Goal: Task Accomplishment & Management: Manage account settings

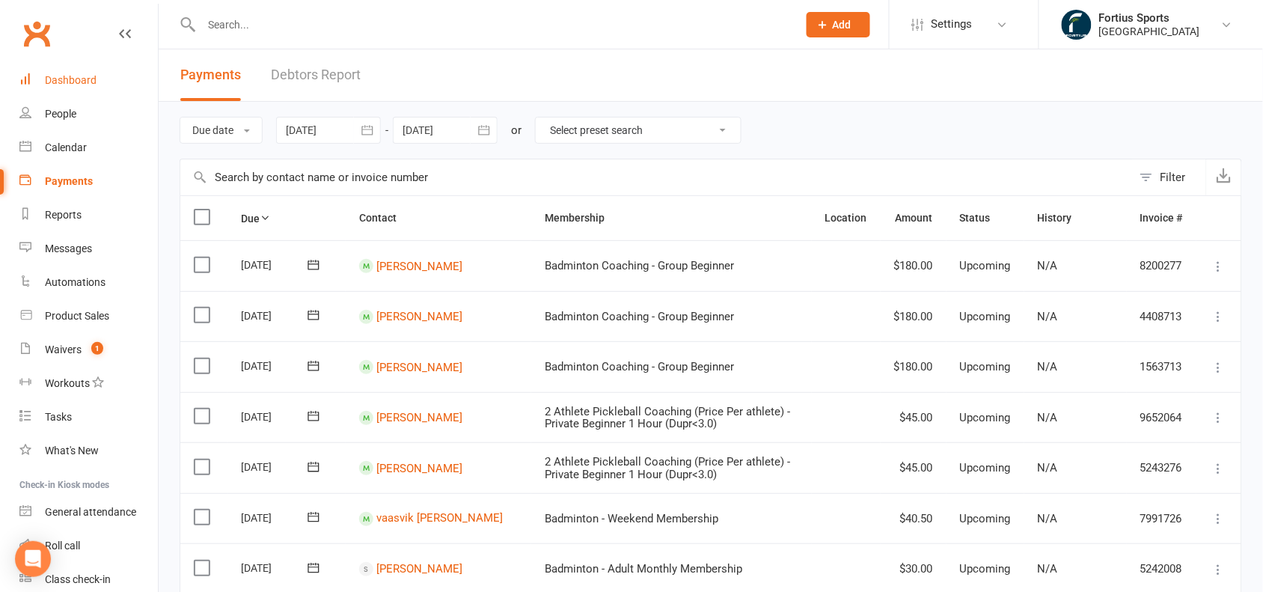
drag, startPoint x: 0, startPoint y: 0, endPoint x: 82, endPoint y: 81, distance: 115.4
click at [82, 81] on div "Dashboard" at bounding box center [71, 80] width 52 height 12
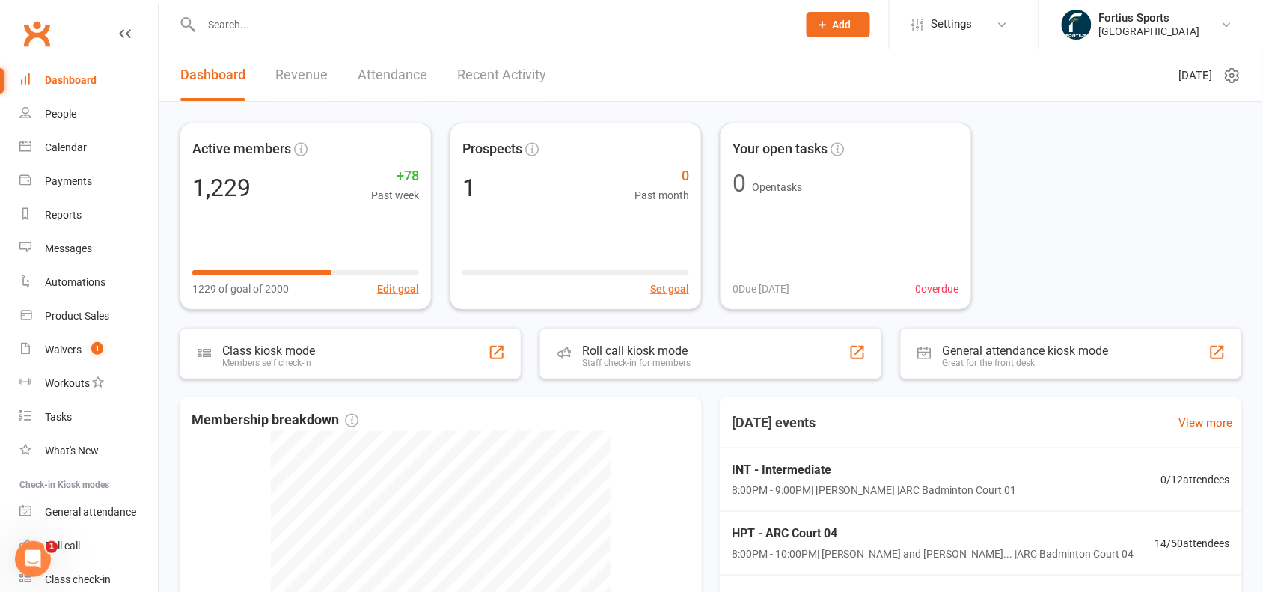
click at [297, 77] on link "Revenue" at bounding box center [301, 75] width 52 height 52
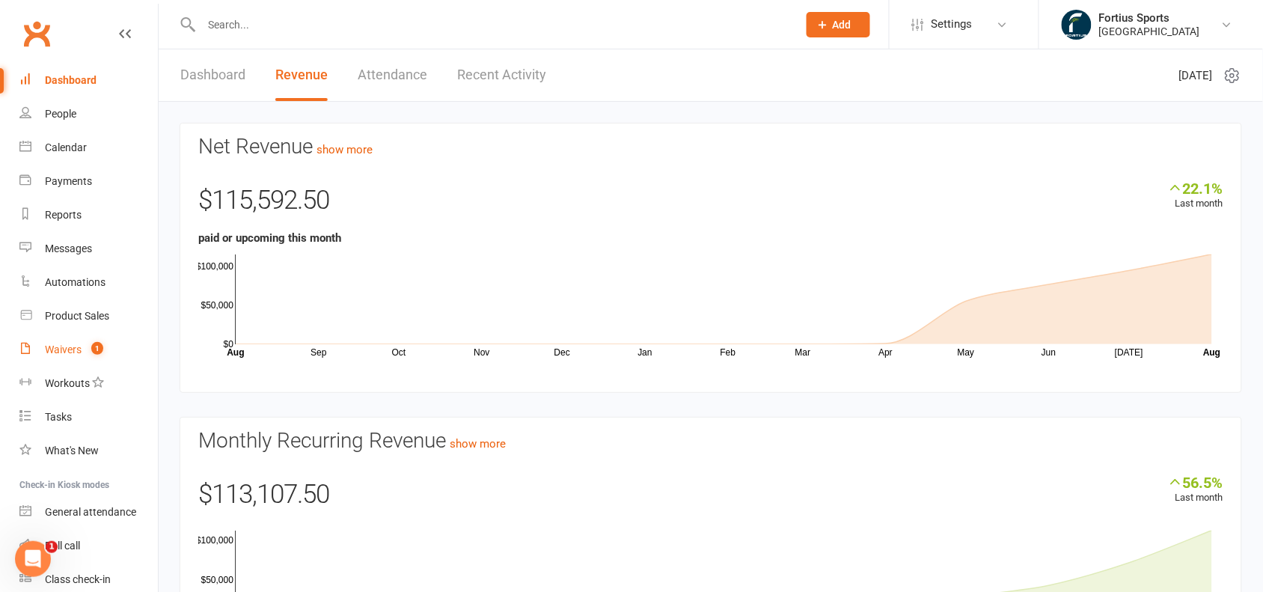
click at [71, 357] on link "Waivers 1" at bounding box center [88, 350] width 138 height 34
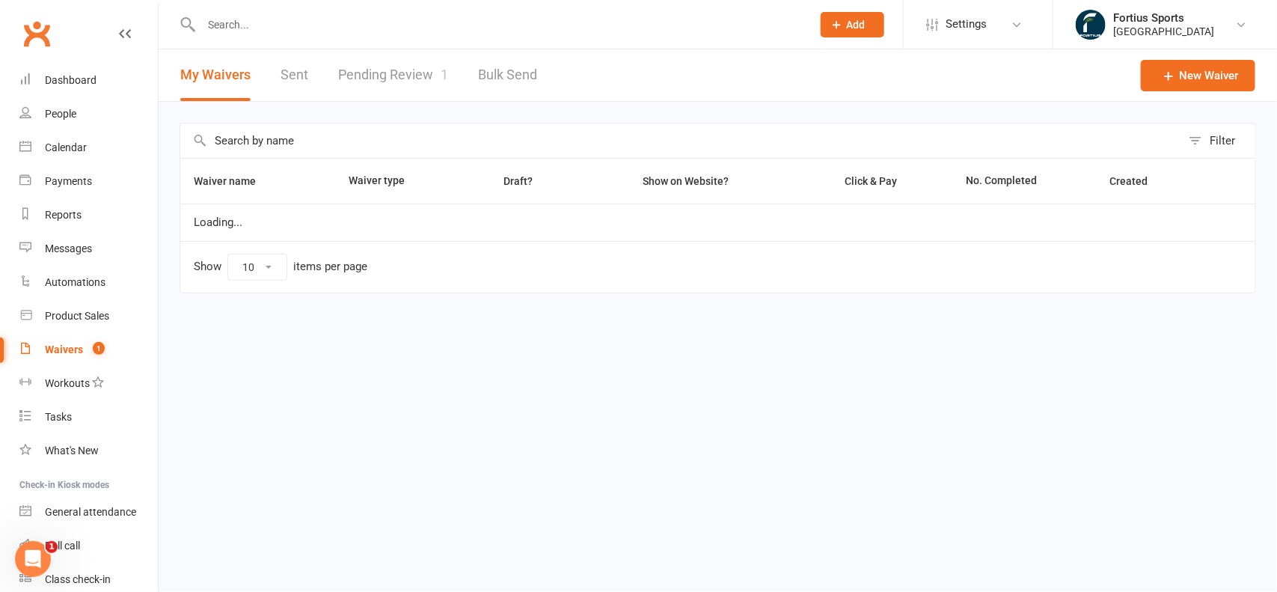
select select "100"
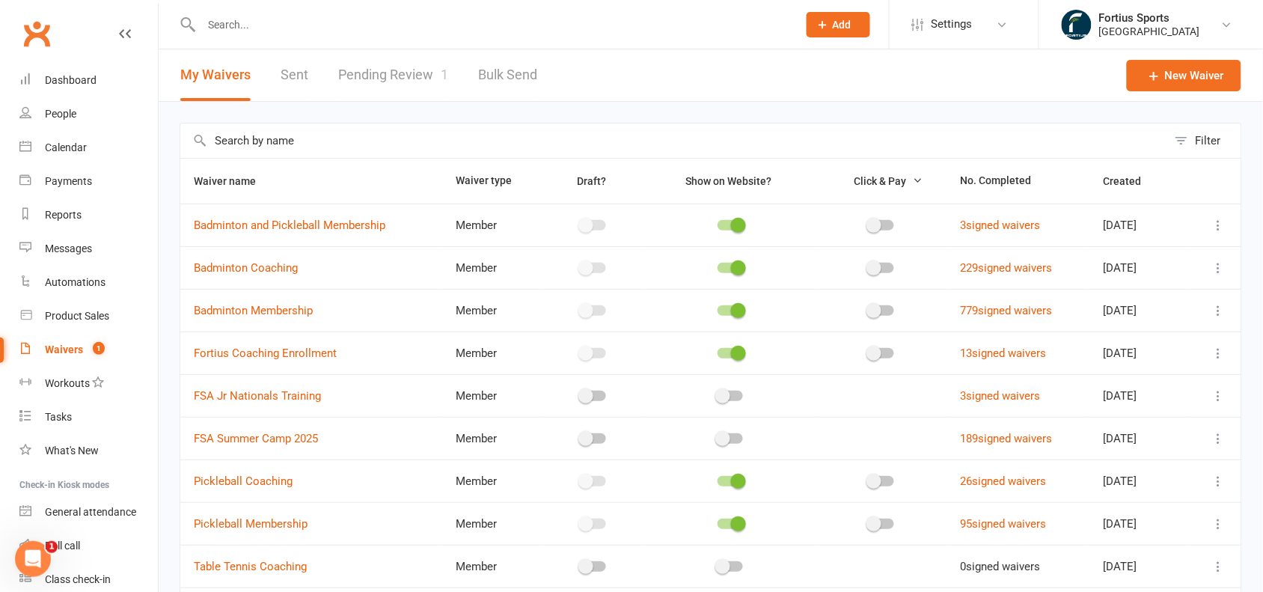
click at [391, 65] on link "Pending Review 1" at bounding box center [393, 75] width 110 height 52
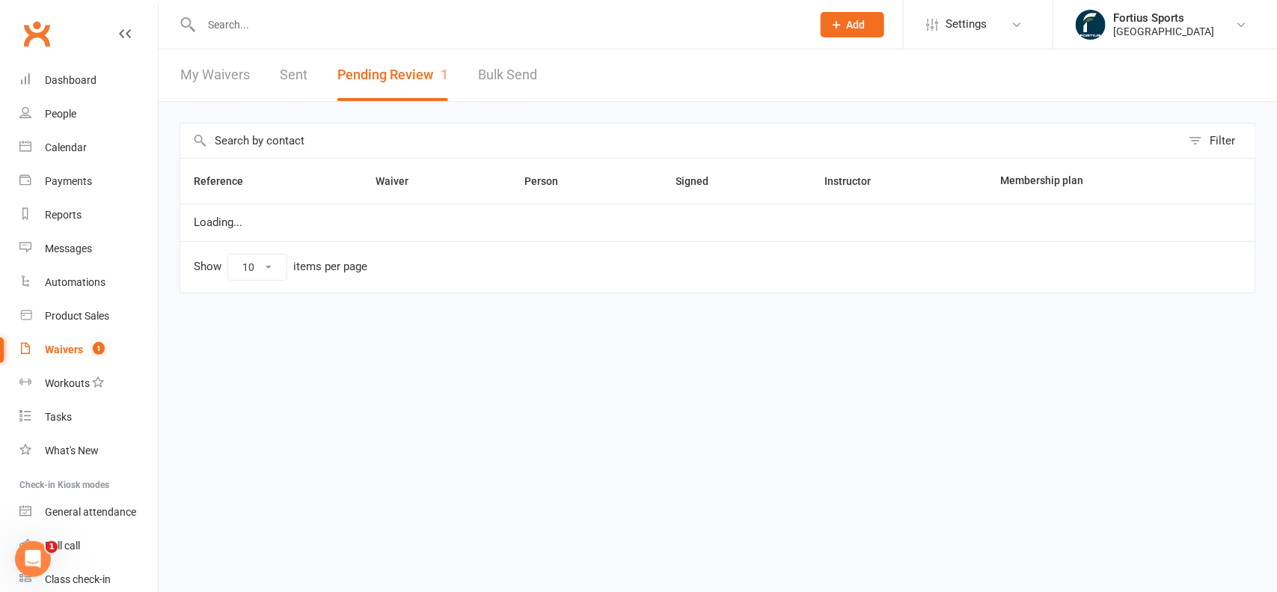
select select "100"
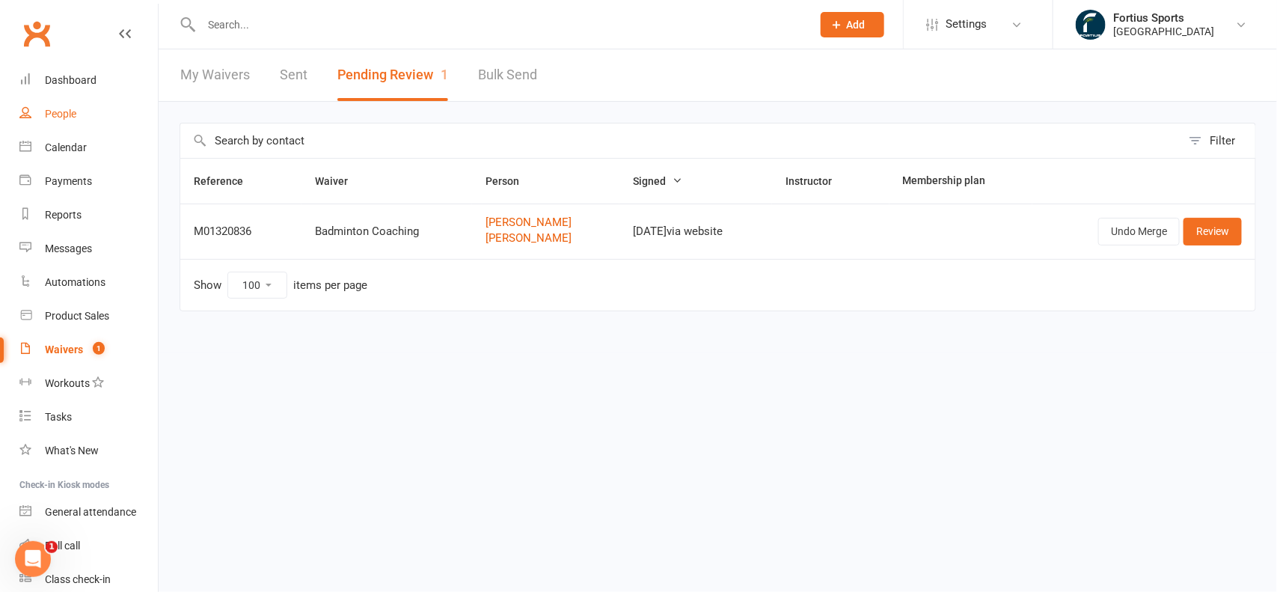
click at [70, 111] on div "People" at bounding box center [60, 114] width 31 height 12
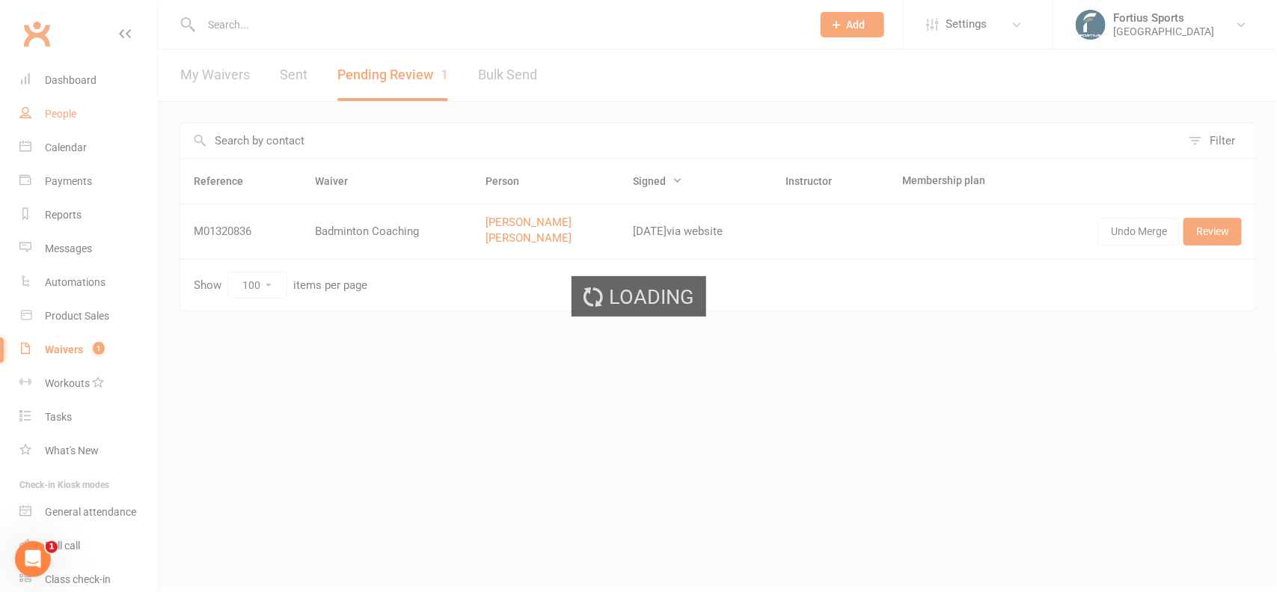
select select "100"
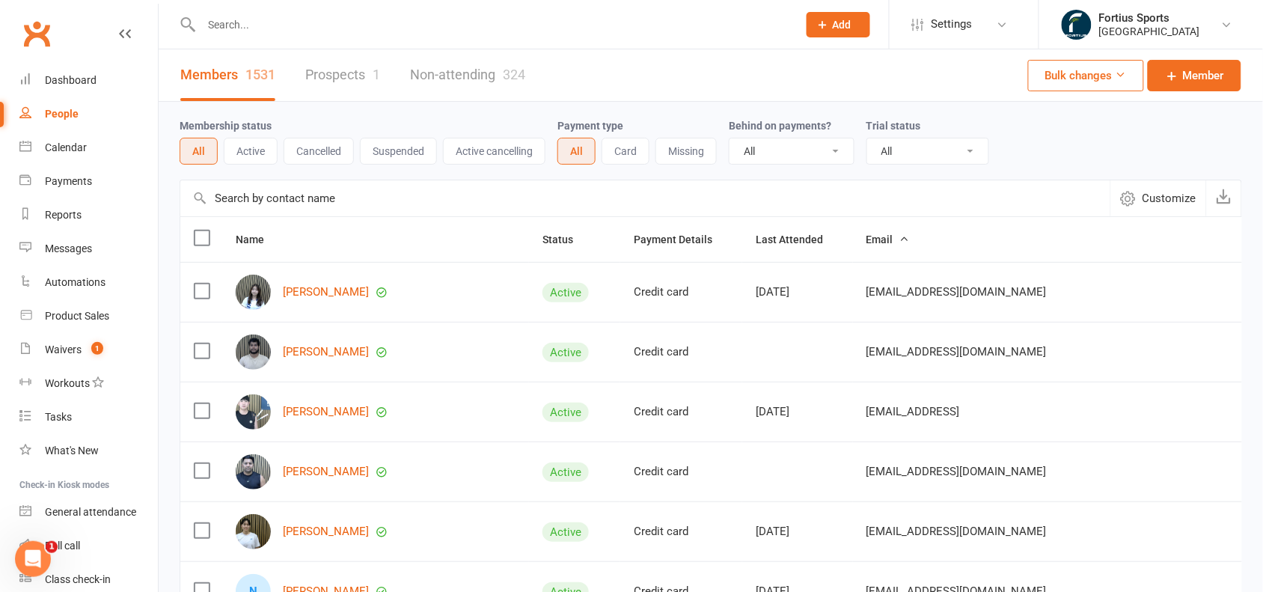
click at [70, 114] on div "People" at bounding box center [62, 114] width 34 height 12
click at [83, 187] on div "Payments" at bounding box center [68, 181] width 47 height 12
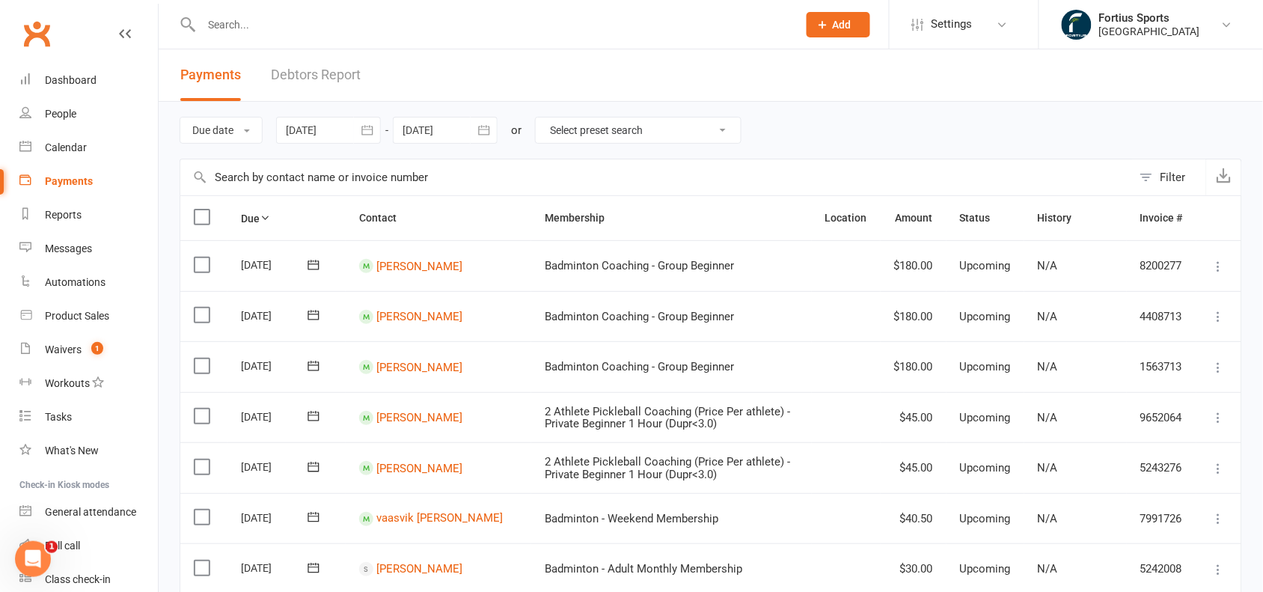
click at [367, 129] on icon "button" at bounding box center [367, 130] width 15 height 15
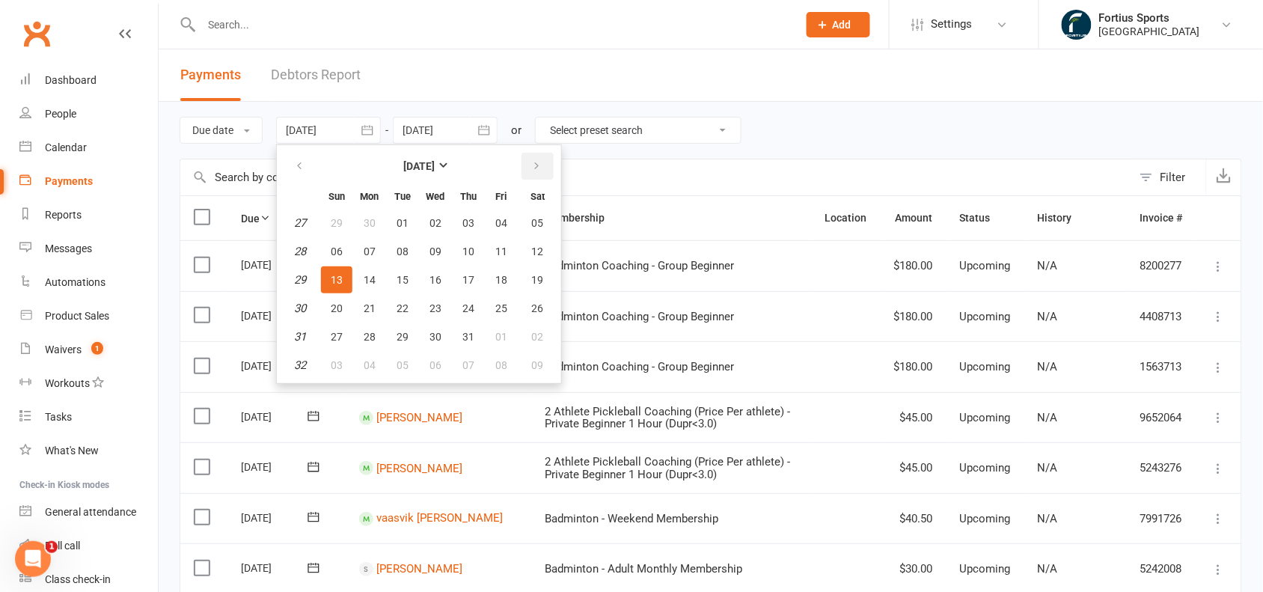
click at [533, 165] on icon "button" at bounding box center [536, 166] width 10 height 12
click at [293, 167] on button "button" at bounding box center [300, 166] width 32 height 27
click at [394, 212] on button "01" at bounding box center [402, 223] width 31 height 27
type input "[DATE]"
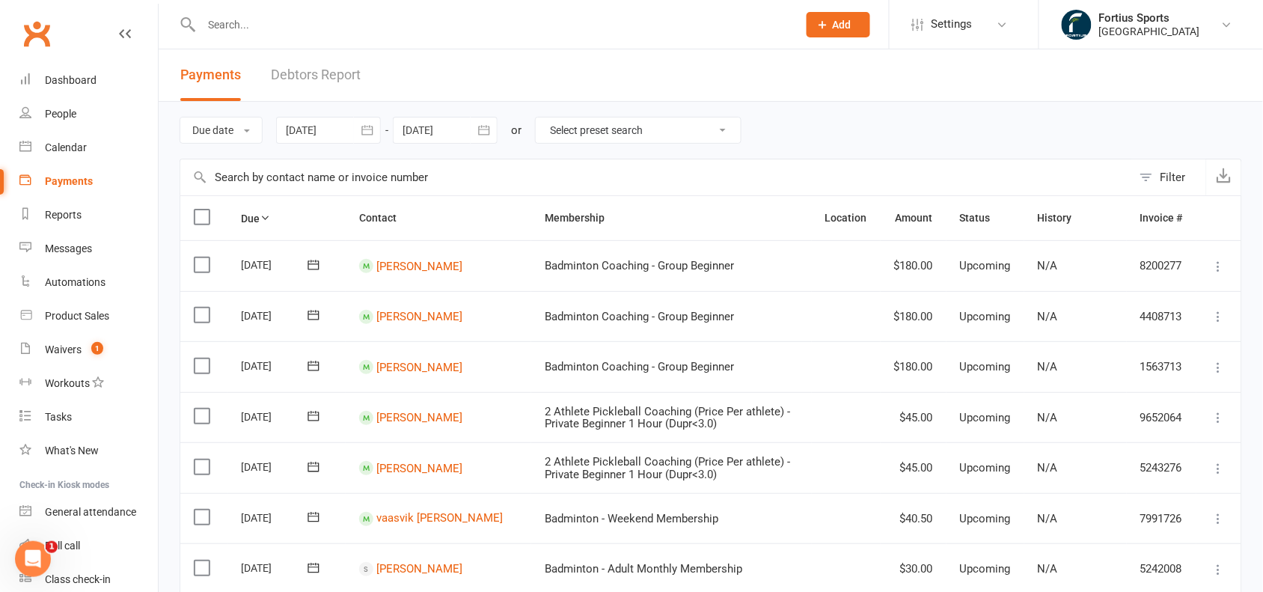
click at [480, 142] on button "button" at bounding box center [484, 130] width 27 height 27
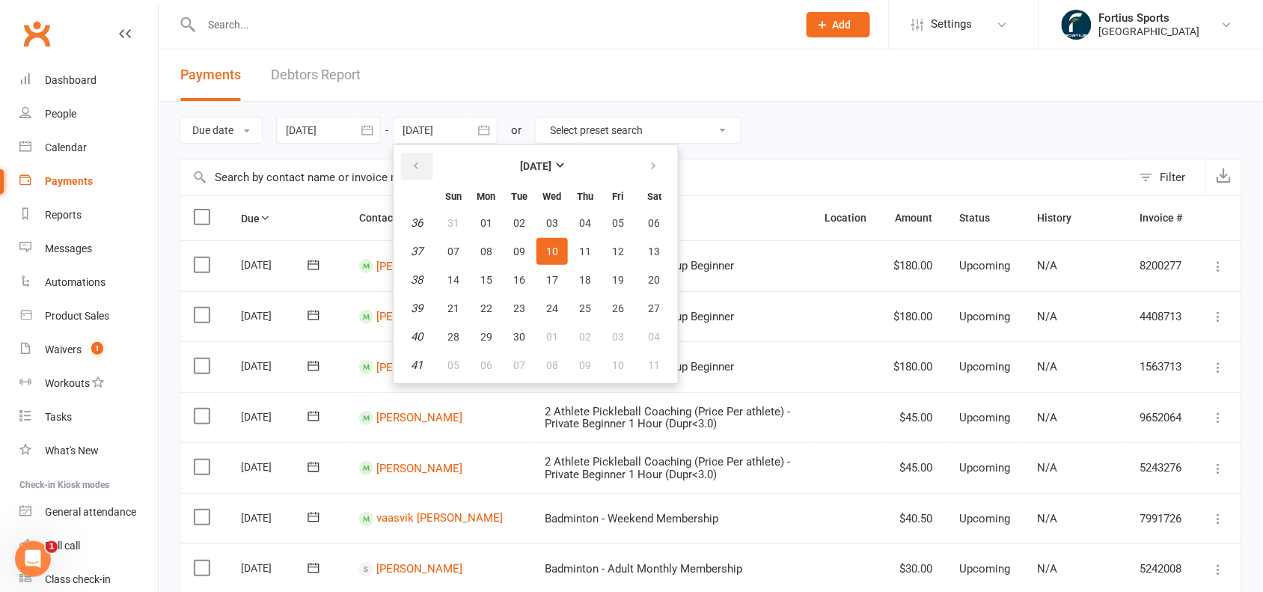
click at [420, 176] on button "button" at bounding box center [417, 166] width 32 height 27
click at [579, 335] on span "31" at bounding box center [585, 337] width 12 height 12
type input "[DATE]"
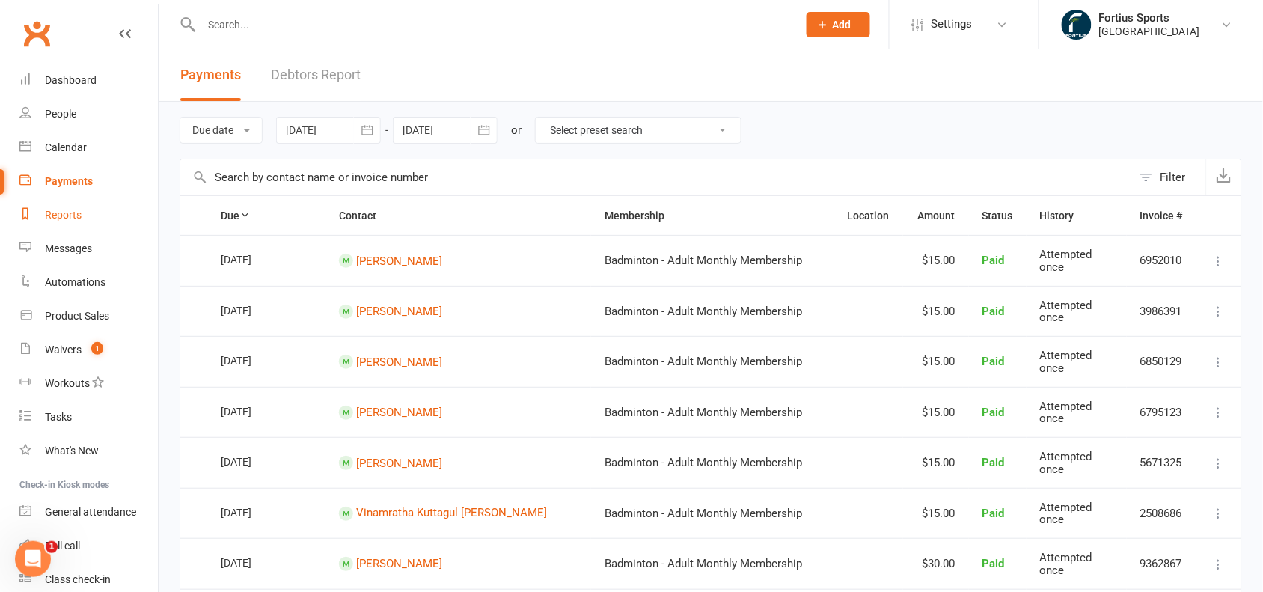
click at [64, 211] on div "Reports" at bounding box center [63, 215] width 37 height 12
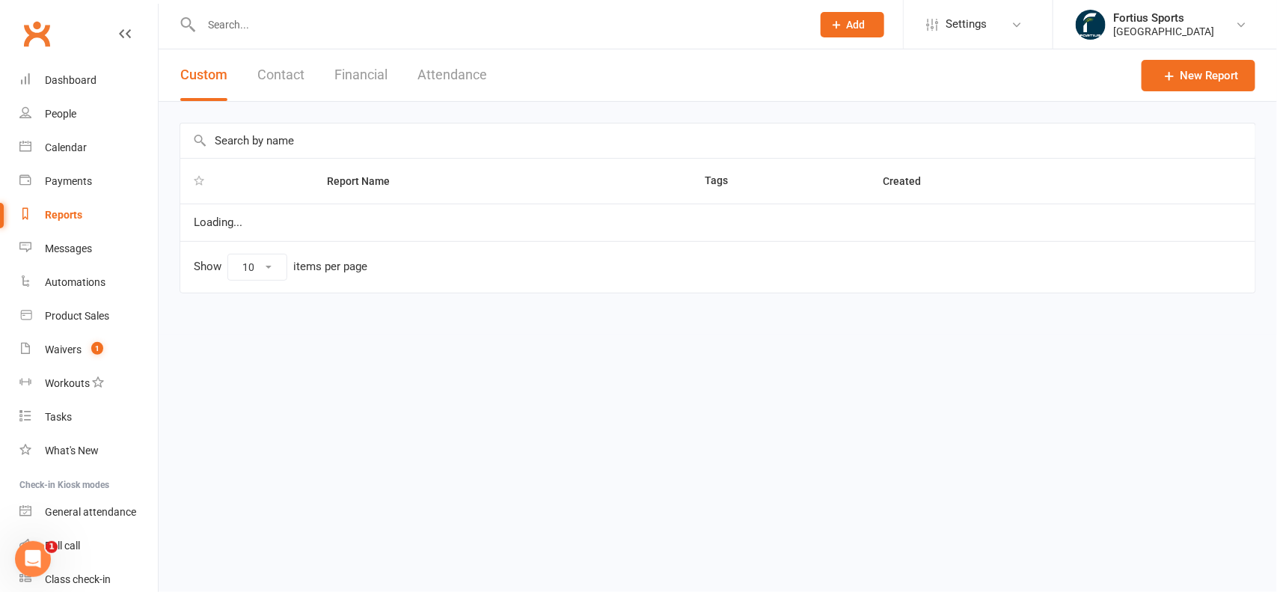
select select "100"
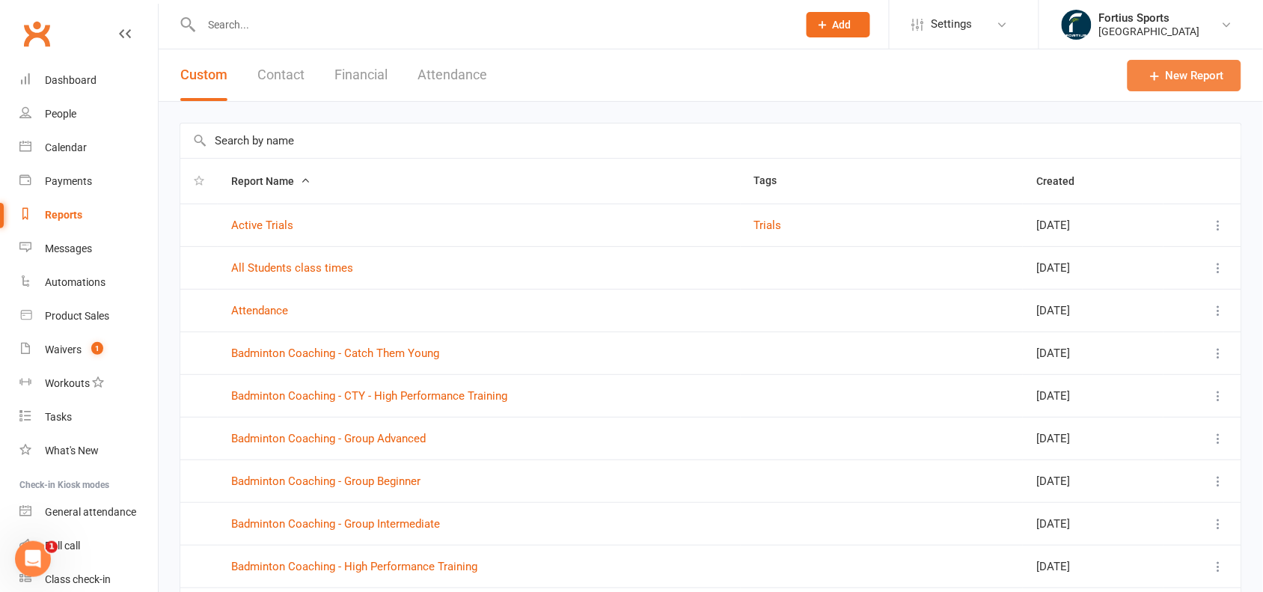
click at [1170, 85] on link "New Report" at bounding box center [1185, 75] width 114 height 31
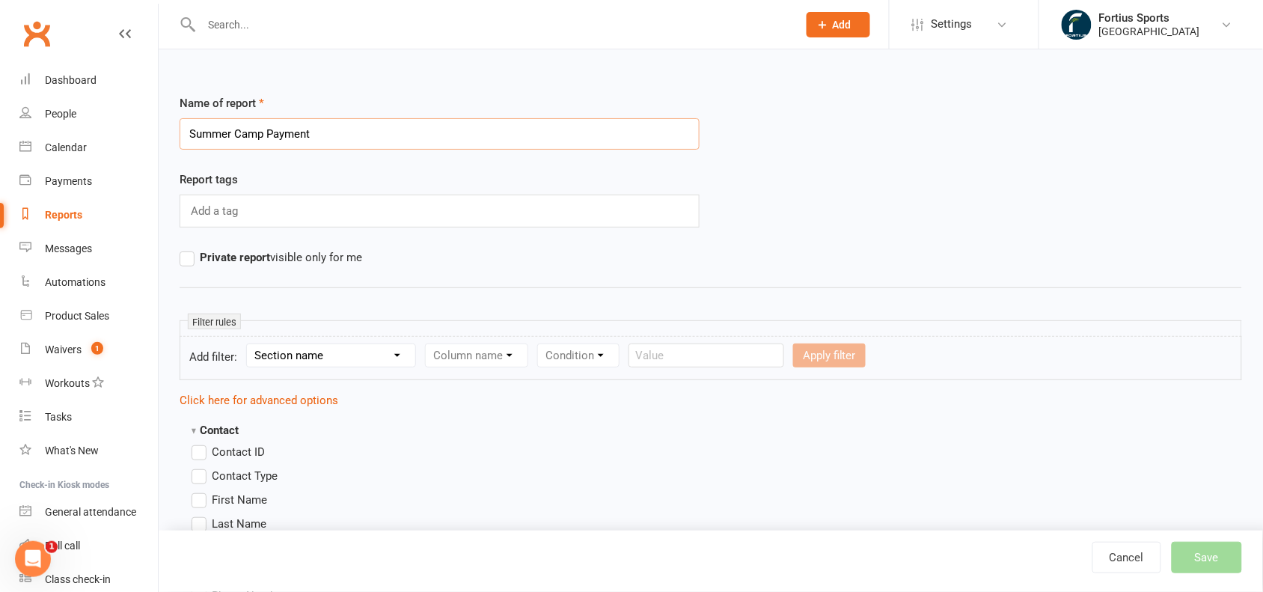
type input "Summer Camp Payment"
click at [357, 346] on select "Section name Contact Attendance Aggregate Payment Booking Waitlist Attendees Ca…" at bounding box center [331, 355] width 168 height 22
select select "11"
click at [250, 345] on select "Section name Contact Attendance Aggregate Payment Booking Waitlist Attendees Ca…" at bounding box center [331, 355] width 168 height 22
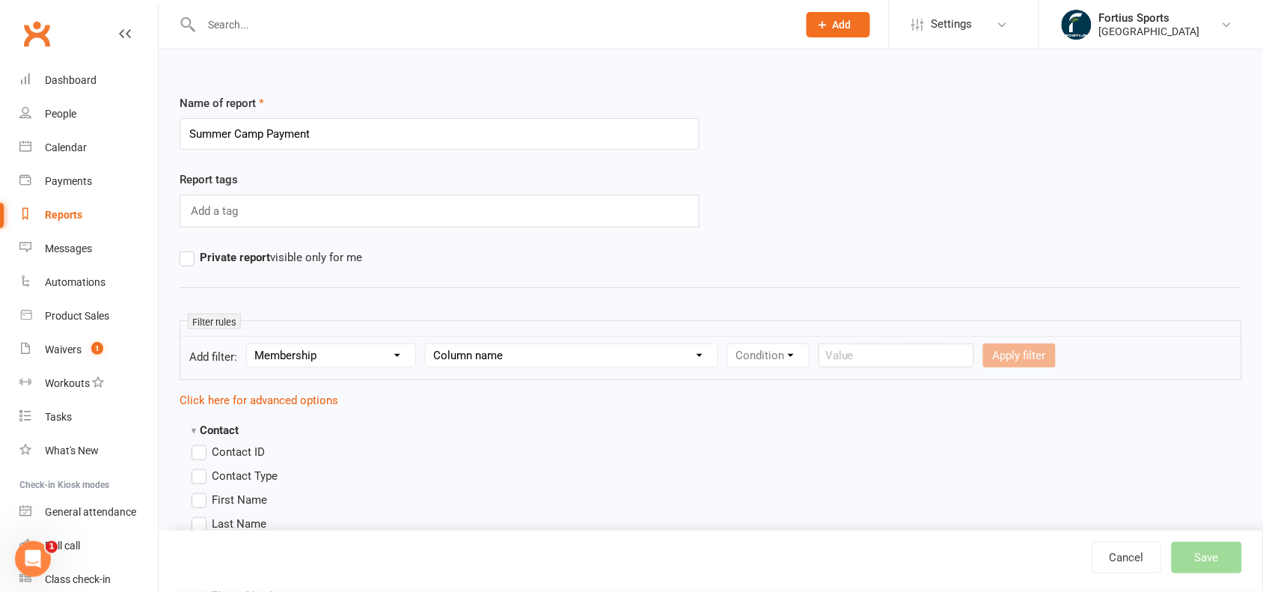
click at [543, 361] on select "Column name Membership ID Membership Name Membership Category Membership Start …" at bounding box center [572, 355] width 292 height 22
select select "1"
click at [427, 345] on select "Column name Membership ID Membership Name Membership Category Membership Start …" at bounding box center [572, 355] width 292 height 22
click at [846, 345] on select "Condition Equals Does not equal Contains Does not contain Is blank or does not …" at bounding box center [814, 355] width 172 height 22
select select "2"
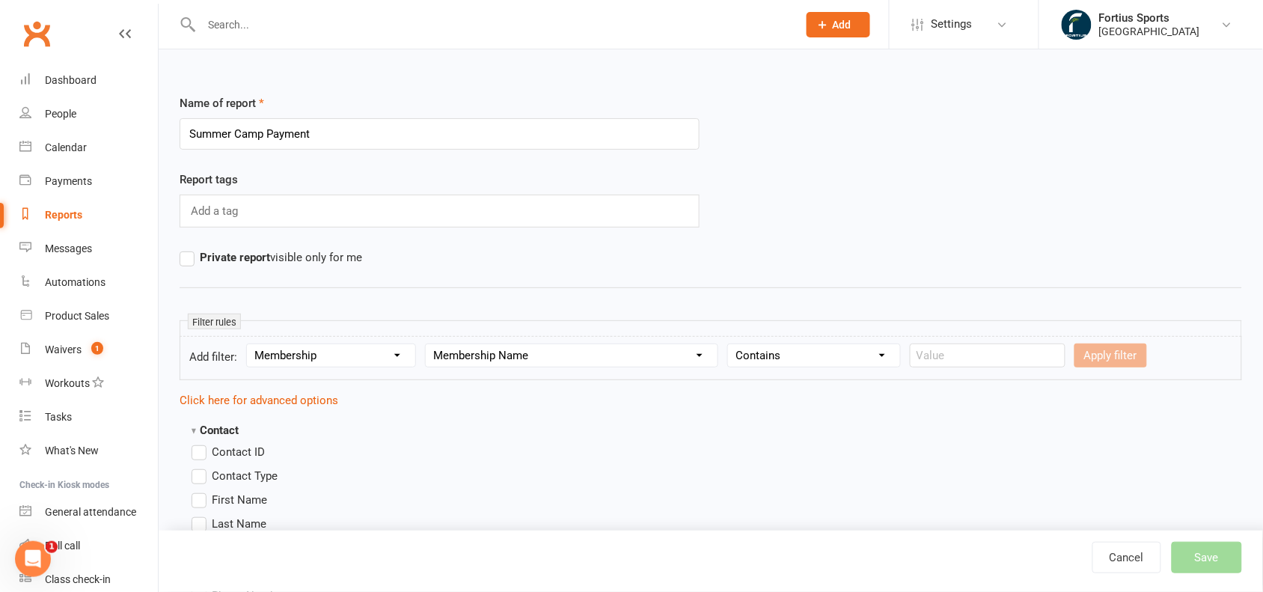
click at [731, 345] on select "Condition Equals Does not equal Contains Does not contain Is blank or does not …" at bounding box center [814, 355] width 172 height 22
click at [950, 357] on input "text" at bounding box center [988, 355] width 156 height 24
type input "Summer"
click at [1095, 349] on button "Apply filter" at bounding box center [1111, 355] width 73 height 24
select select
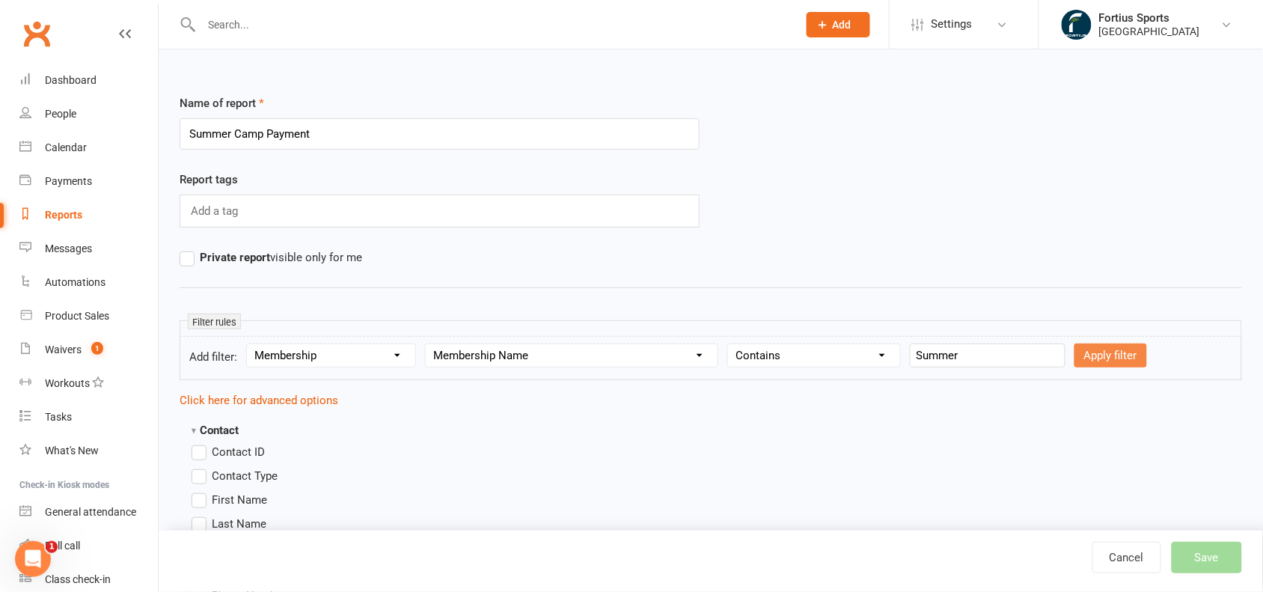
select select
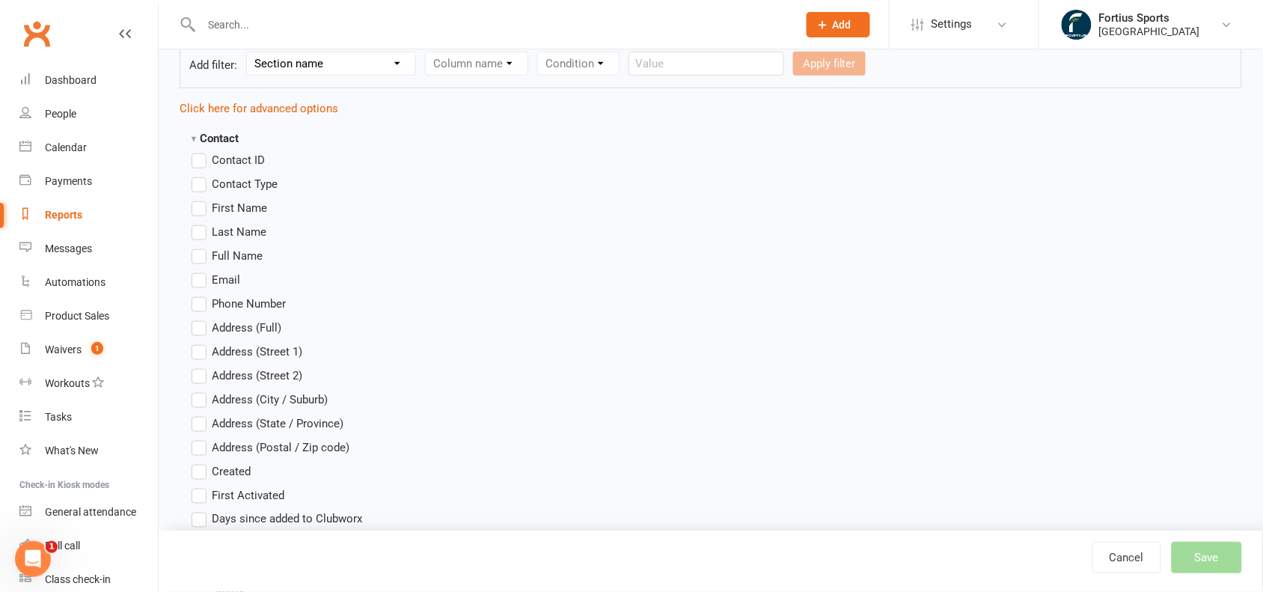
scroll to position [359, 0]
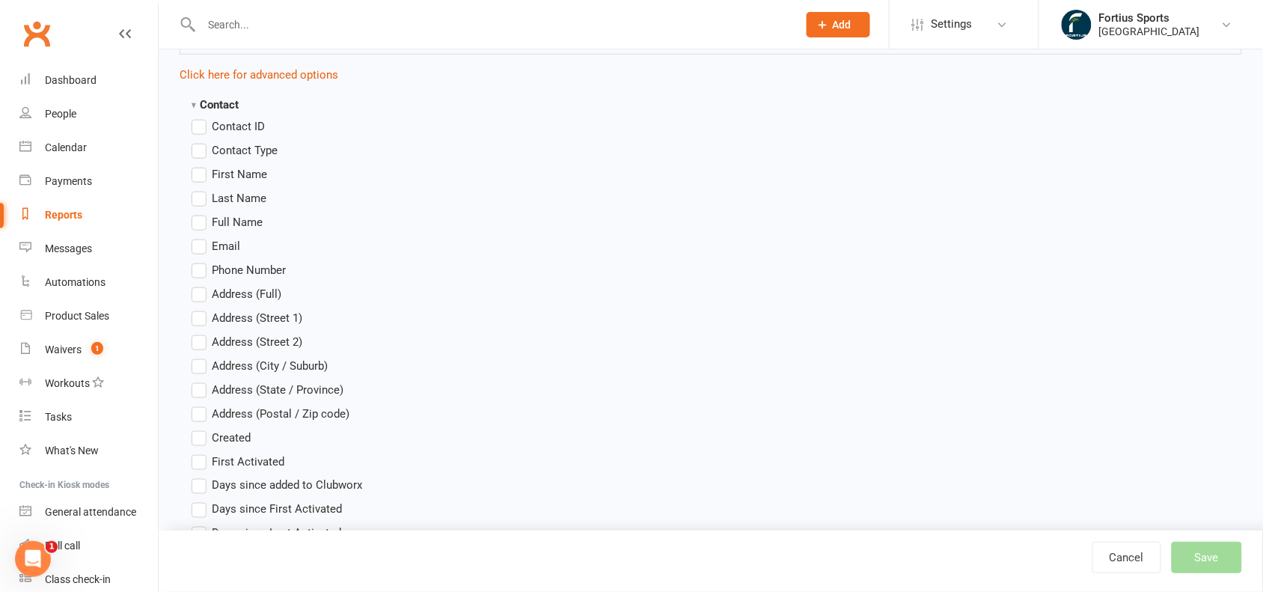
click at [197, 219] on label "Full Name" at bounding box center [227, 222] width 71 height 18
click at [197, 213] on input "Full Name" at bounding box center [197, 213] width 10 height 0
click at [200, 245] on label "Email" at bounding box center [216, 246] width 49 height 18
click at [200, 237] on input "Email" at bounding box center [197, 237] width 10 height 0
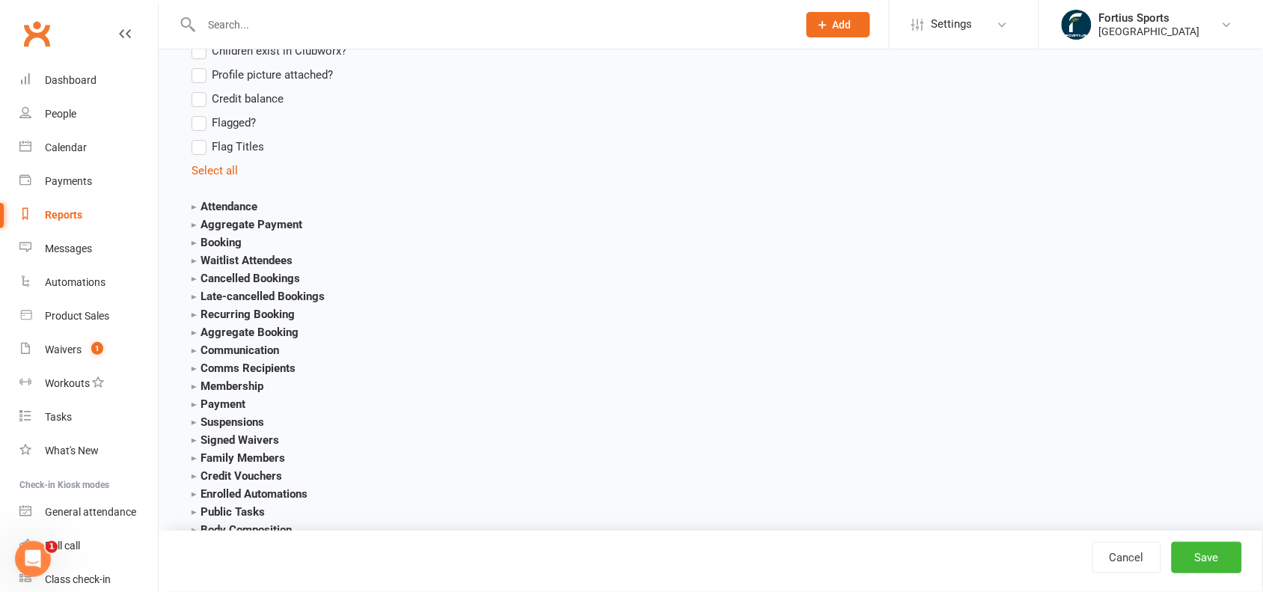
scroll to position [1479, 0]
click at [196, 402] on strong "Payment" at bounding box center [219, 400] width 54 height 13
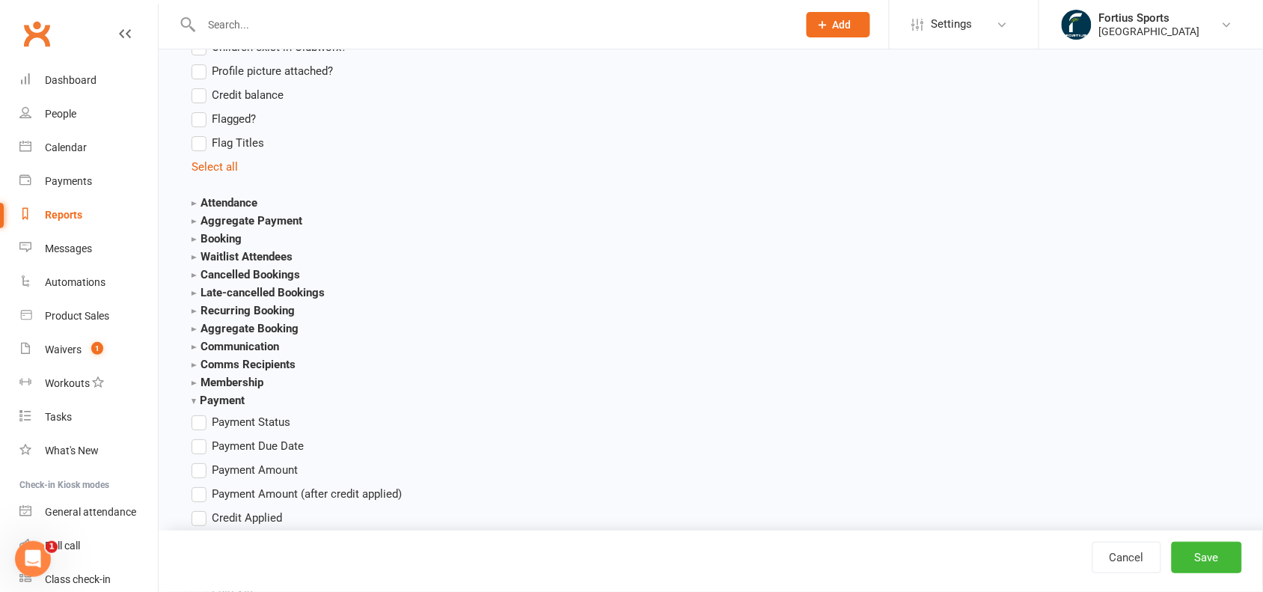
click at [202, 470] on label "Payment Amount" at bounding box center [245, 470] width 106 height 18
click at [201, 461] on input "Payment Amount" at bounding box center [197, 461] width 10 height 0
click at [1220, 555] on button "Save" at bounding box center [1207, 557] width 70 height 31
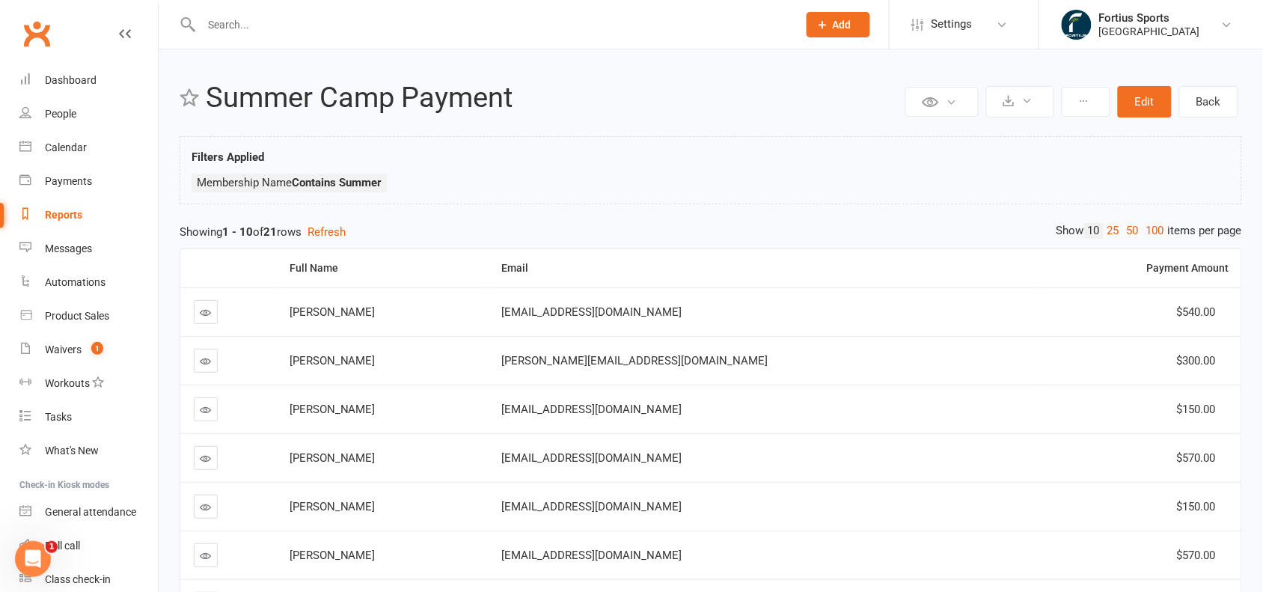
scroll to position [304, 0]
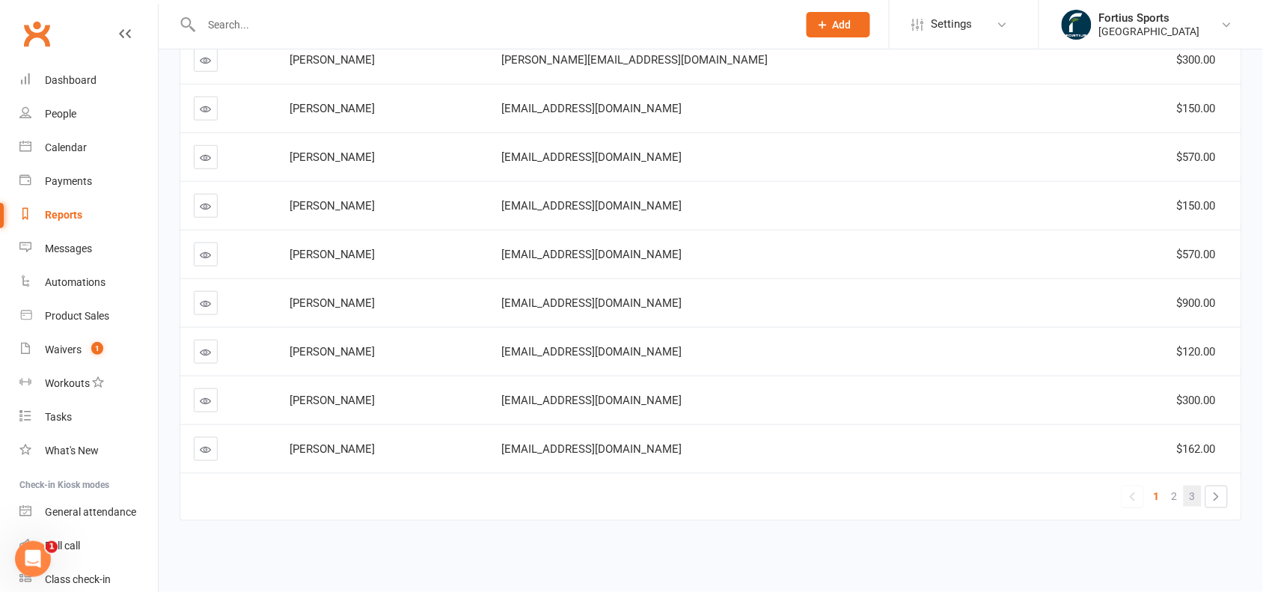
click at [1191, 495] on span "3" at bounding box center [1193, 496] width 6 height 21
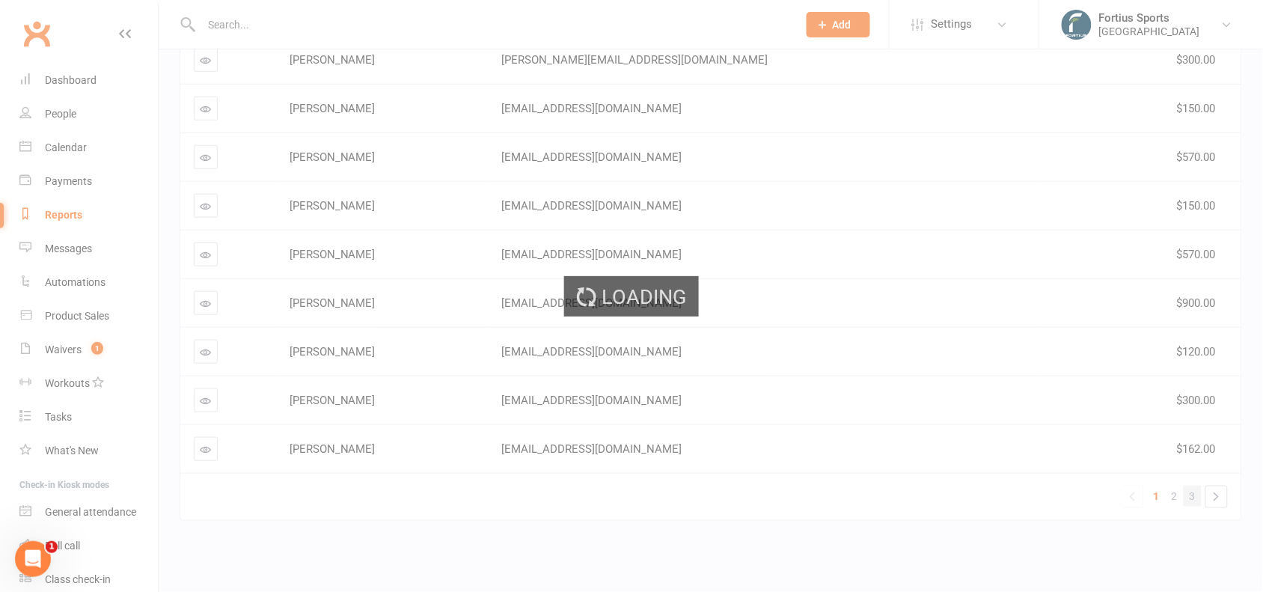
scroll to position [0, 0]
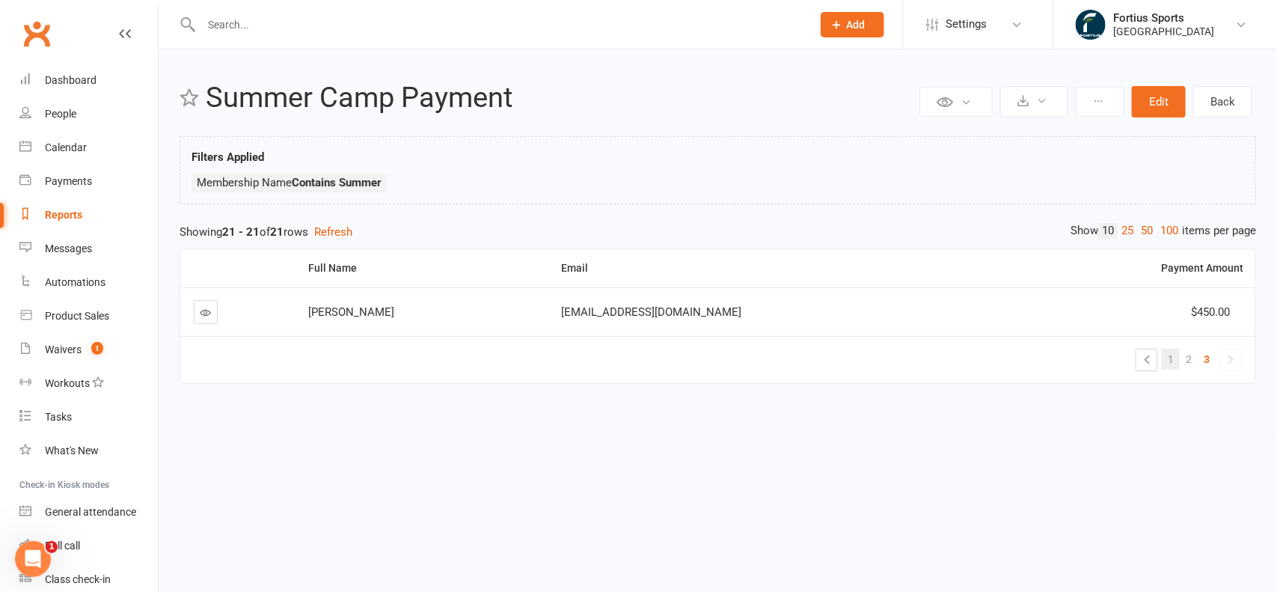
click at [1173, 356] on span "1" at bounding box center [1171, 359] width 6 height 21
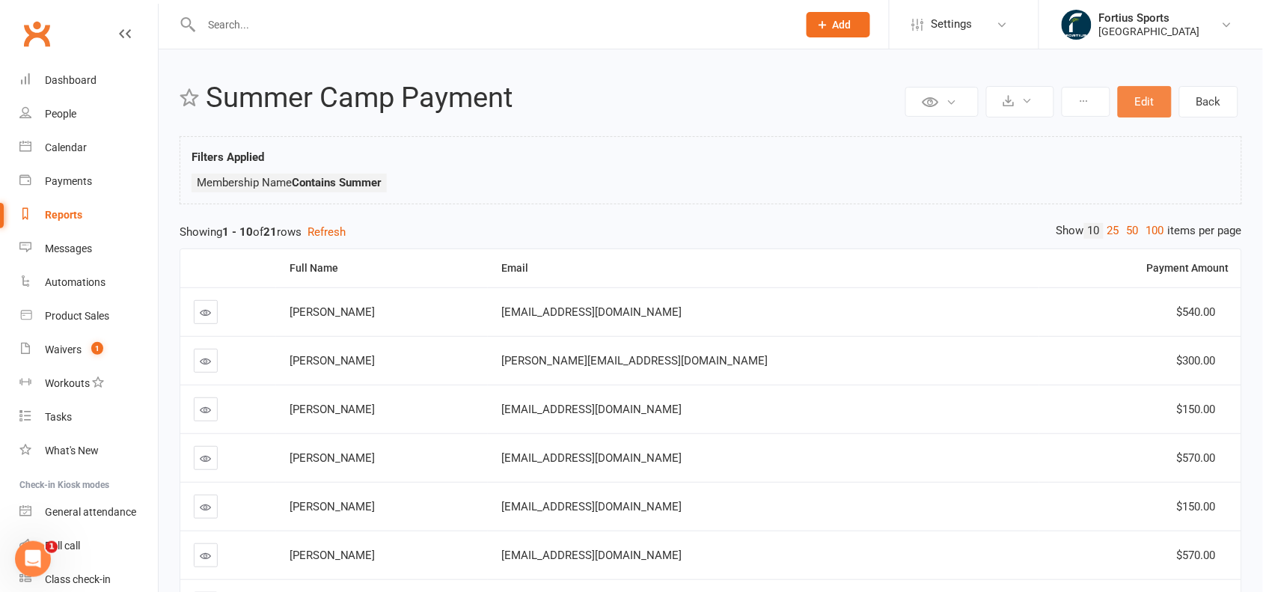
click at [1153, 103] on button "Edit" at bounding box center [1145, 101] width 54 height 31
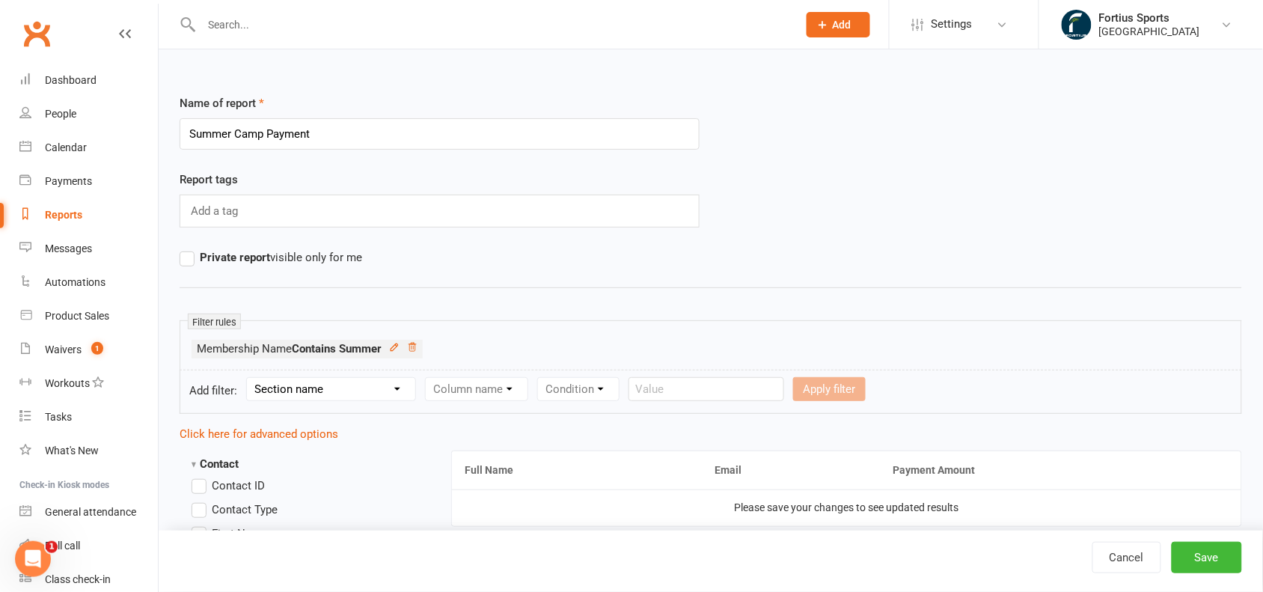
click at [394, 393] on select "Section name Contact Attendance Aggregate Payment Booking Waitlist Attendees Ca…" at bounding box center [331, 389] width 168 height 22
click at [397, 350] on icon at bounding box center [394, 346] width 7 height 7
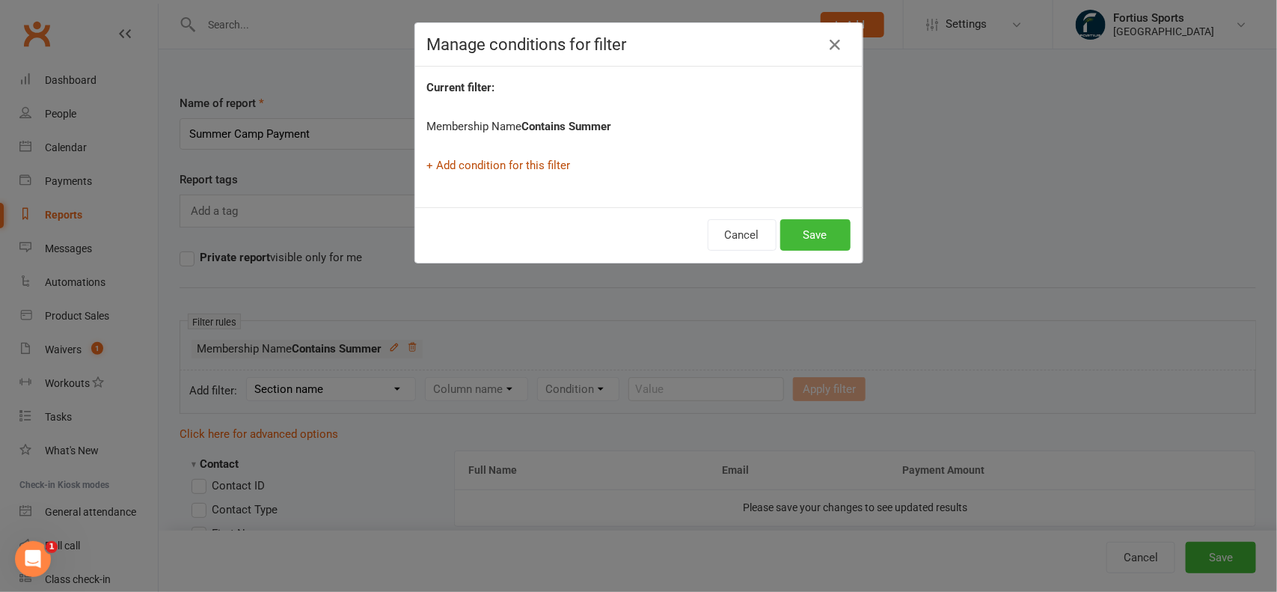
click at [531, 159] on link "+ Add condition for this filter" at bounding box center [499, 165] width 144 height 13
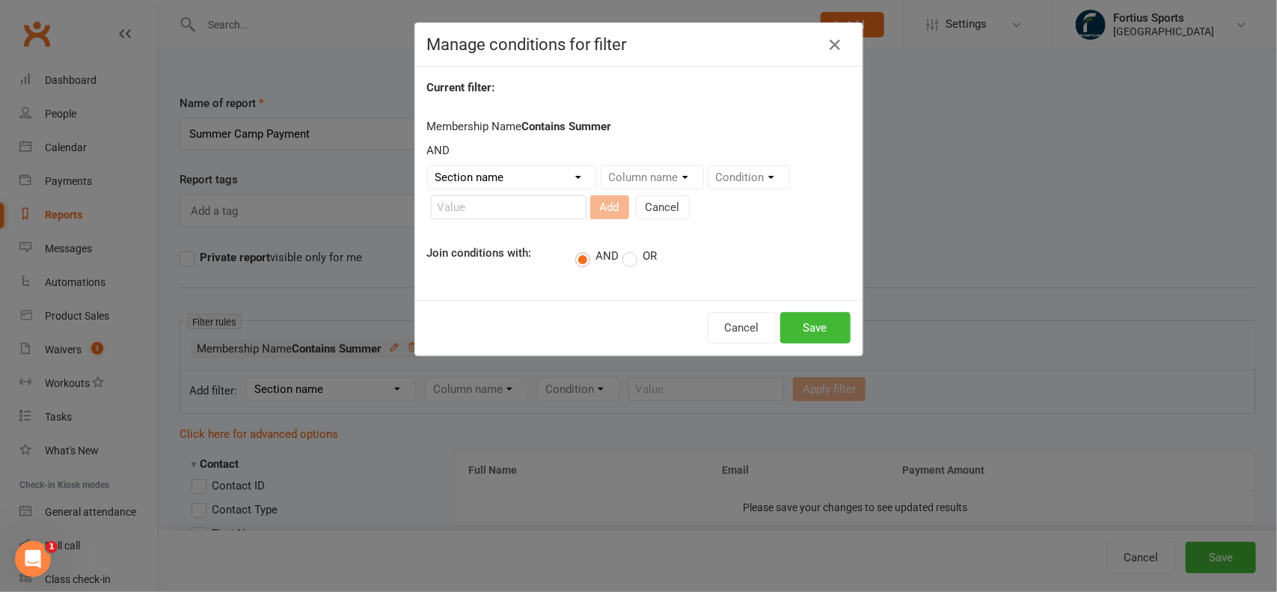
click at [623, 251] on label "OR" at bounding box center [640, 256] width 34 height 15
click at [623, 247] on input "OR" at bounding box center [628, 247] width 10 height 0
click at [561, 174] on select "Section name Contact Attendance Aggregate Payment Booking Waitlist Attendees Ca…" at bounding box center [512, 177] width 168 height 22
select select "11"
click at [428, 166] on select "Section name Contact Attendance Aggregate Payment Booking Waitlist Attendees Ca…" at bounding box center [512, 177] width 168 height 22
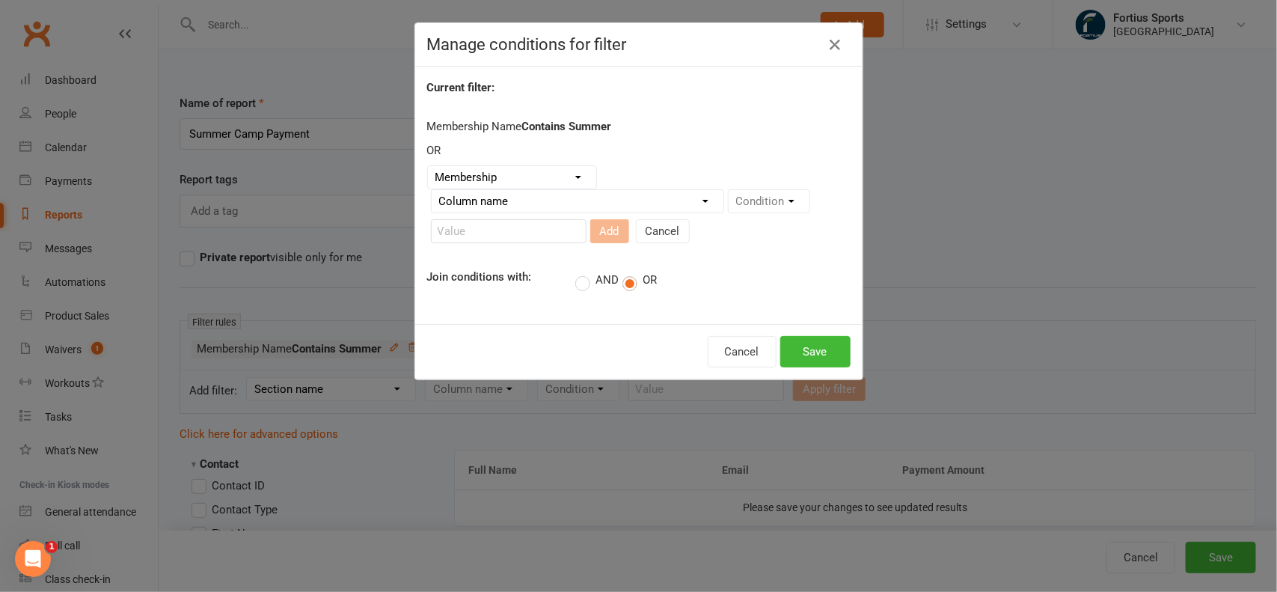
click at [622, 189] on div "Column name Membership ID Membership Name Membership Category Membership Start …" at bounding box center [577, 201] width 293 height 24
click at [614, 210] on select "Column name Membership ID Membership Name Membership Category Membership Start …" at bounding box center [578, 201] width 292 height 22
select select "1"
click at [432, 191] on select "Column name Membership ID Membership Name Membership Category Membership Start …" at bounding box center [578, 201] width 292 height 22
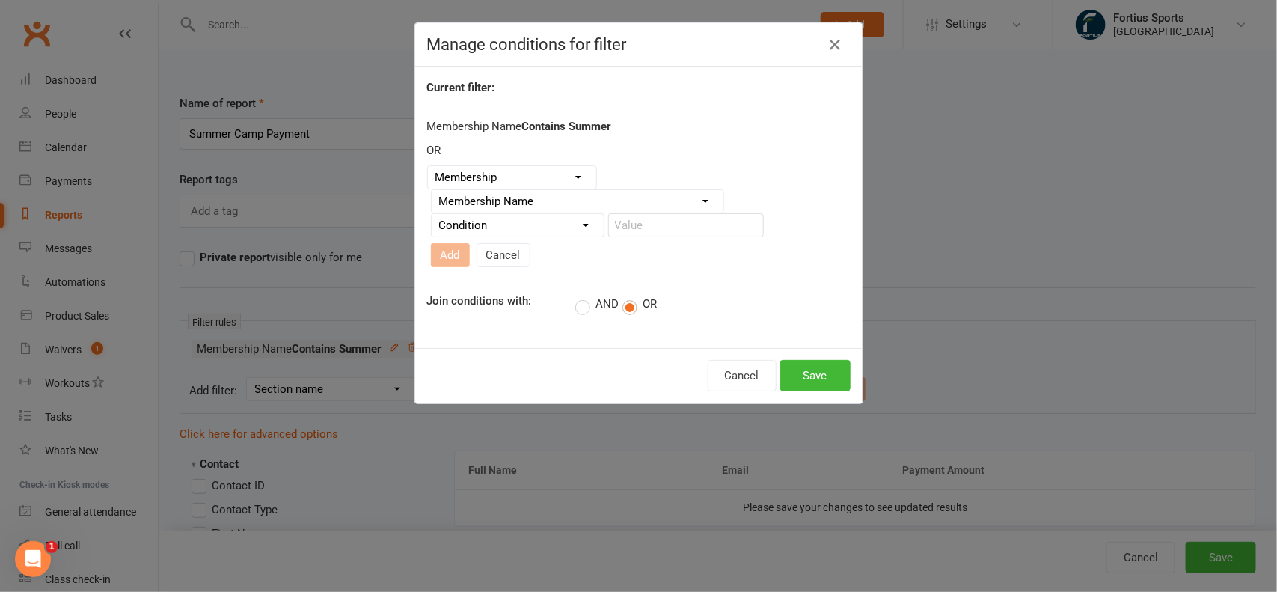
click at [551, 236] on select "Condition Equals Does not equal Contains Does not contain Is blank or does not …" at bounding box center [518, 225] width 172 height 22
select select "2"
click at [432, 221] on select "Condition Equals Does not equal Contains Does not contain Is blank or does not …" at bounding box center [518, 225] width 172 height 22
click at [686, 233] on input "text" at bounding box center [686, 225] width 156 height 24
type input "summer"
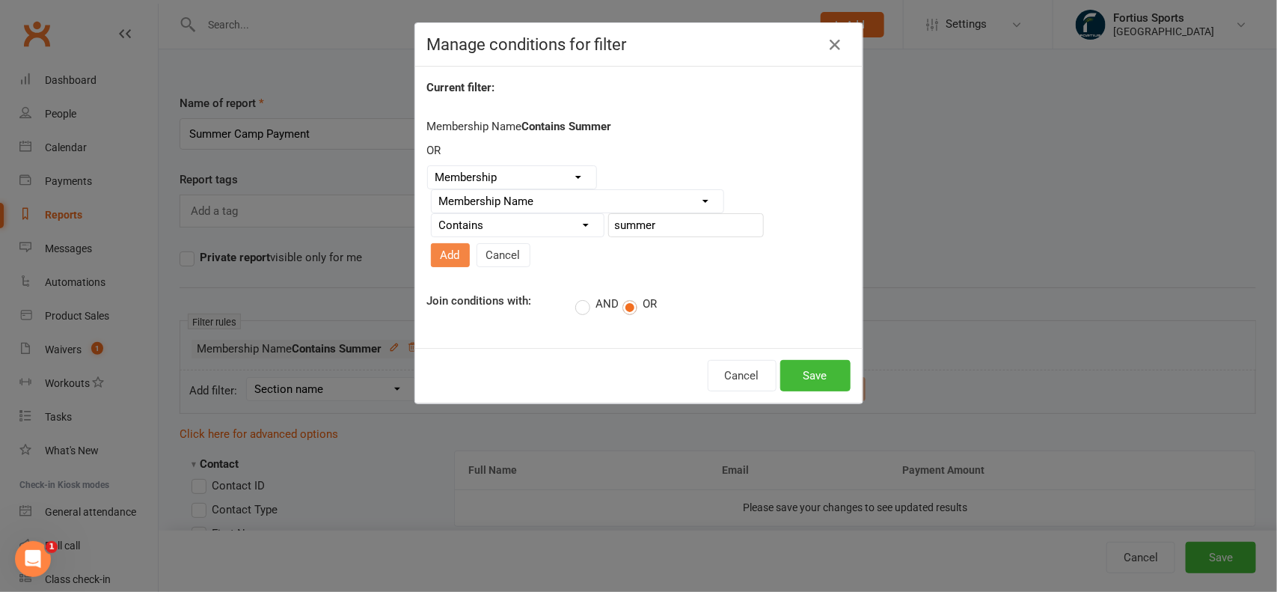
click at [470, 243] on button "Add" at bounding box center [450, 255] width 39 height 24
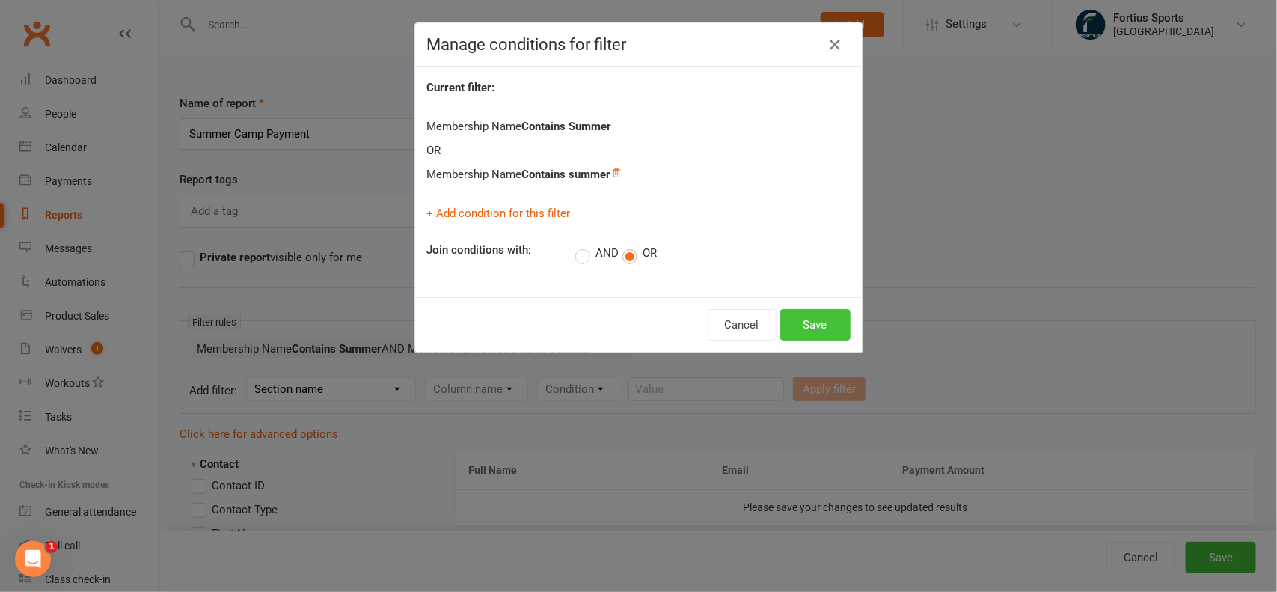
click at [807, 324] on button "Save" at bounding box center [815, 324] width 70 height 31
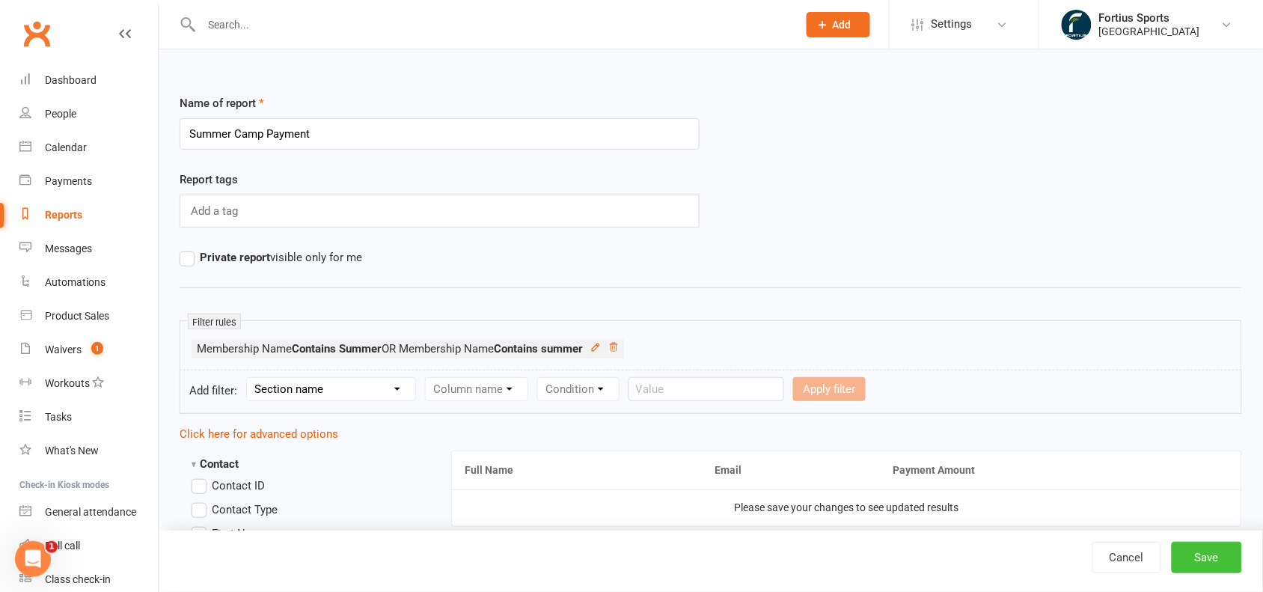
click at [1220, 562] on button "Save" at bounding box center [1207, 557] width 70 height 31
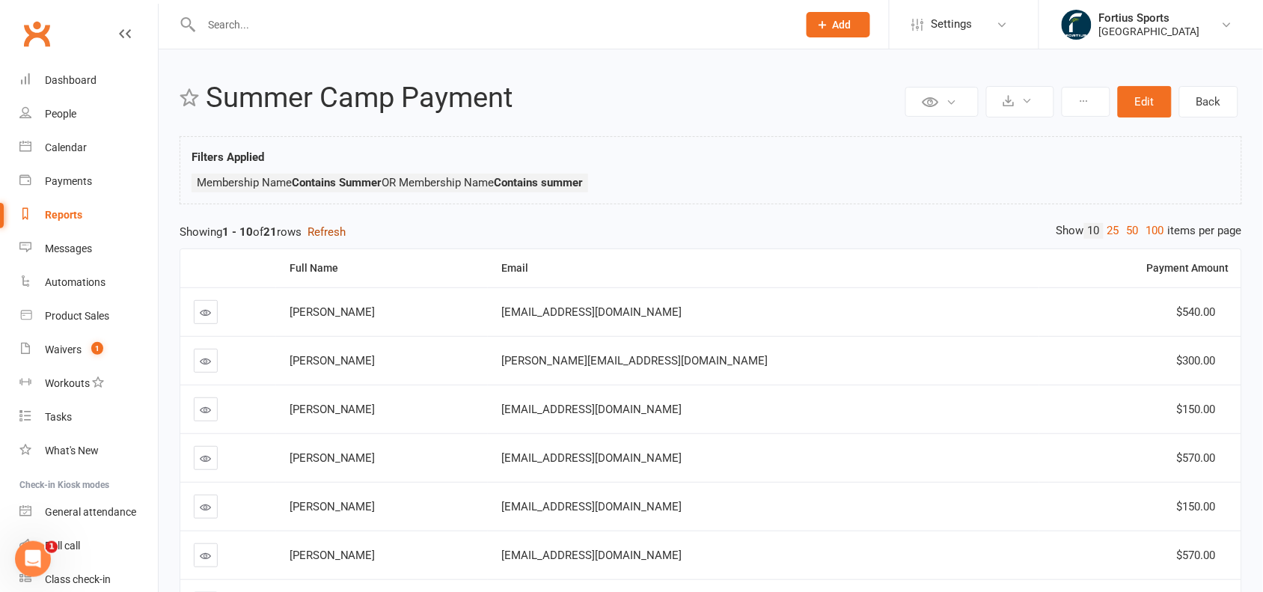
click at [346, 237] on button "Refresh" at bounding box center [327, 232] width 38 height 18
click at [1143, 95] on button "Edit" at bounding box center [1145, 101] width 54 height 31
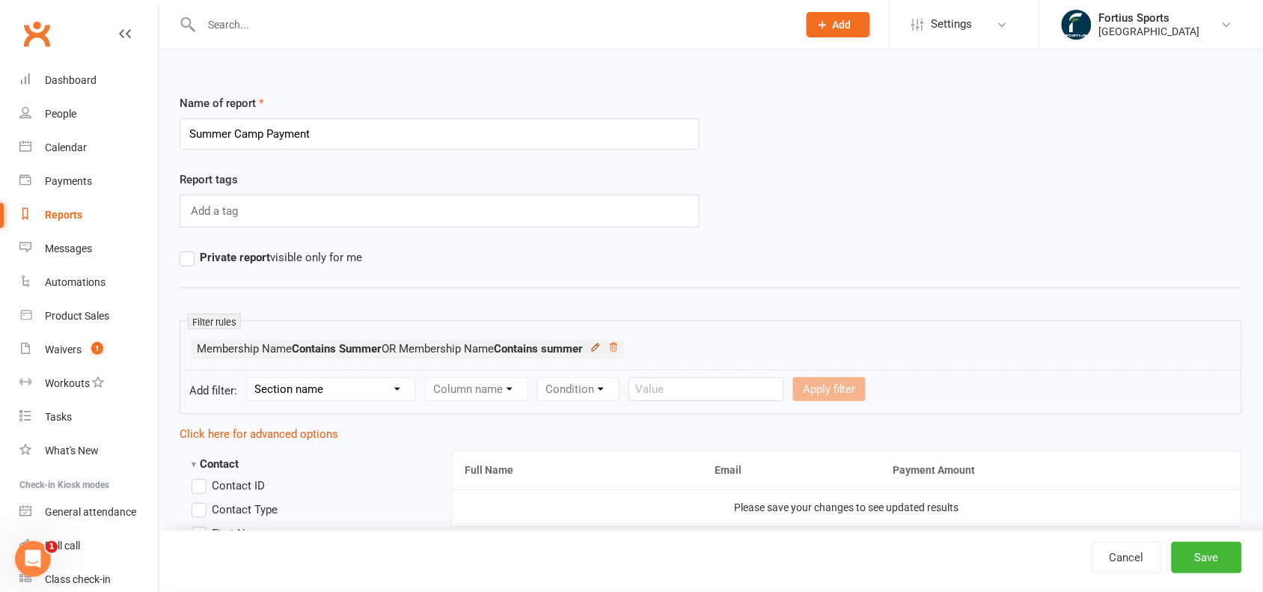
click at [601, 343] on icon at bounding box center [595, 347] width 10 height 10
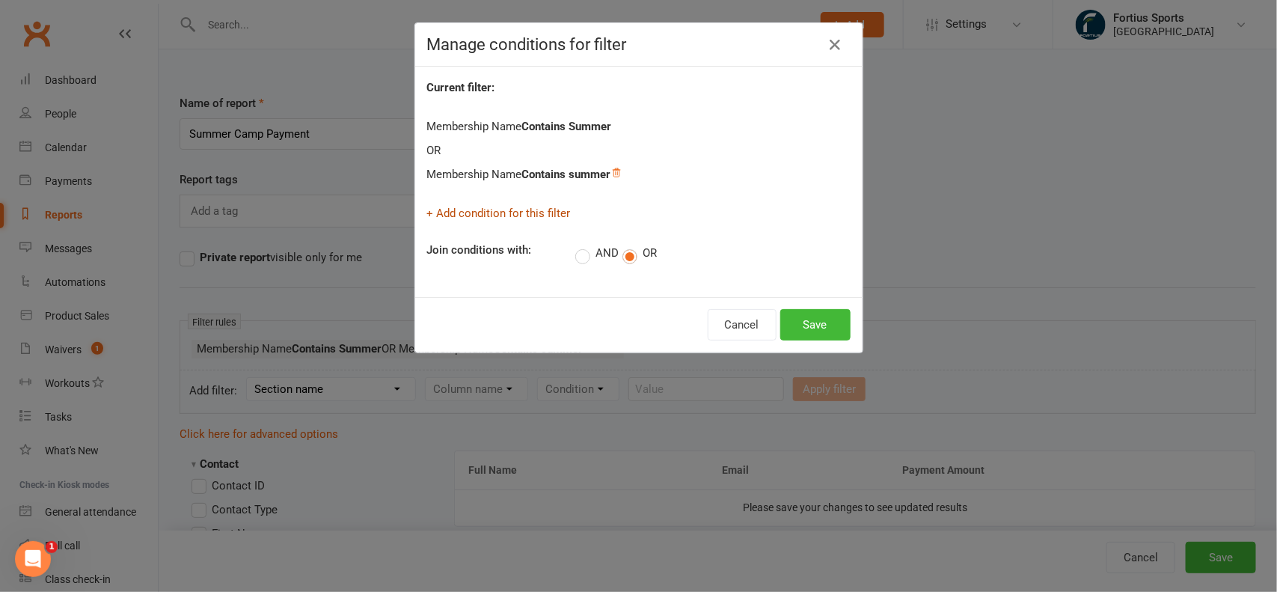
click at [549, 211] on link "+ Add condition for this filter" at bounding box center [499, 213] width 144 height 13
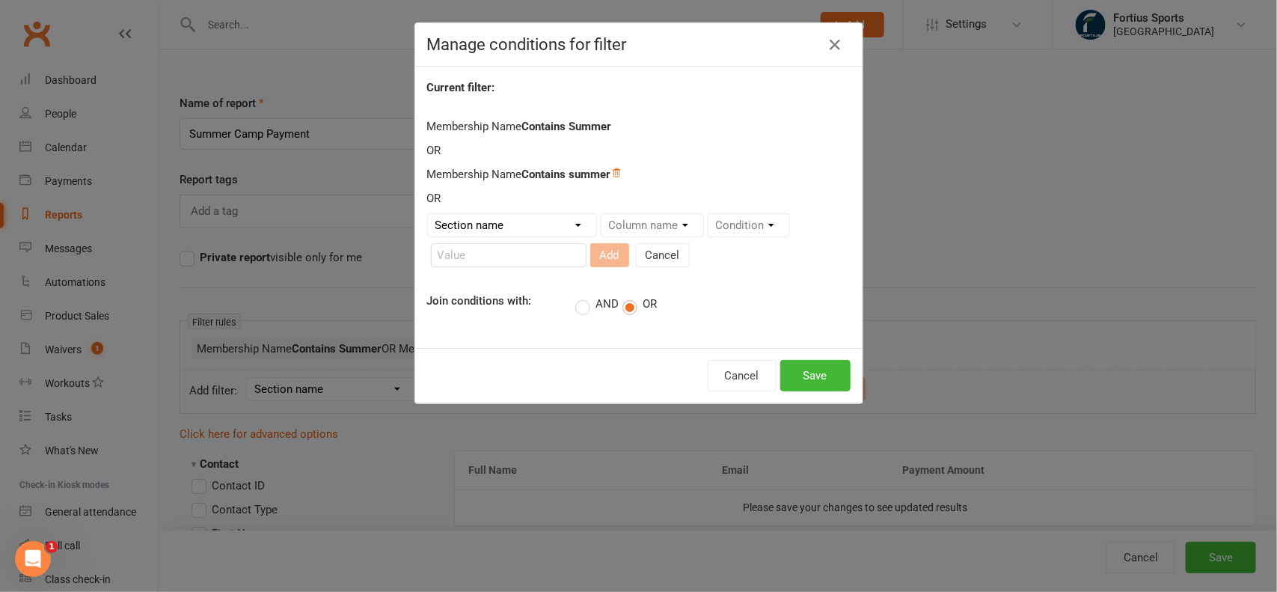
click at [562, 223] on select "Section name Contact Attendance Aggregate Payment Booking Waitlist Attendees Ca…" at bounding box center [512, 225] width 168 height 22
select select "11"
click at [428, 214] on select "Section name Contact Attendance Aggregate Payment Booking Waitlist Attendees Ca…" at bounding box center [512, 225] width 168 height 22
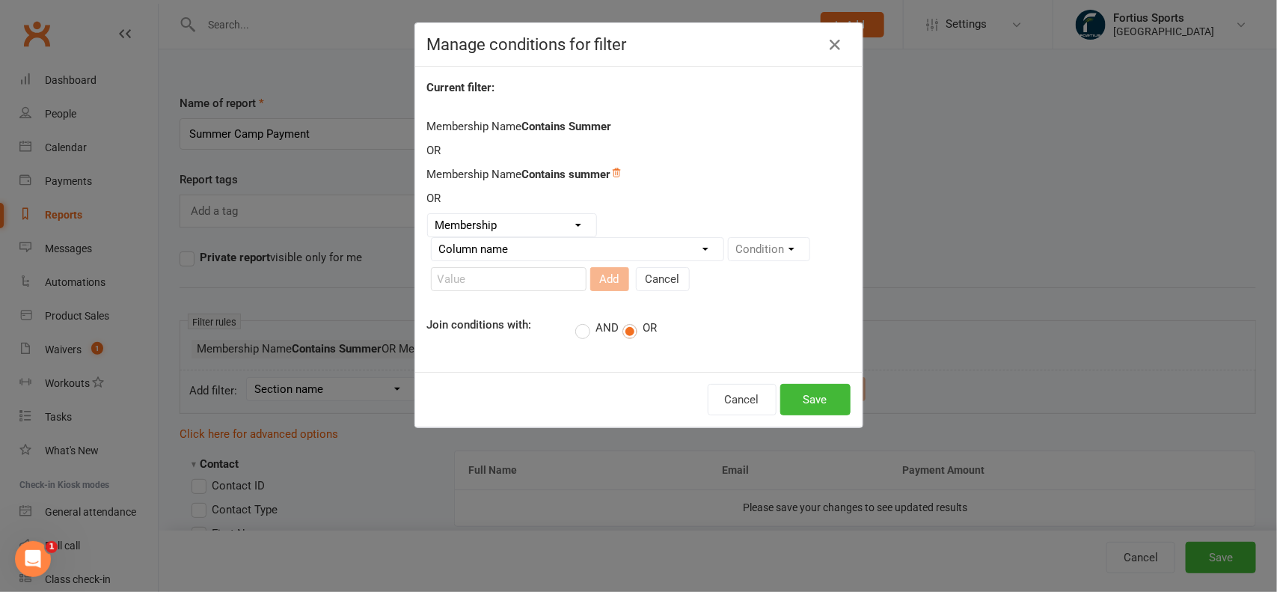
click at [660, 254] on select "Column name Membership ID Membership Name Membership Category Membership Start …" at bounding box center [578, 249] width 292 height 22
select select "1"
click at [432, 239] on select "Column name Membership ID Membership Name Membership Category Membership Start …" at bounding box center [578, 249] width 292 height 22
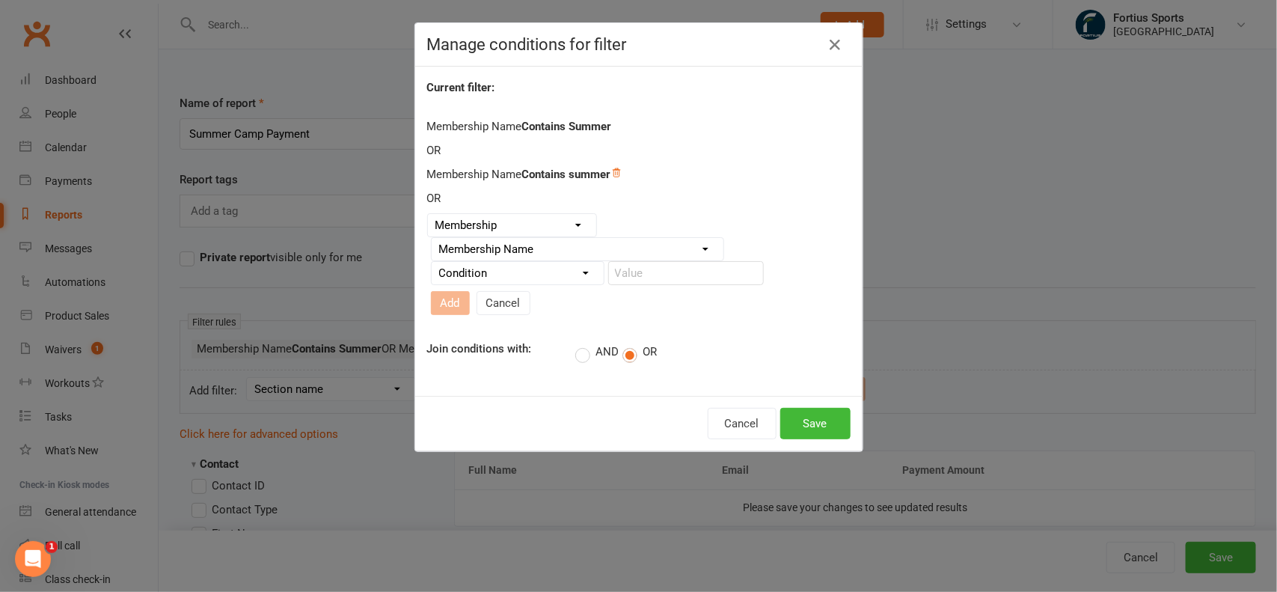
click at [532, 284] on select "Condition Equals Does not equal Contains Does not contain Is blank or does not …" at bounding box center [518, 273] width 172 height 22
select select "2"
click at [432, 269] on select "Condition Equals Does not equal Contains Does not contain Is blank or does not …" at bounding box center [518, 273] width 172 height 22
click at [677, 285] on input "text" at bounding box center [686, 273] width 156 height 24
type input "camp"
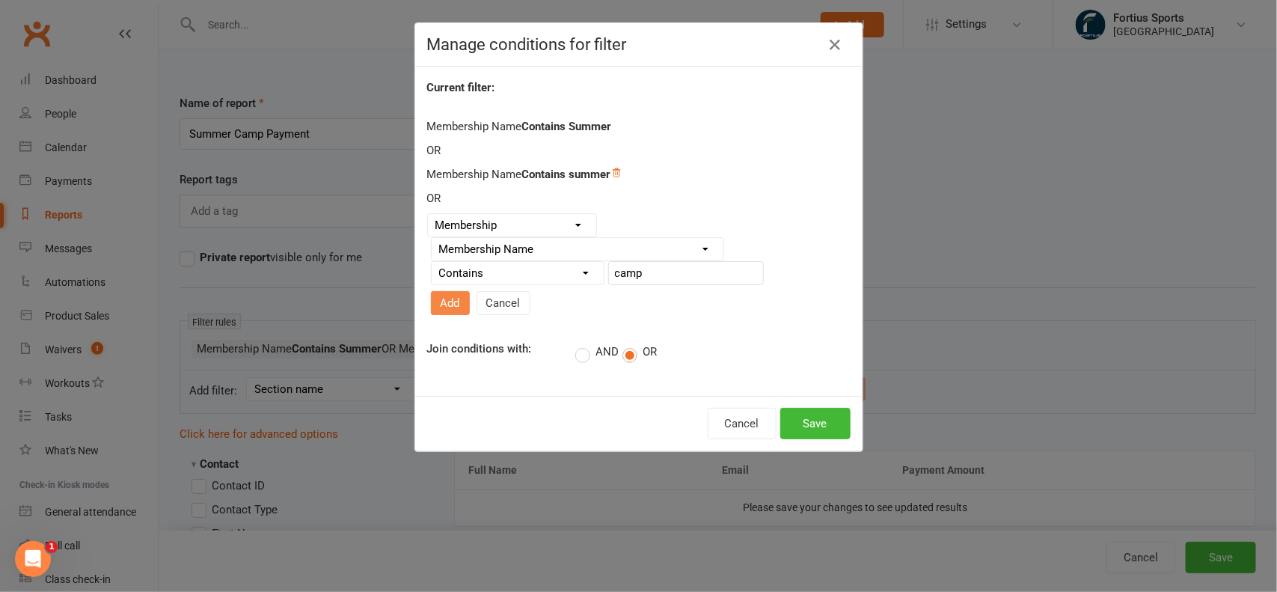
click at [470, 291] on button "Add" at bounding box center [450, 303] width 39 height 24
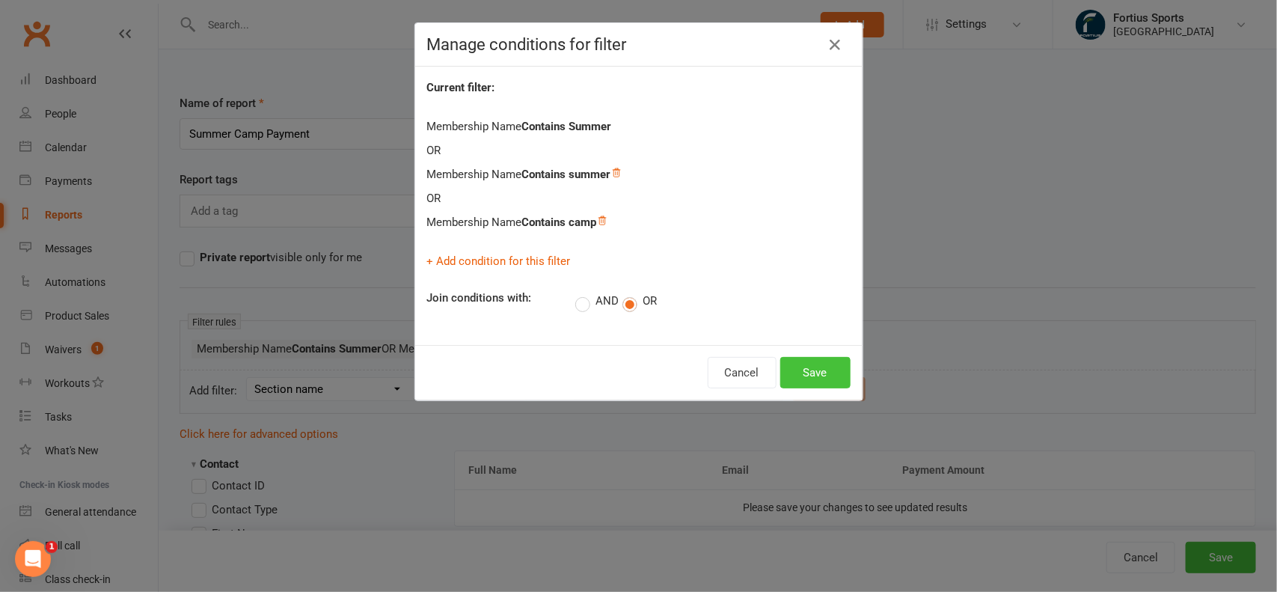
click at [801, 379] on button "Save" at bounding box center [815, 372] width 70 height 31
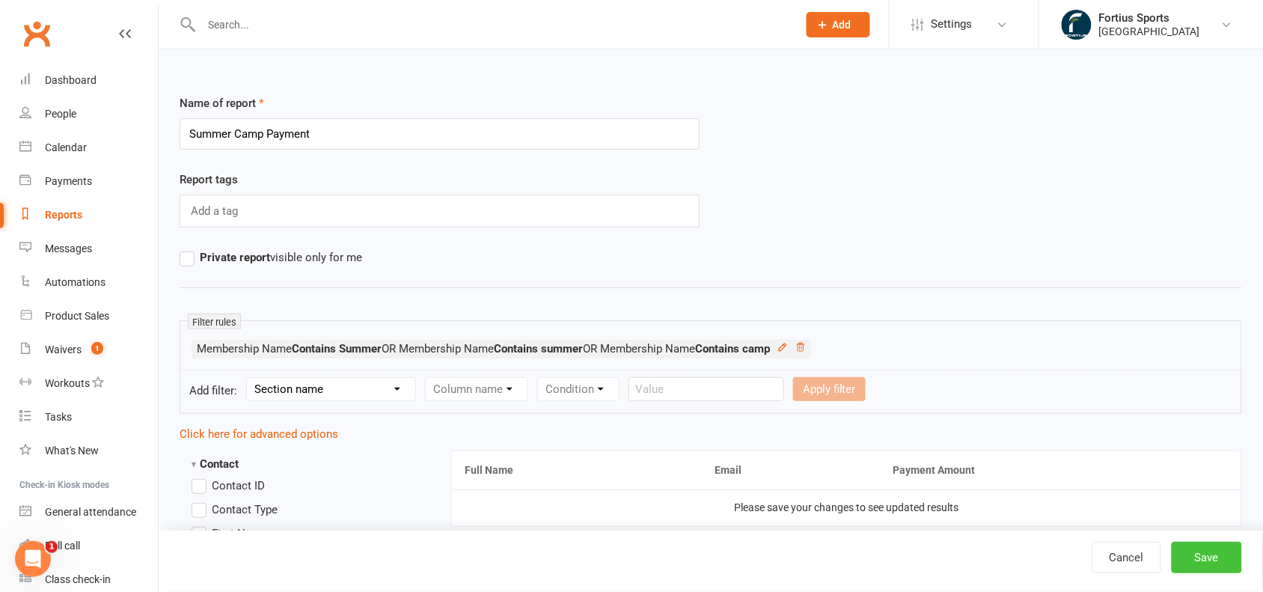
click at [1199, 551] on button "Save" at bounding box center [1207, 557] width 70 height 31
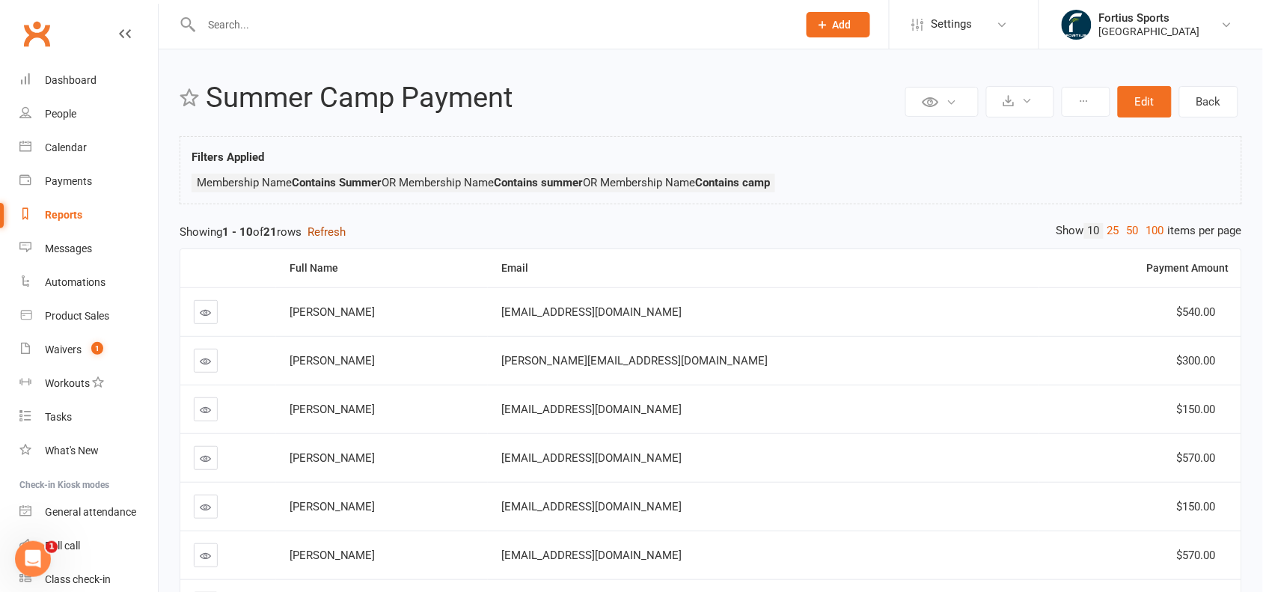
click at [339, 227] on button "Refresh" at bounding box center [327, 232] width 38 height 18
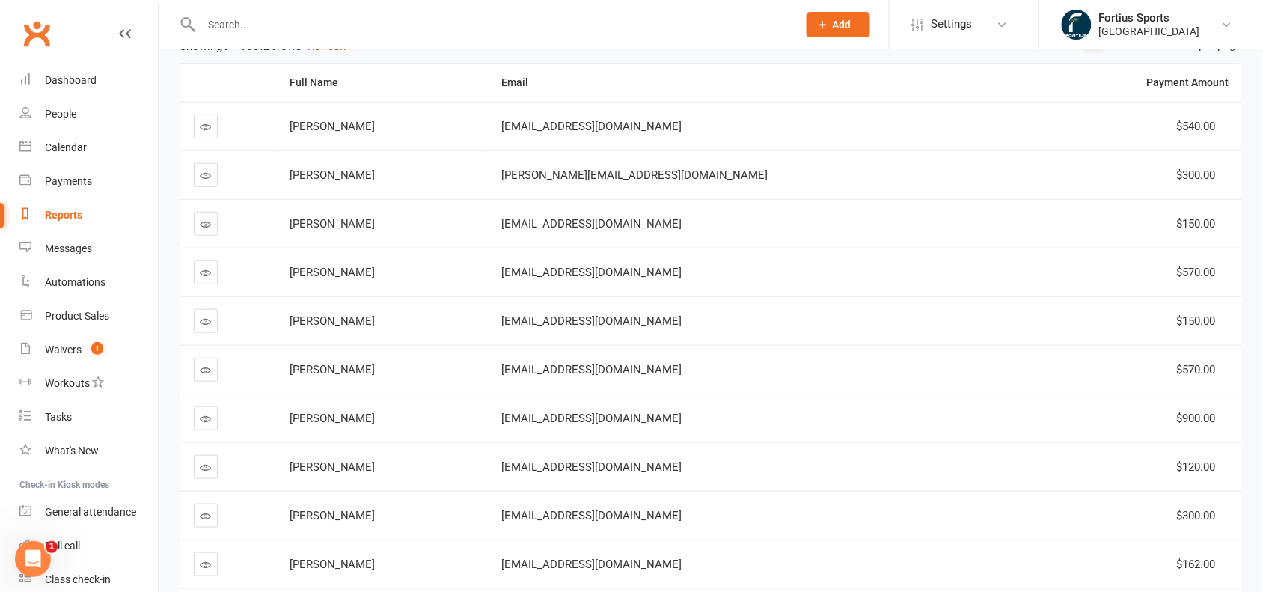
scroll to position [304, 0]
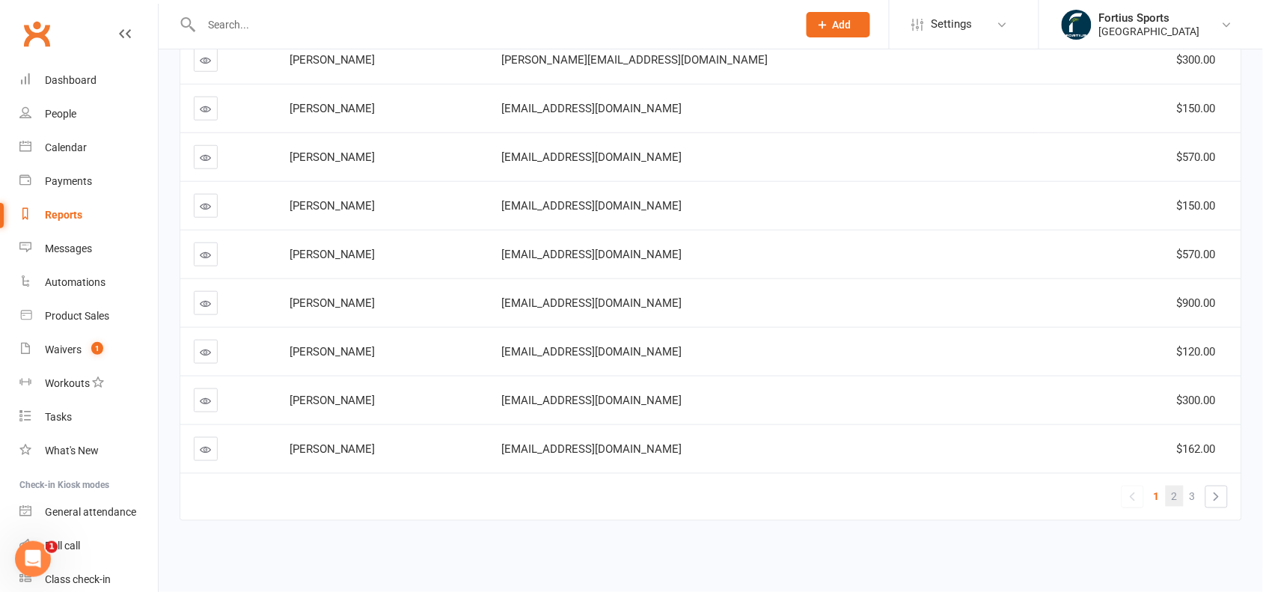
click at [1173, 491] on span "2" at bounding box center [1175, 496] width 6 height 21
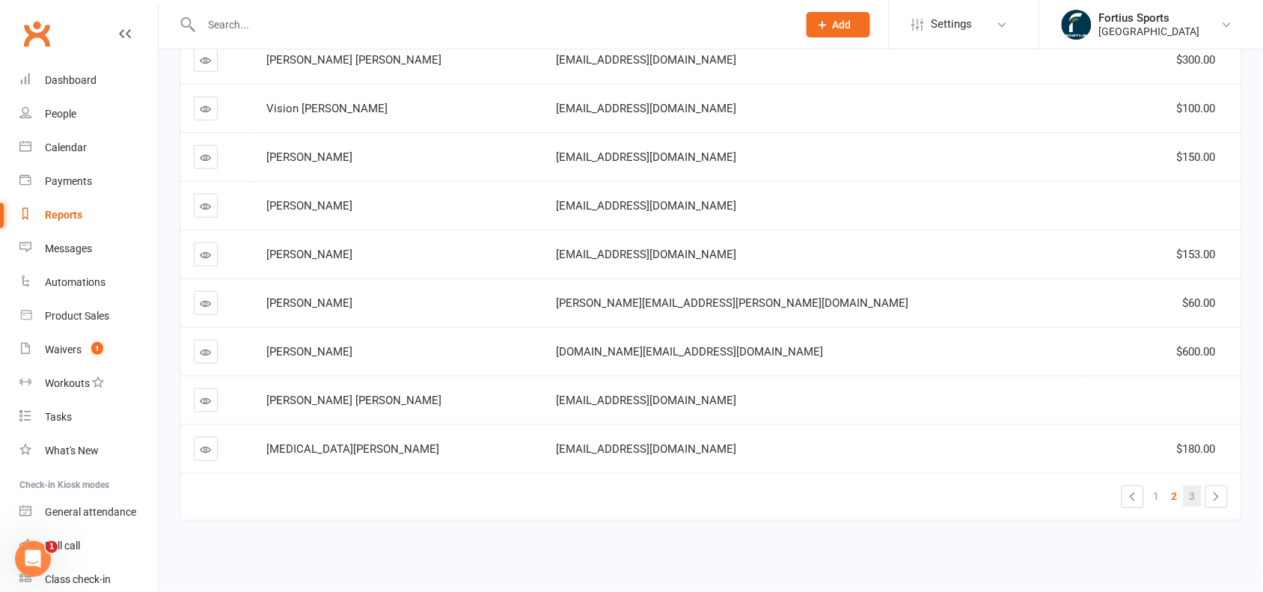
click at [1191, 492] on span "3" at bounding box center [1193, 496] width 6 height 21
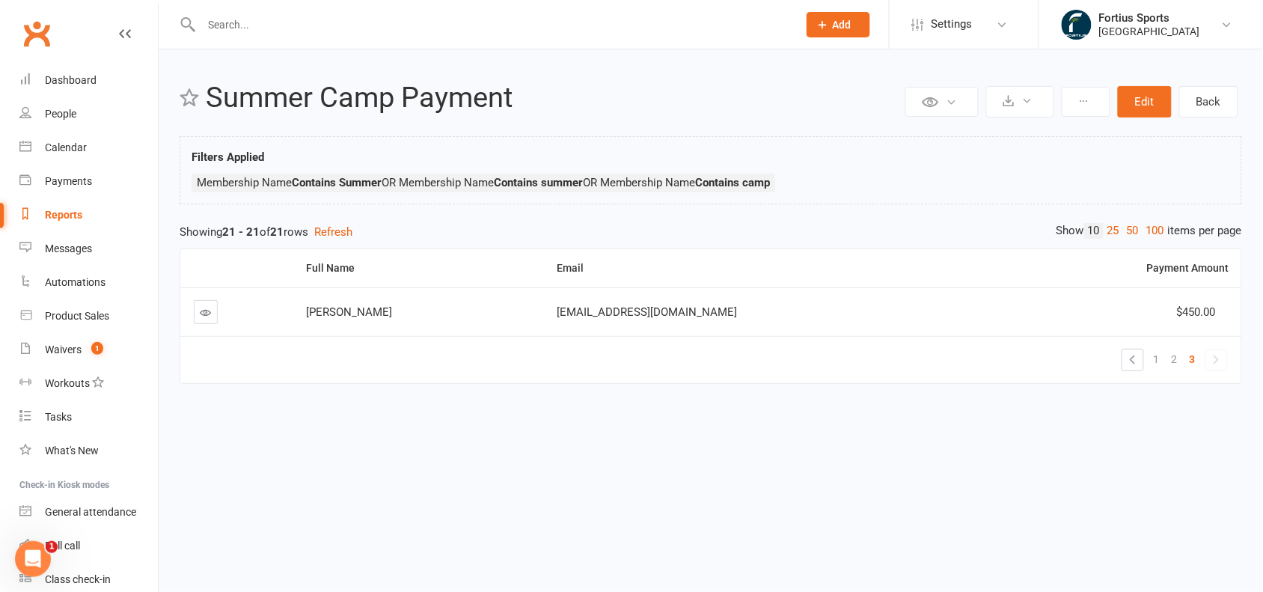
scroll to position [0, 0]
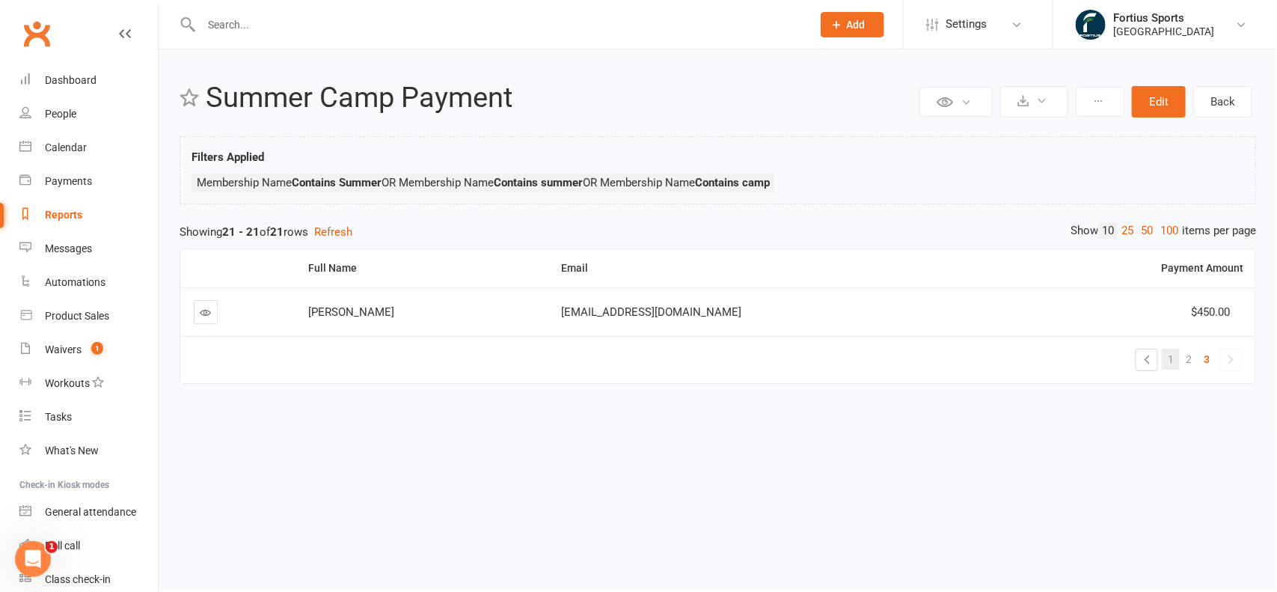
click at [1168, 353] on span "1" at bounding box center [1171, 359] width 6 height 21
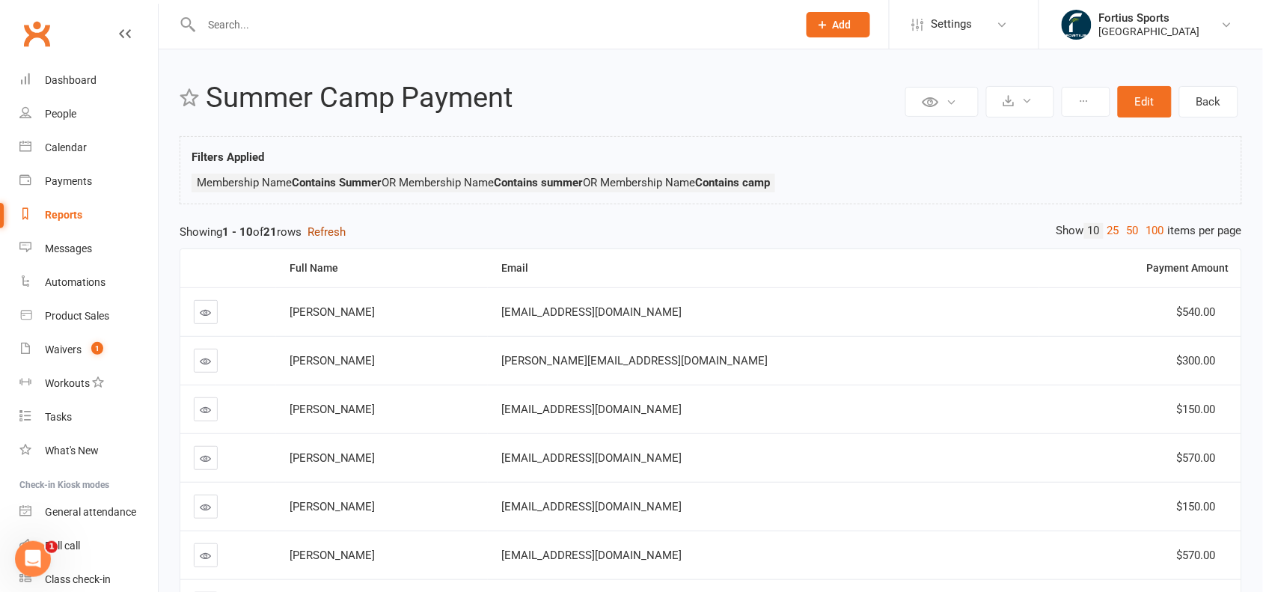
click at [334, 227] on button "Refresh" at bounding box center [327, 232] width 38 height 18
click at [52, 114] on div "People" at bounding box center [60, 114] width 31 height 12
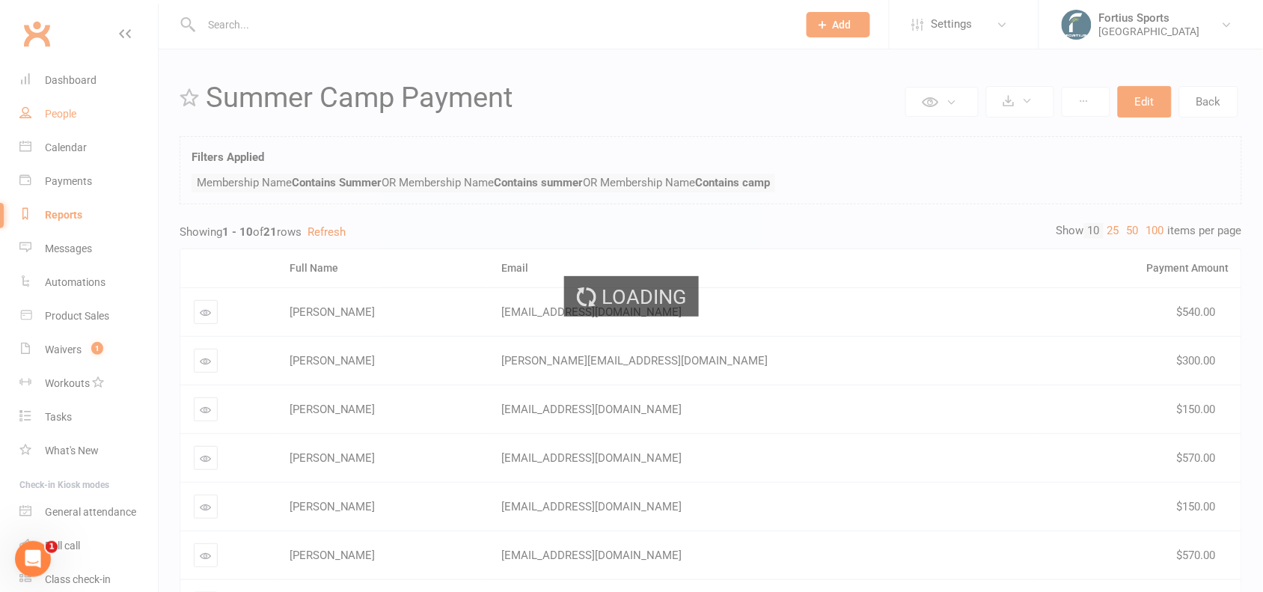
select select "100"
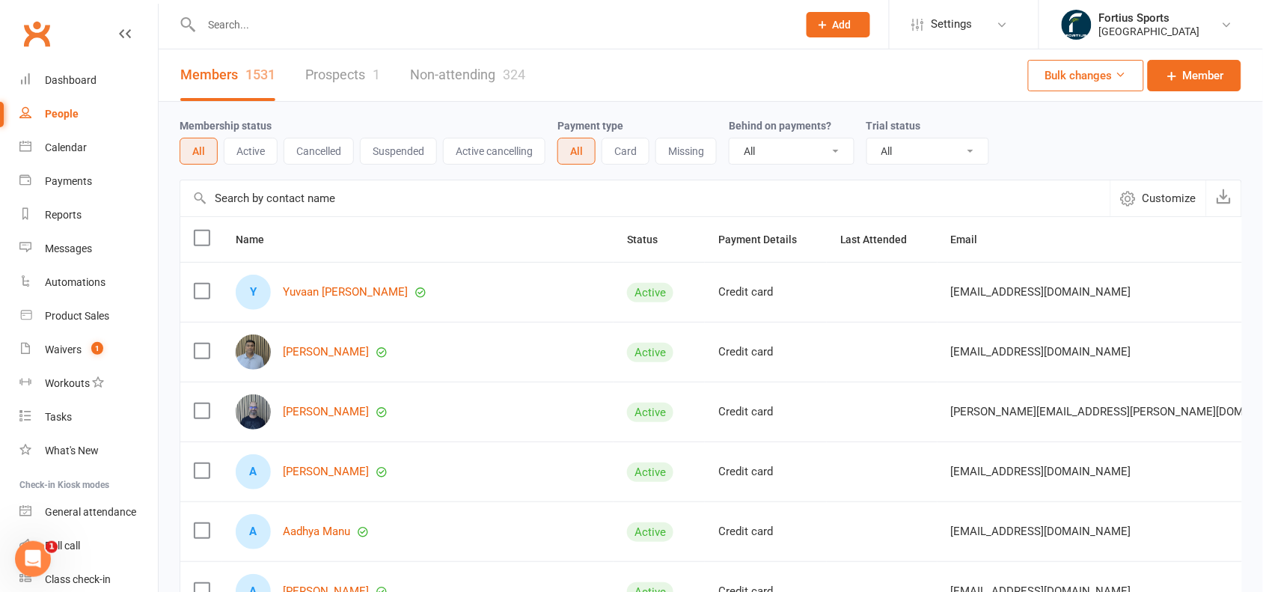
click at [702, 153] on button "Missing" at bounding box center [686, 151] width 61 height 27
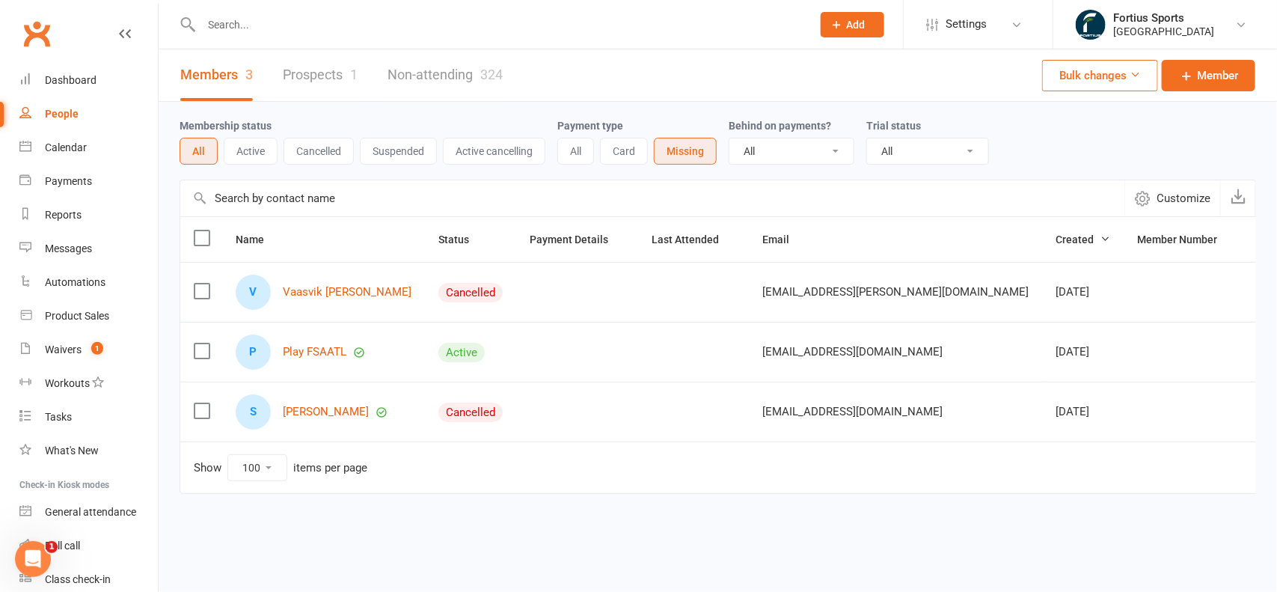
click at [588, 153] on button "All" at bounding box center [575, 151] width 37 height 27
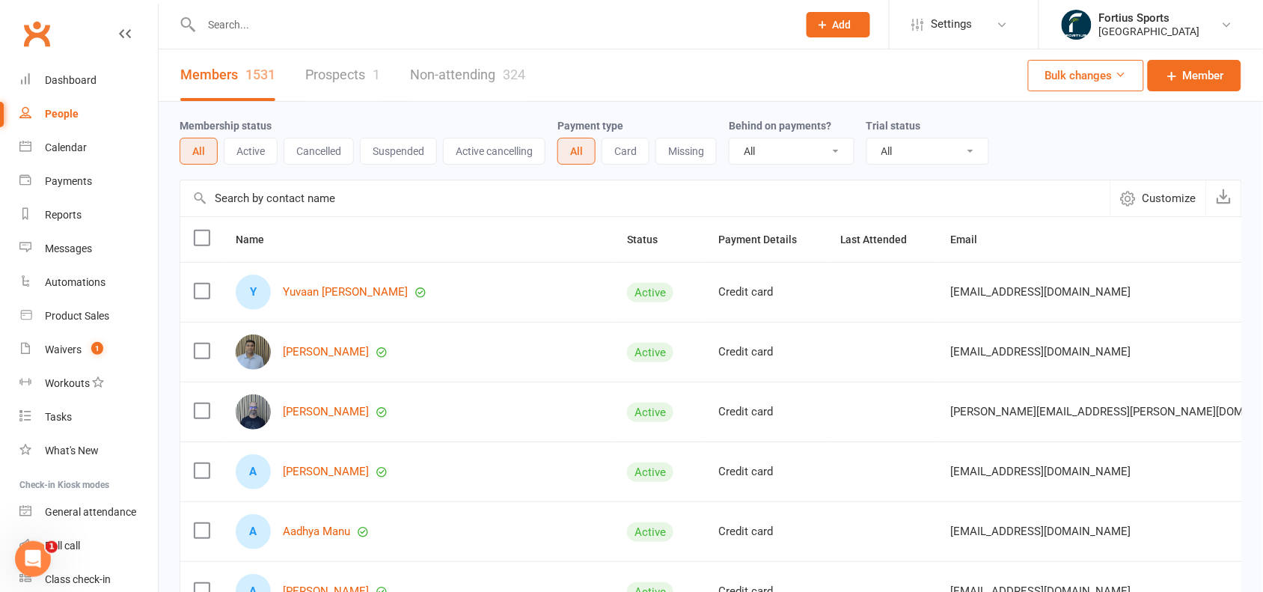
click at [331, 72] on link "Prospects 1" at bounding box center [342, 75] width 75 height 52
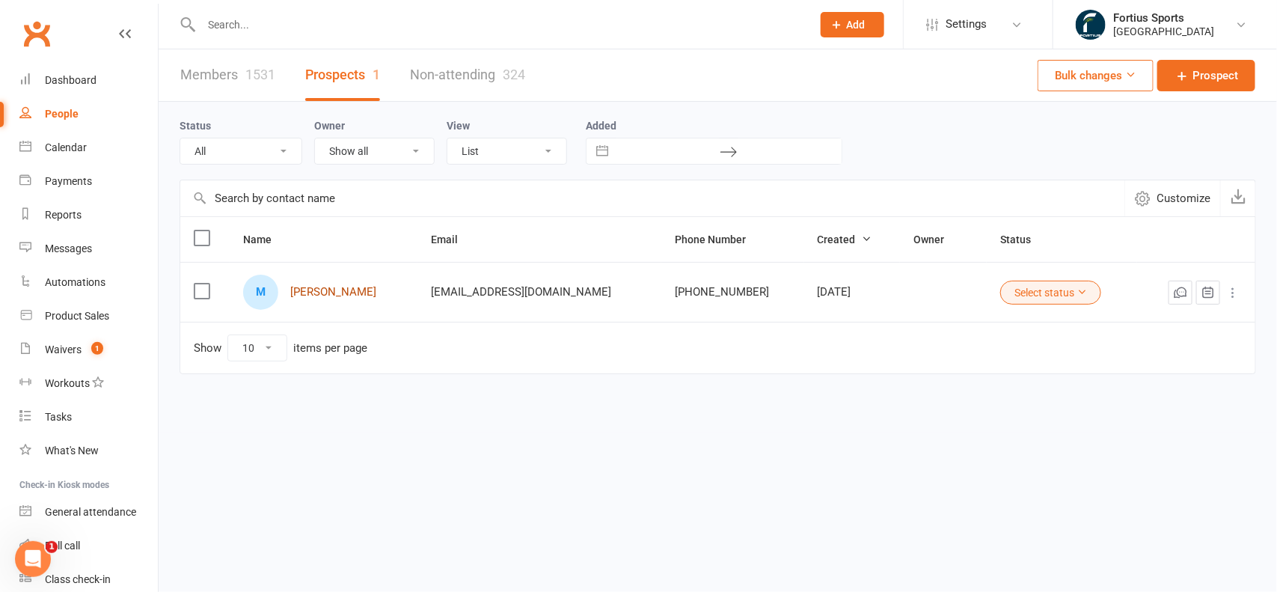
click at [305, 296] on link "[PERSON_NAME]" at bounding box center [333, 292] width 86 height 13
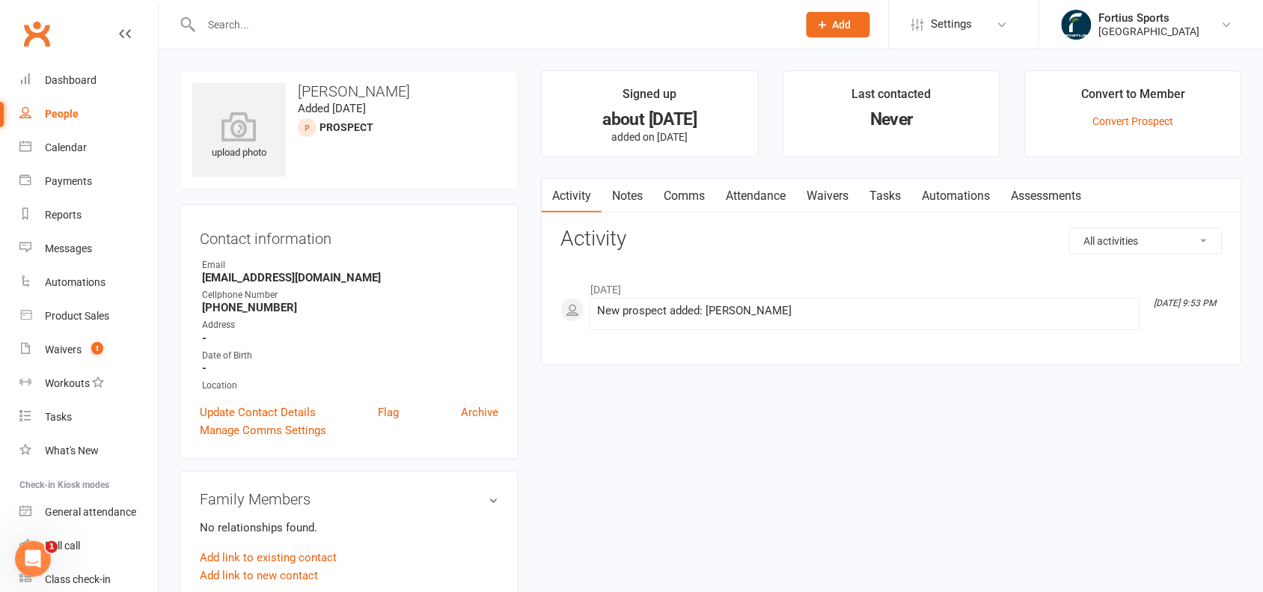
click at [53, 116] on div "People" at bounding box center [62, 114] width 34 height 12
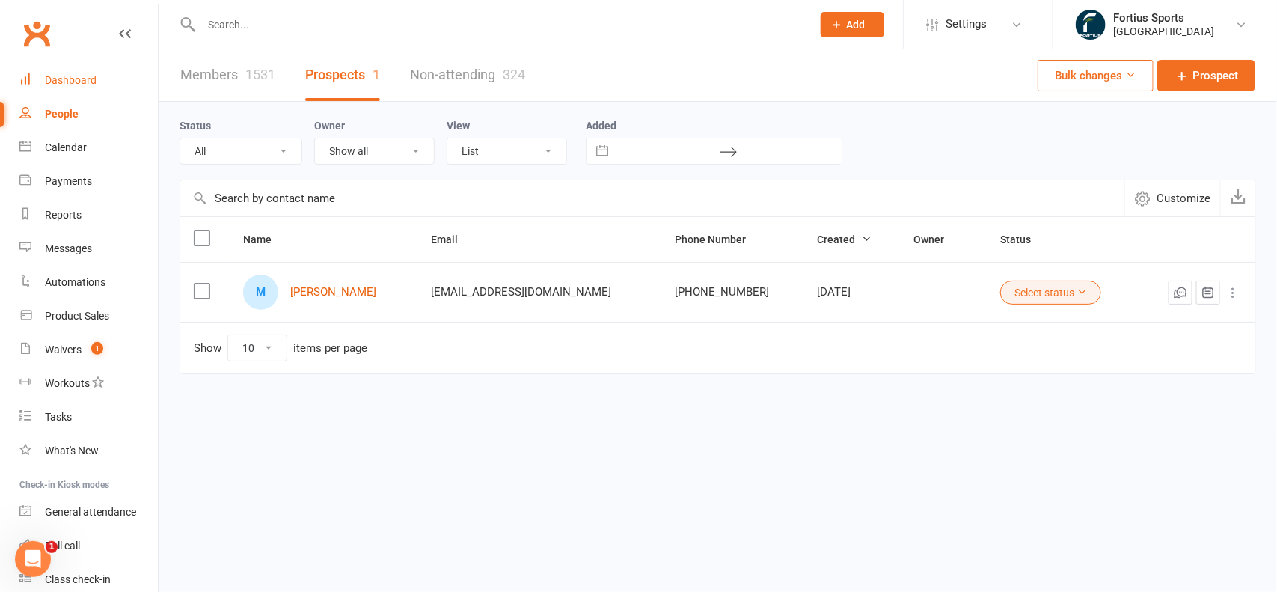
click at [84, 82] on div "Dashboard" at bounding box center [71, 80] width 52 height 12
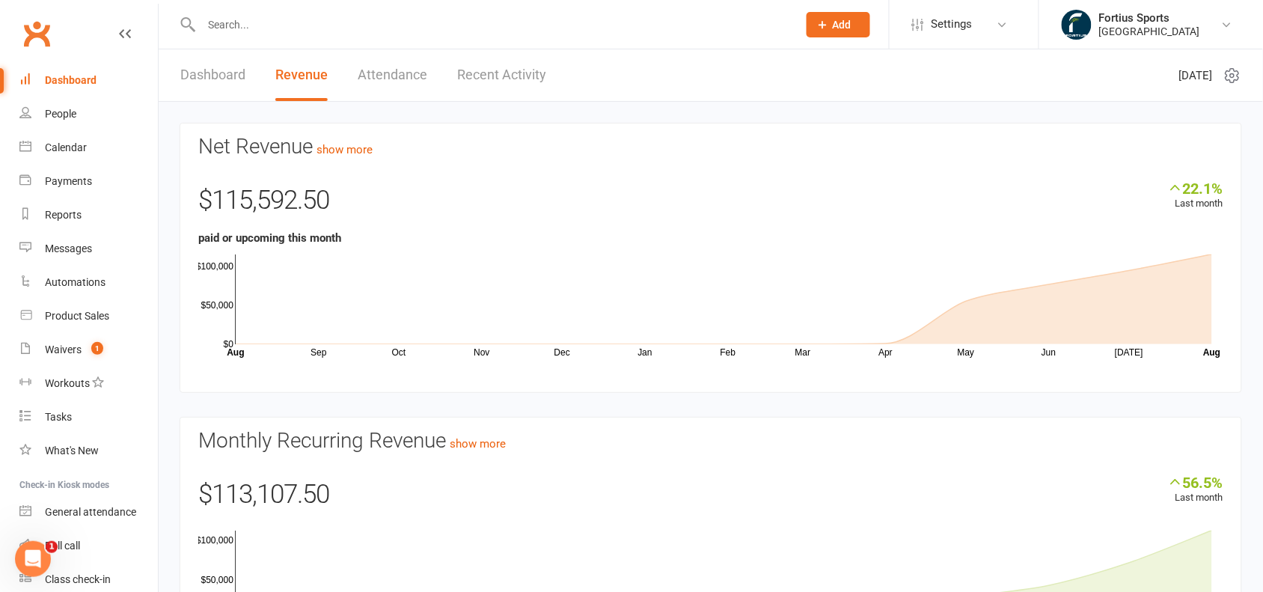
click at [201, 76] on link "Dashboard" at bounding box center [212, 75] width 65 height 52
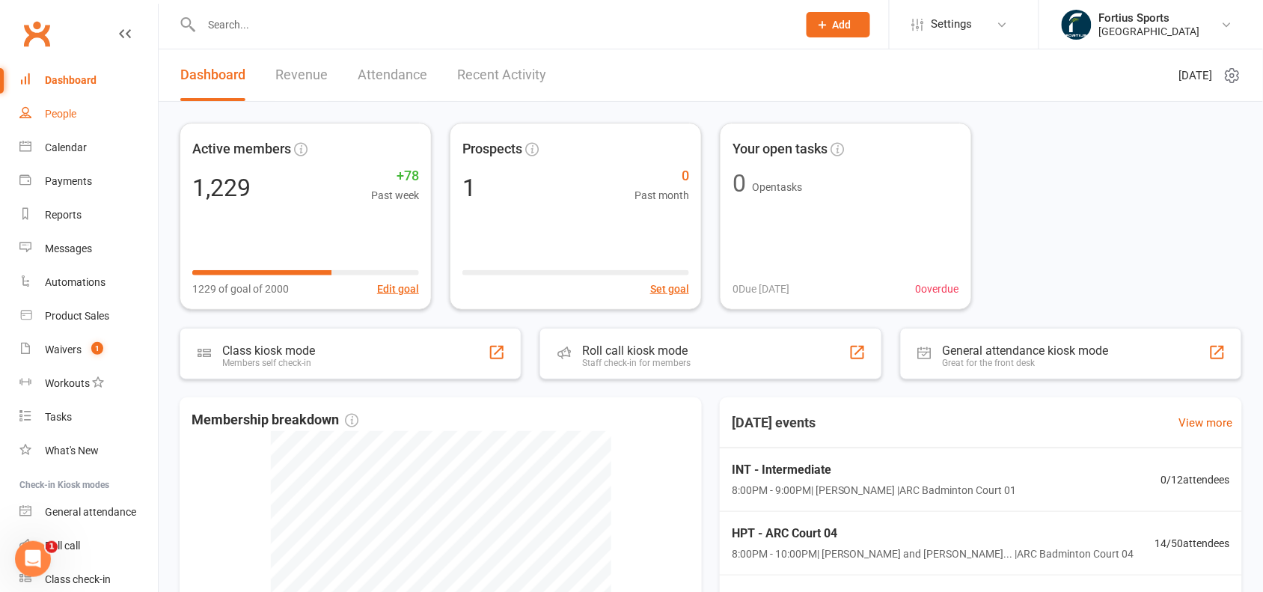
click at [64, 117] on div "People" at bounding box center [60, 114] width 31 height 12
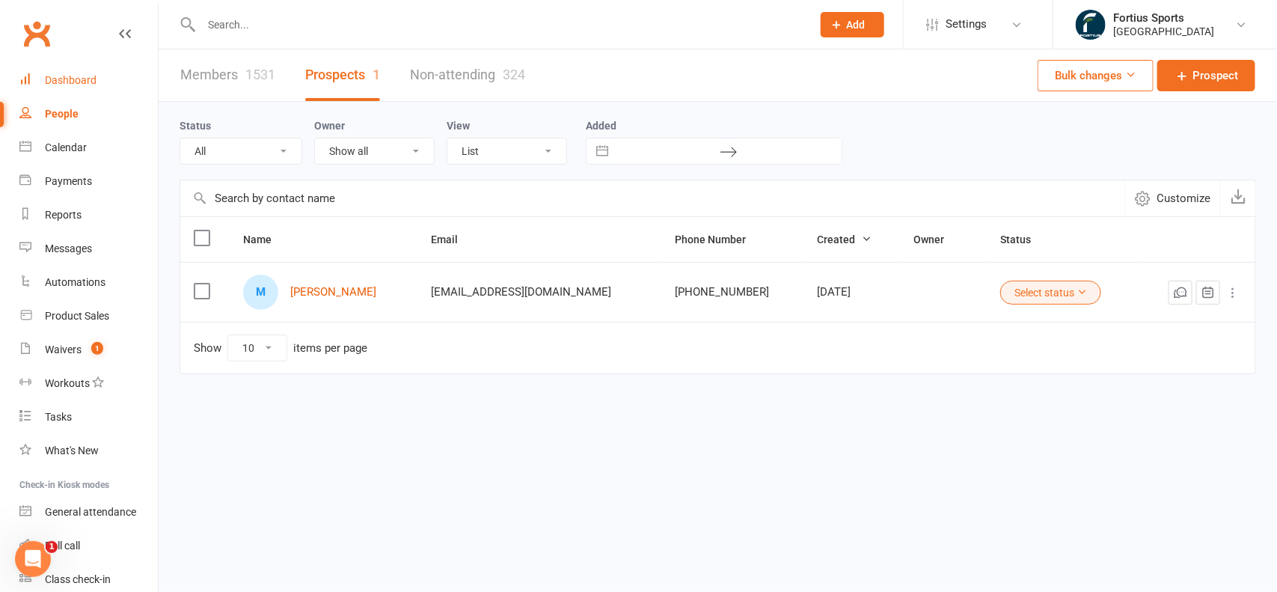
click at [68, 75] on div "Dashboard" at bounding box center [71, 80] width 52 height 12
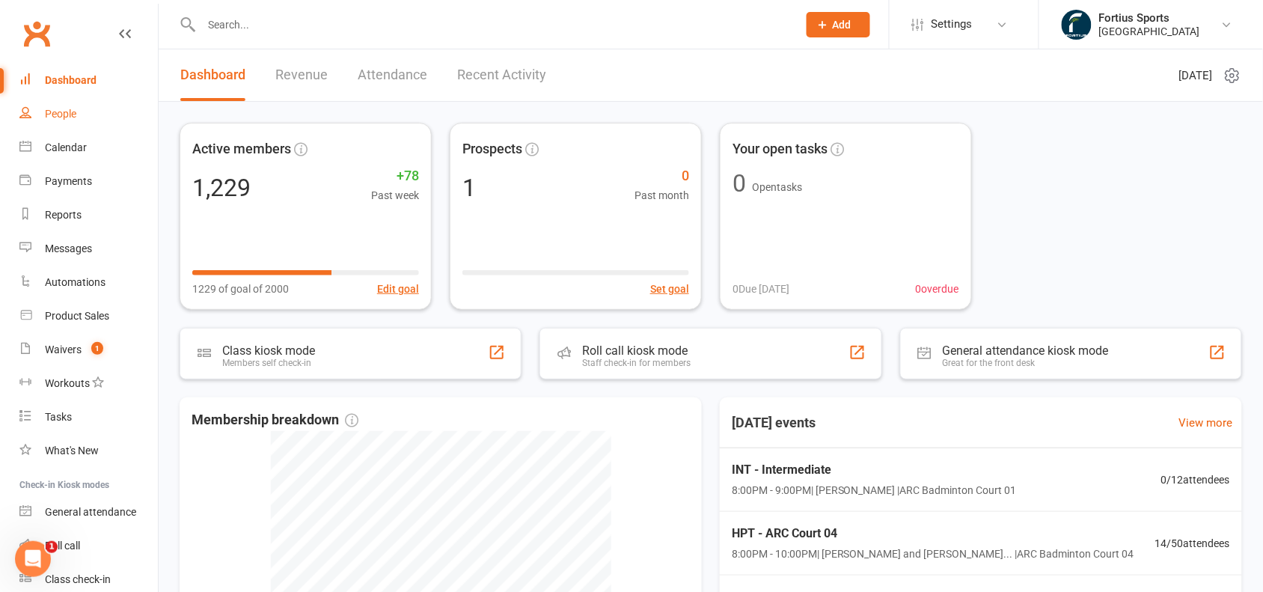
click at [56, 114] on div "People" at bounding box center [60, 114] width 31 height 12
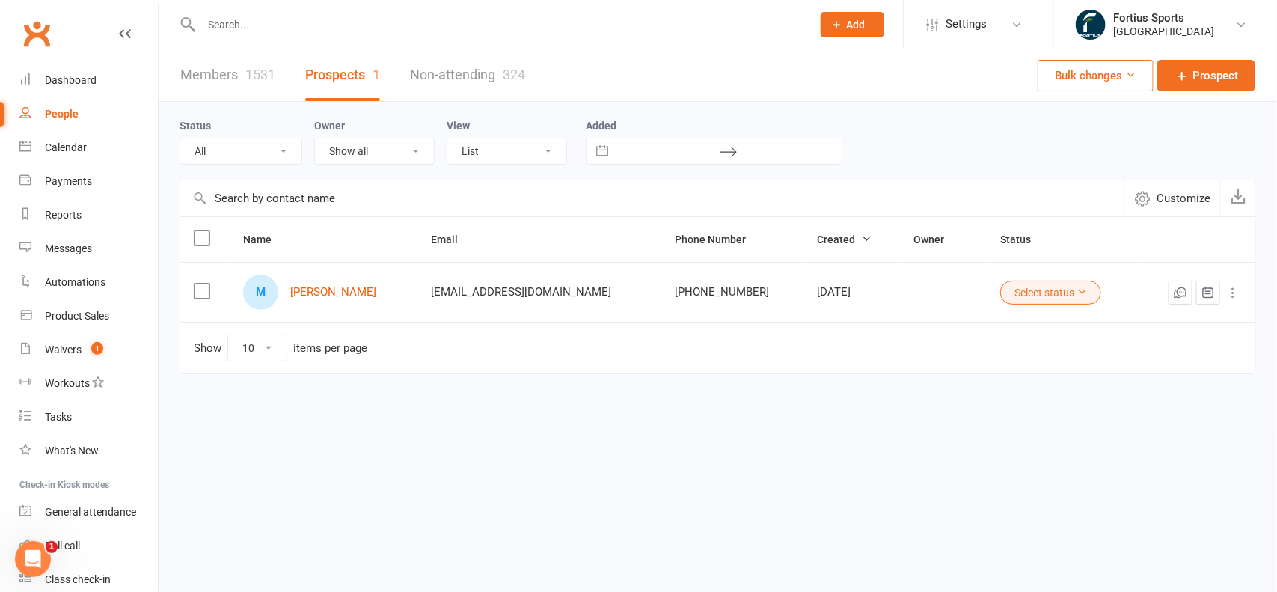
click at [67, 114] on div "People" at bounding box center [62, 114] width 34 height 12
click at [251, 58] on link "Members 1531" at bounding box center [227, 75] width 95 height 52
select select "100"
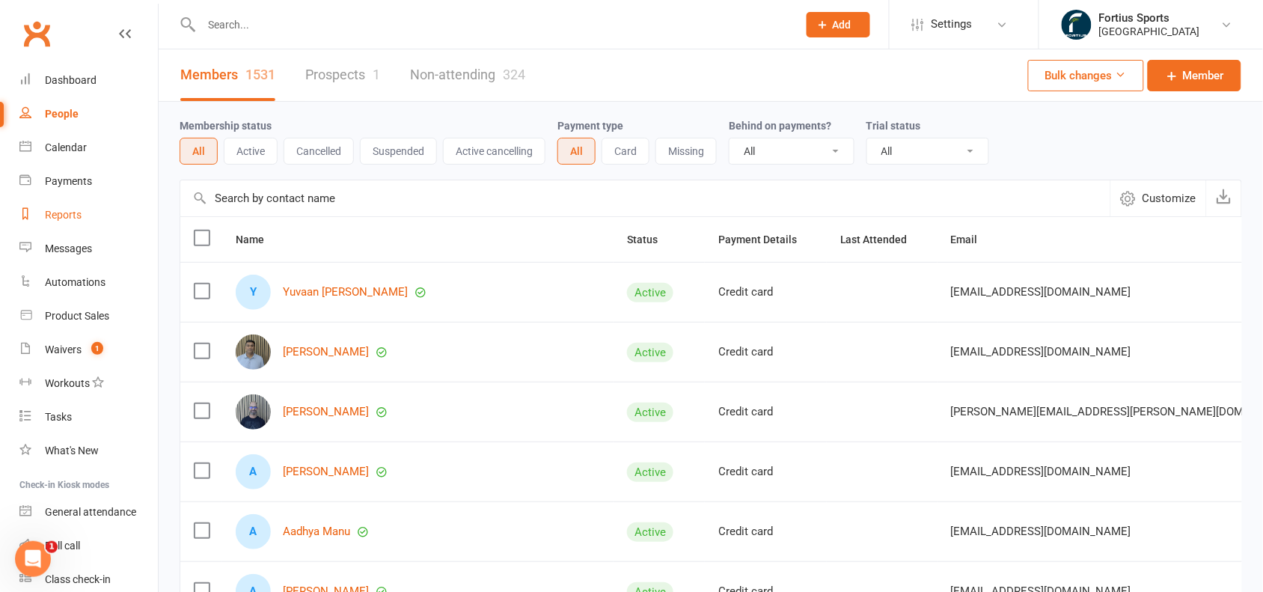
click at [61, 221] on link "Reports" at bounding box center [88, 215] width 138 height 34
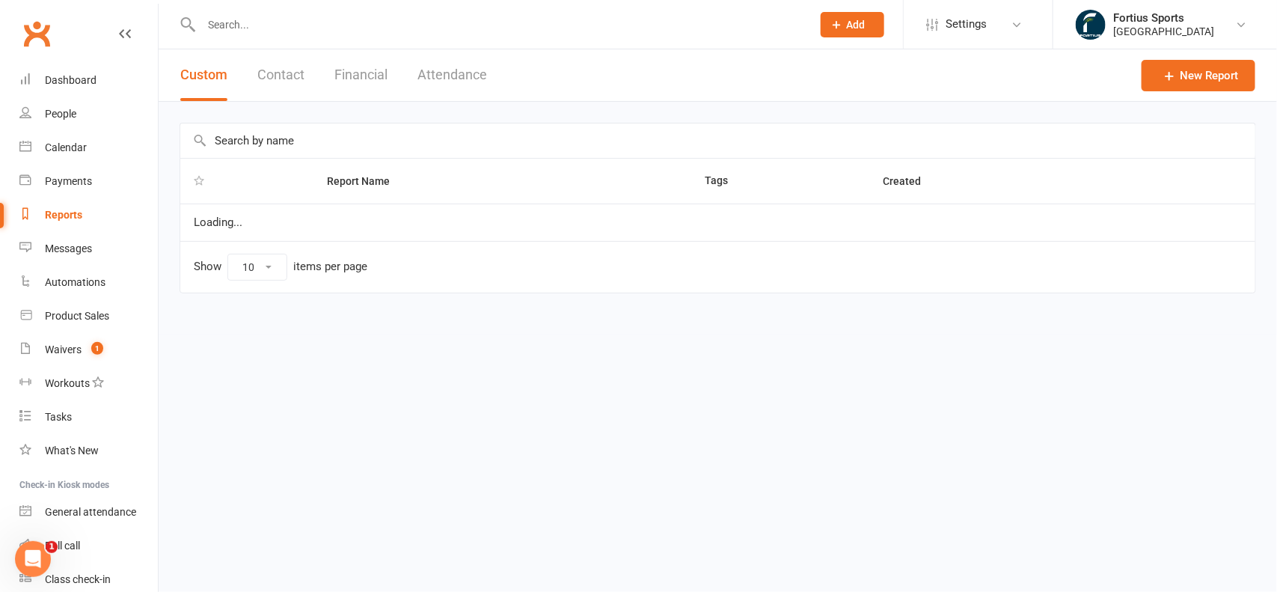
select select "100"
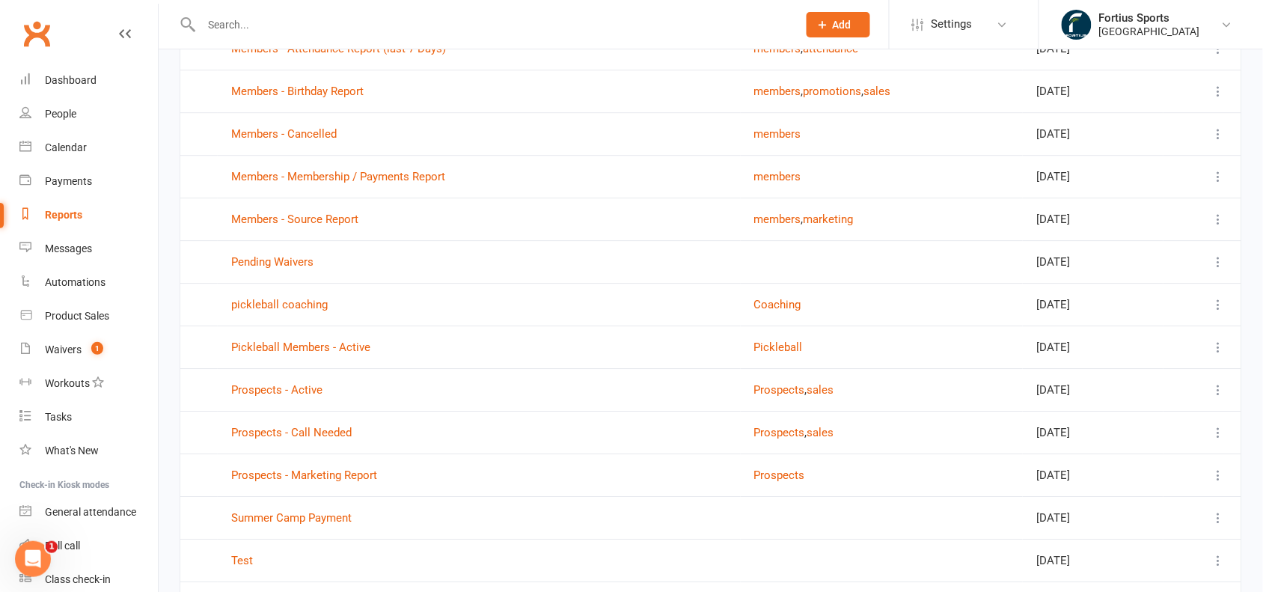
scroll to position [1258, 0]
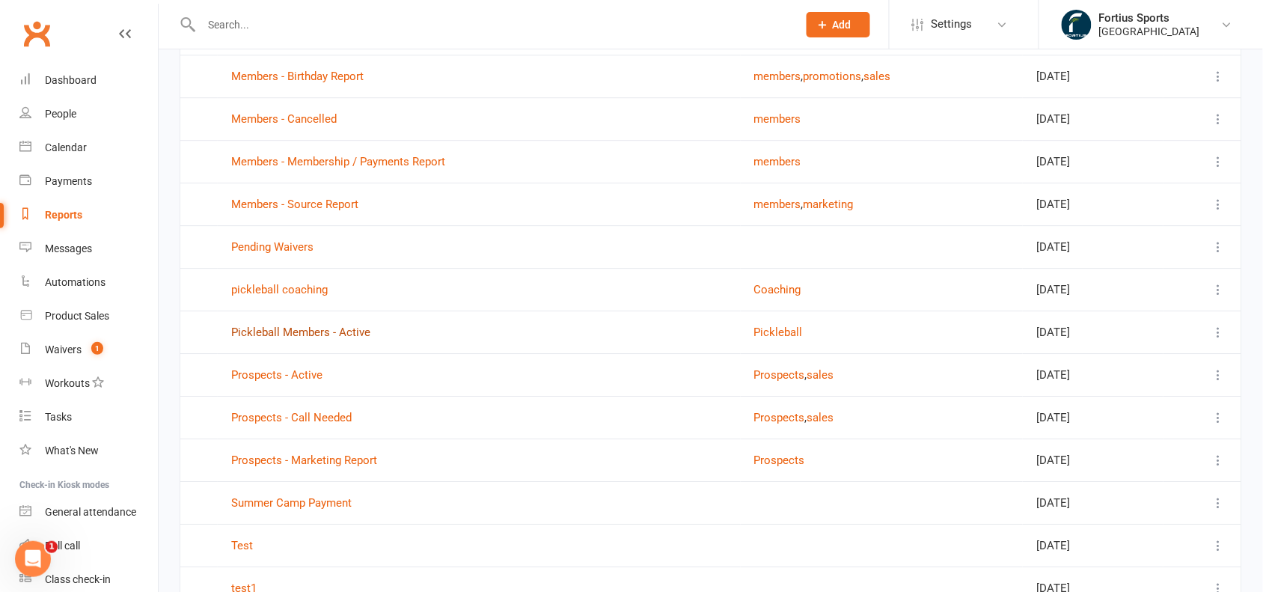
click at [356, 337] on link "Pickleball Members - Active" at bounding box center [300, 332] width 139 height 13
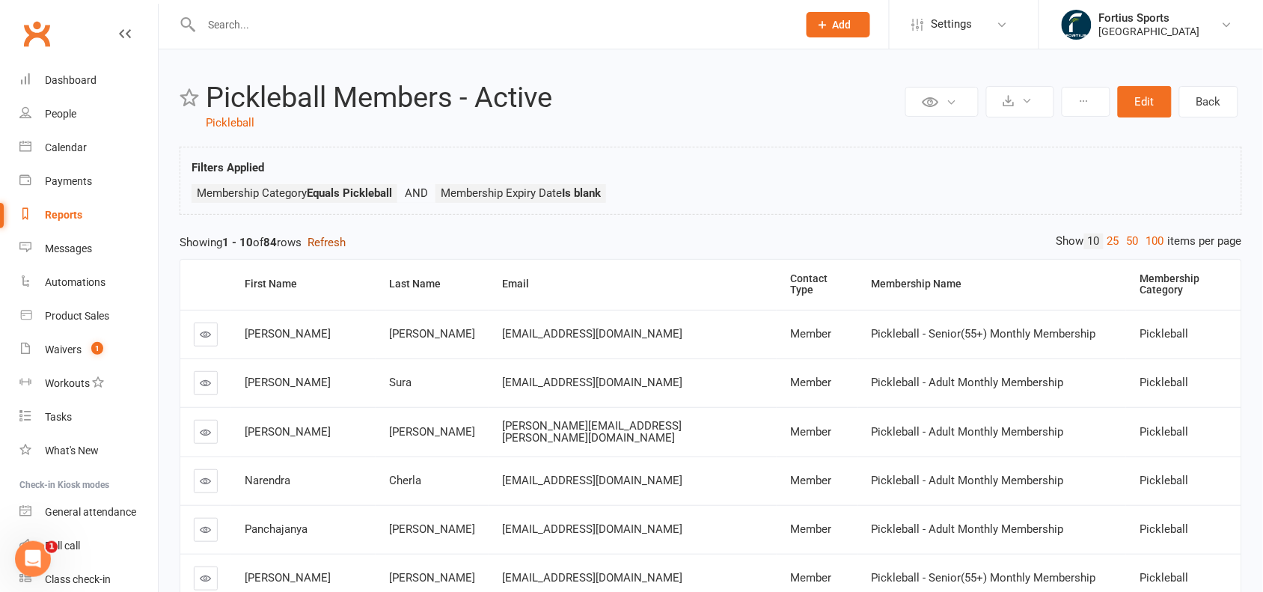
click at [346, 244] on button "Refresh" at bounding box center [327, 242] width 38 height 18
click at [70, 109] on div "People" at bounding box center [60, 114] width 31 height 12
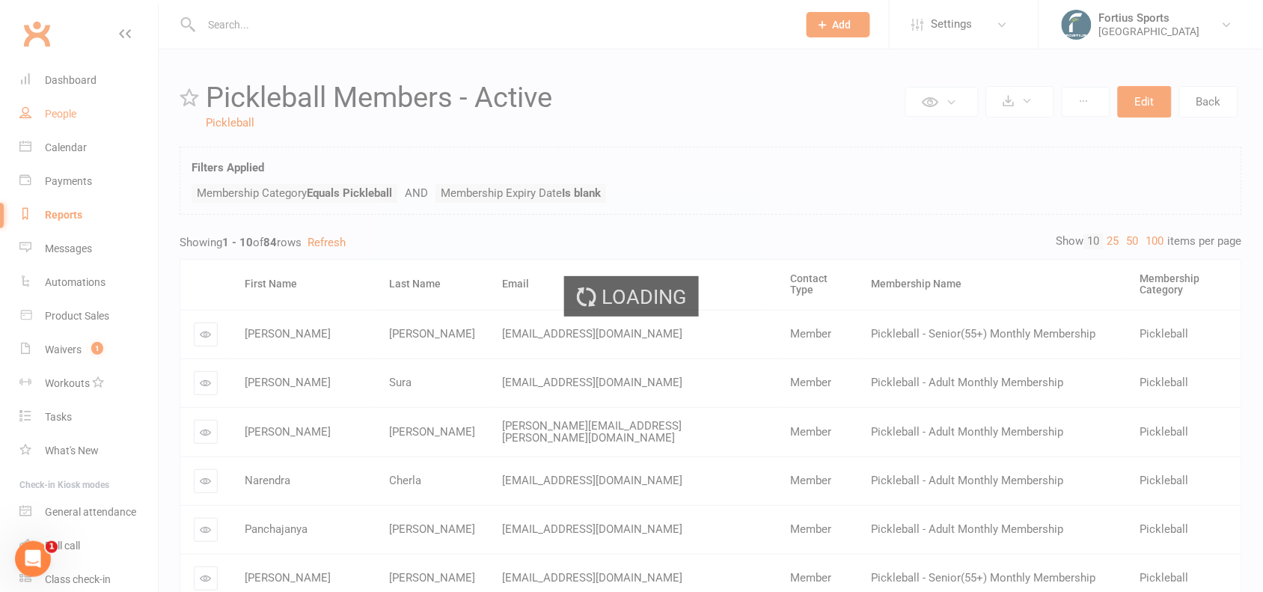
select select "100"
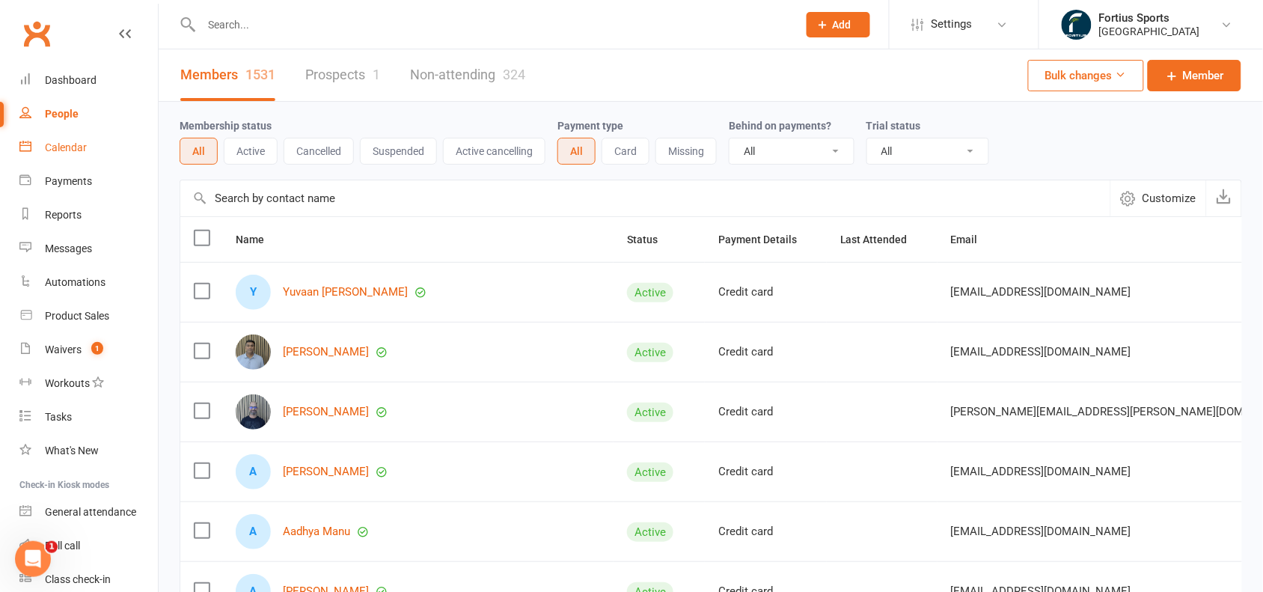
click at [76, 144] on div "Calendar" at bounding box center [66, 147] width 42 height 12
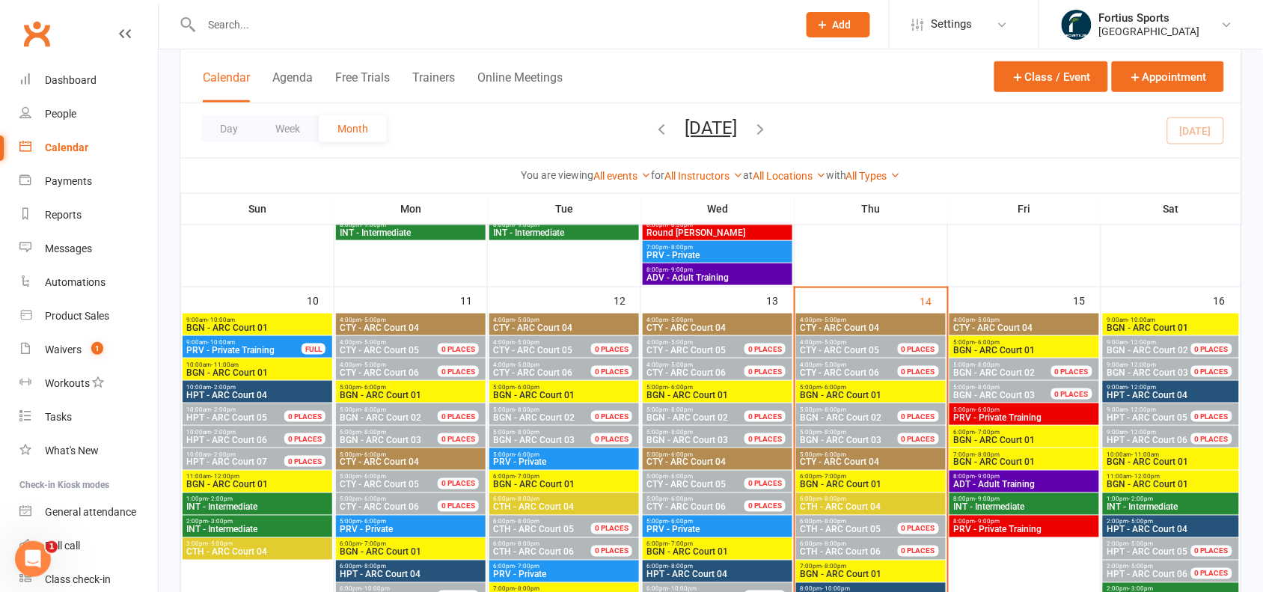
scroll to position [391, 0]
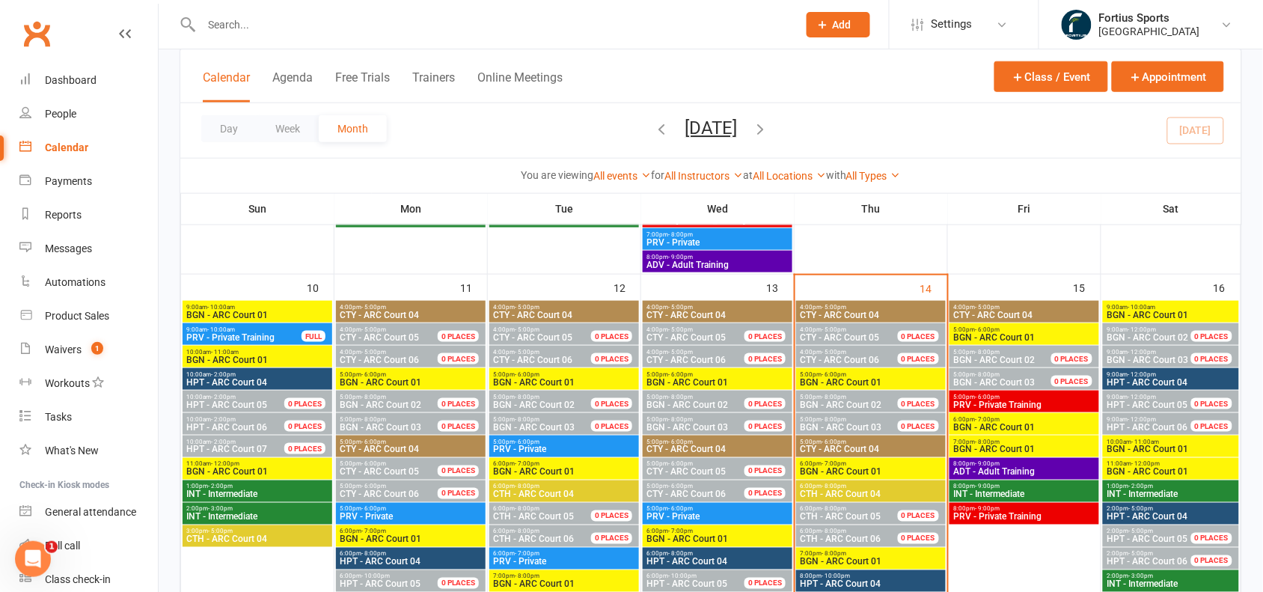
click at [1029, 311] on span "CTY - ARC Court 04" at bounding box center [1025, 315] width 144 height 9
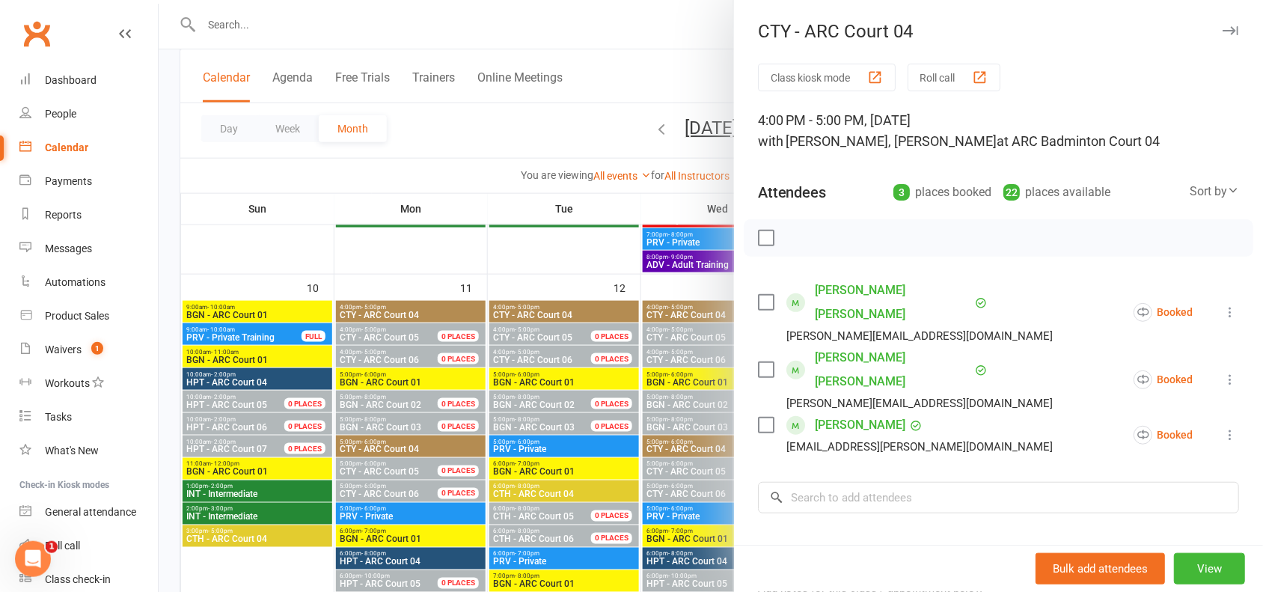
click at [615, 40] on div at bounding box center [711, 296] width 1104 height 592
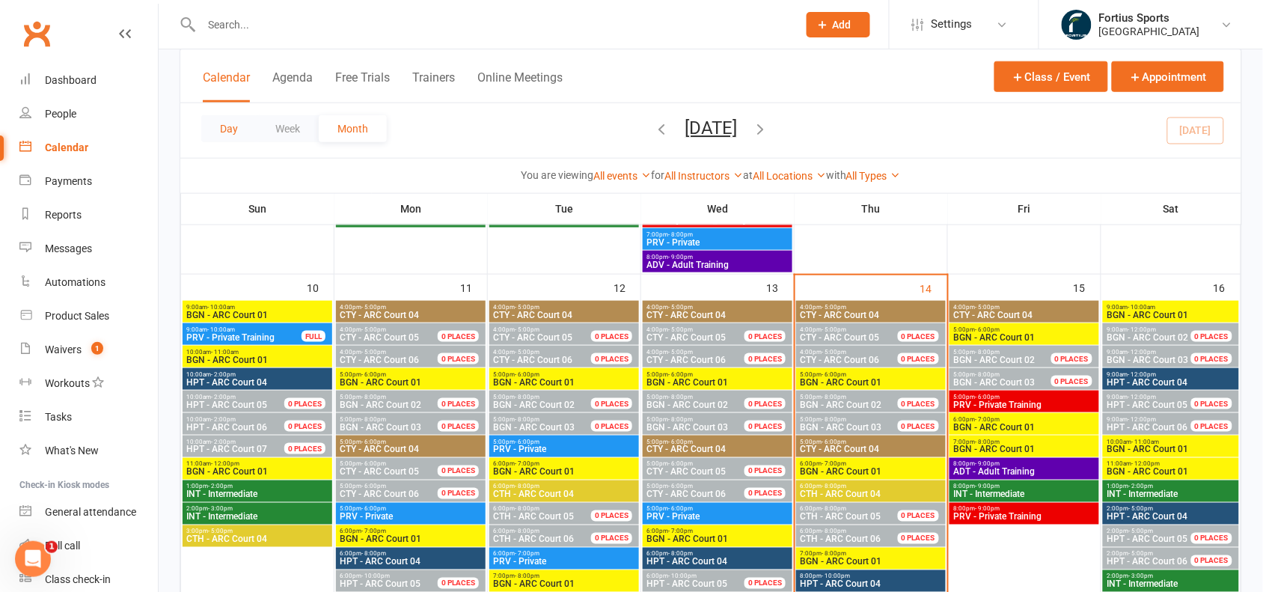
click at [230, 121] on button "Day" at bounding box center [228, 128] width 55 height 27
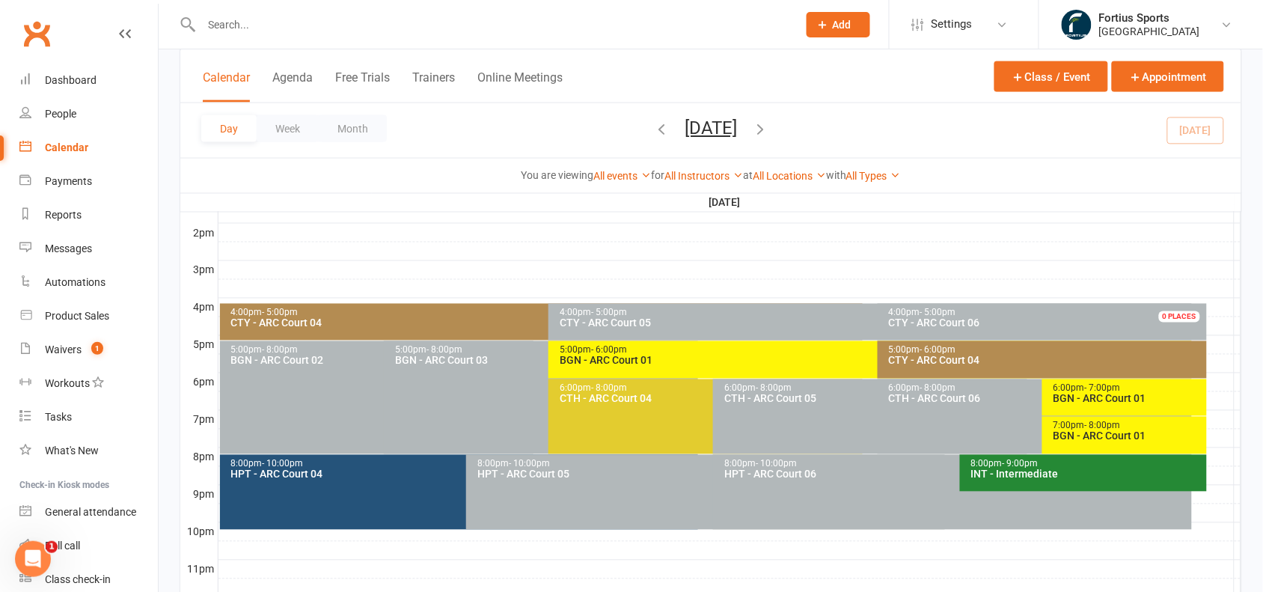
scroll to position [610, 0]
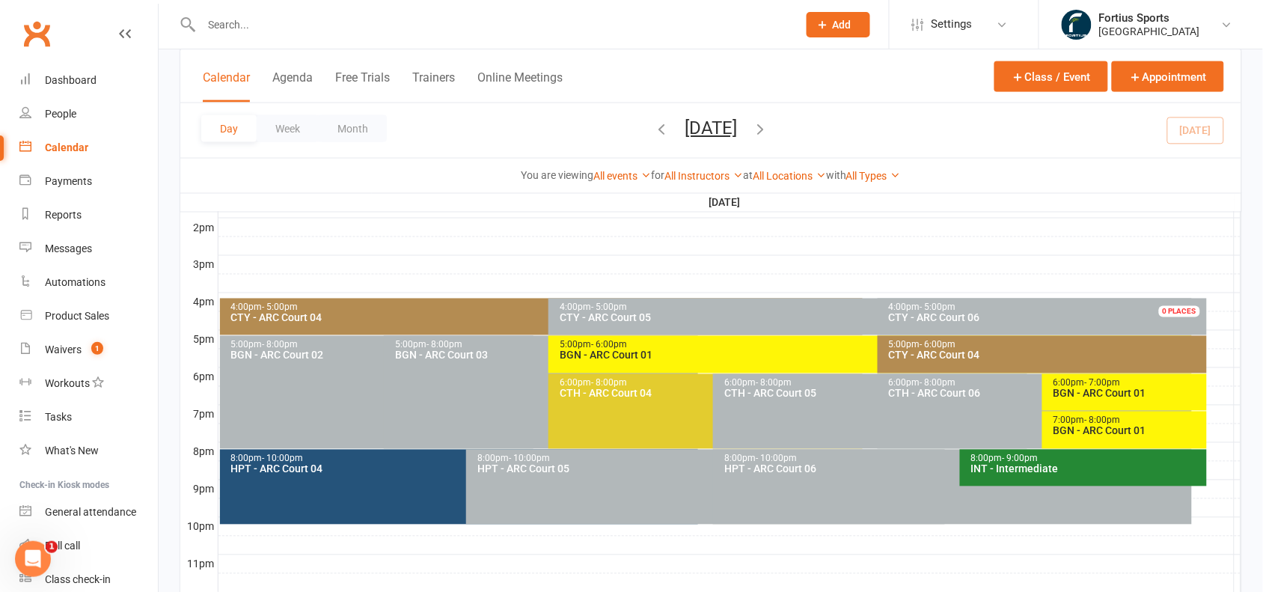
click at [769, 126] on icon "button" at bounding box center [760, 128] width 16 height 16
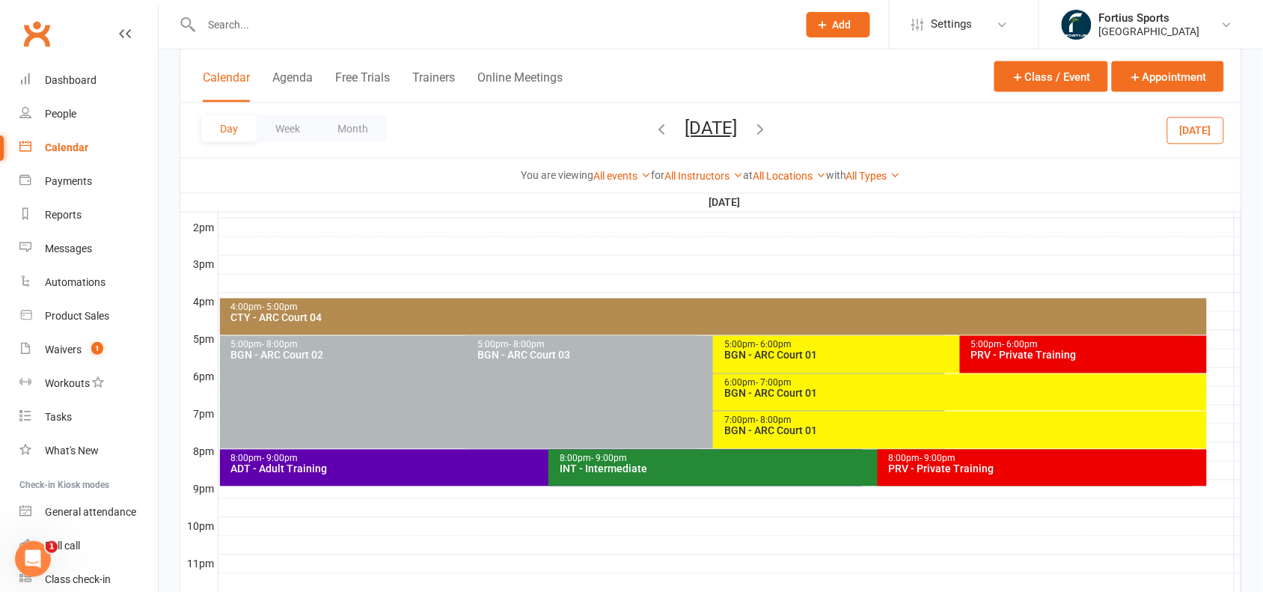
click at [1051, 350] on div "PRV - Private Training" at bounding box center [1087, 355] width 233 height 10
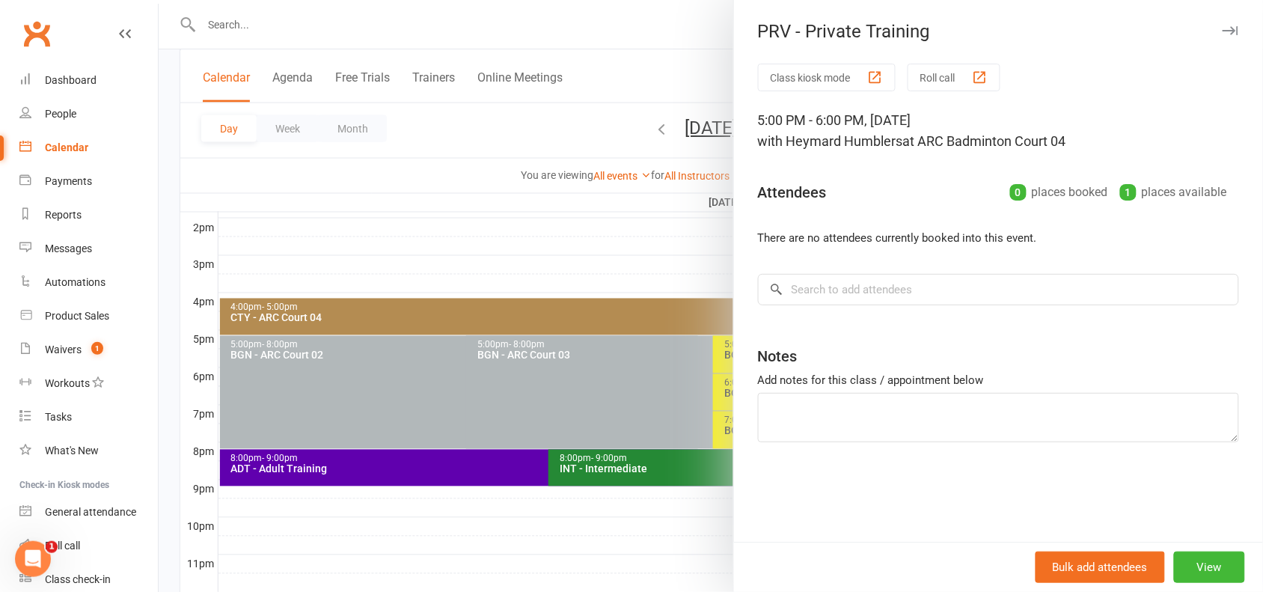
click at [1051, 349] on div "Notes" at bounding box center [998, 352] width 481 height 37
drag, startPoint x: 1069, startPoint y: 142, endPoint x: 1008, endPoint y: 139, distance: 60.7
click at [1008, 139] on div "5:00 PM - 6:00 PM, [DATE] with Heymard Humblers at [GEOGRAPHIC_DATA] 04" at bounding box center [998, 131] width 481 height 42
copy span "Court 04"
click at [1206, 561] on button "View" at bounding box center [1209, 567] width 71 height 31
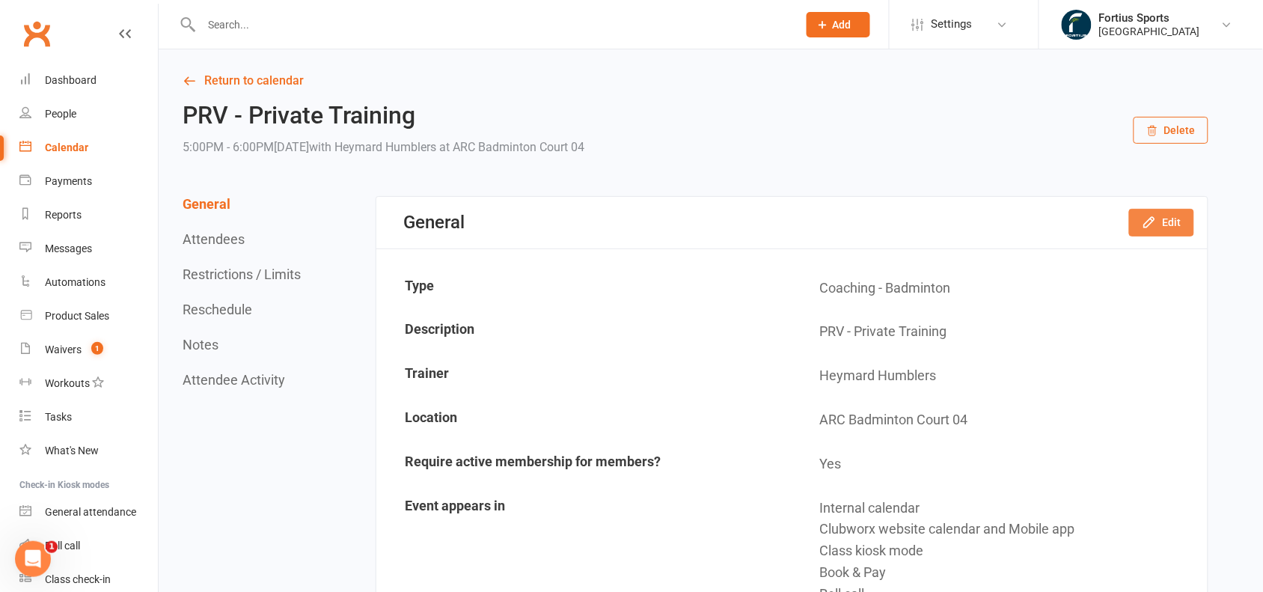
click at [1166, 227] on button "Edit" at bounding box center [1161, 222] width 65 height 27
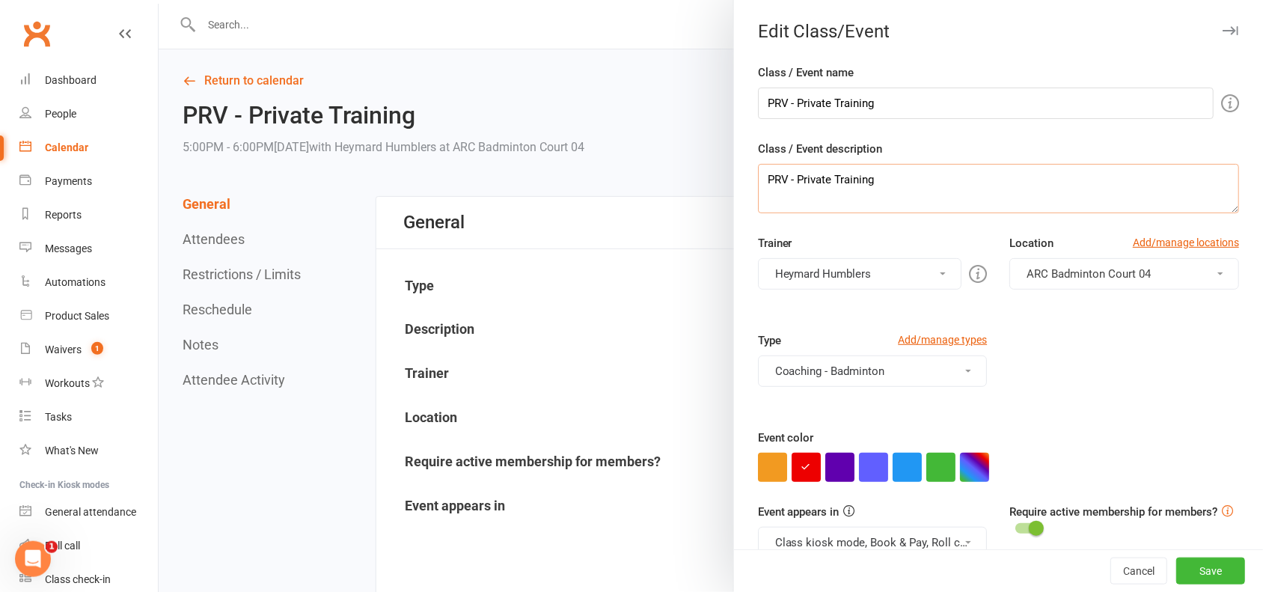
click at [967, 183] on textarea "PRV - Private Training" at bounding box center [998, 188] width 481 height 49
paste textarea "Court 04"
type textarea "PRV - Private Training Court 04"
click at [1176, 578] on button "Save" at bounding box center [1210, 570] width 69 height 27
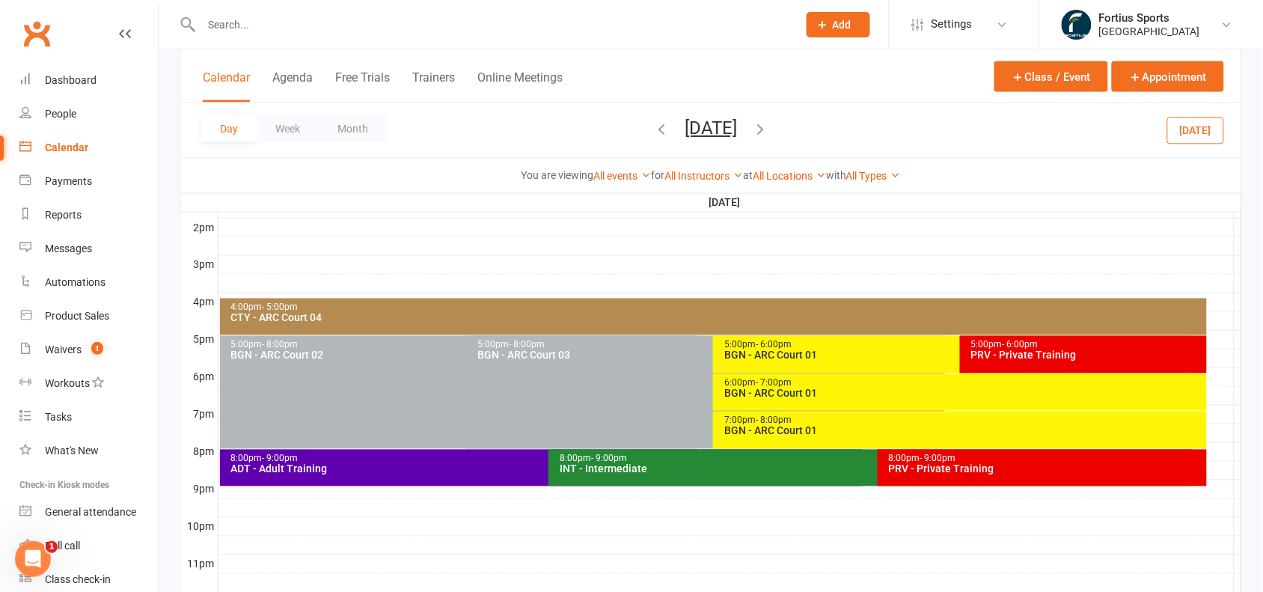
scroll to position [618, 0]
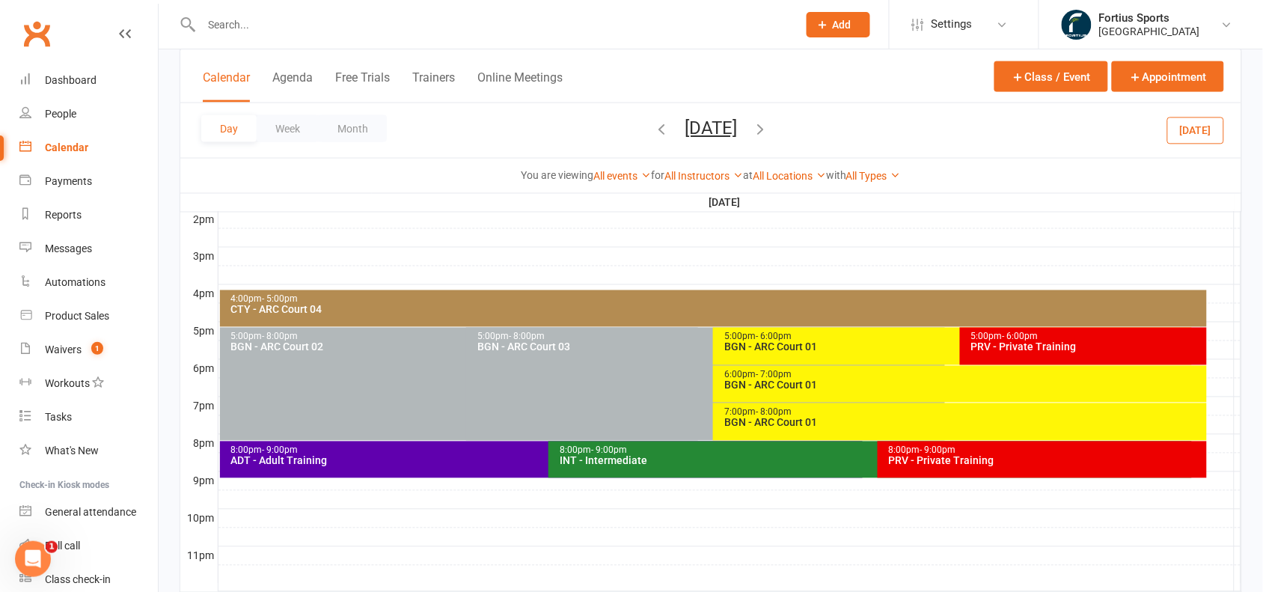
click at [1059, 348] on div "PRV - Private Training" at bounding box center [1087, 347] width 233 height 10
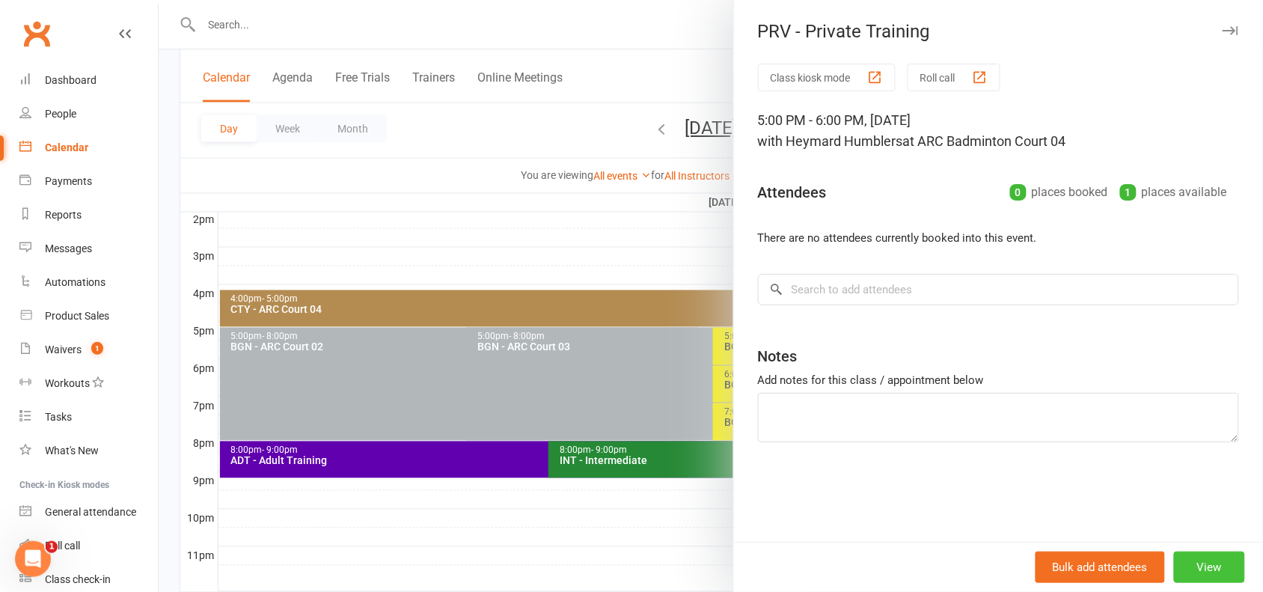
click at [1186, 560] on button "View" at bounding box center [1209, 567] width 71 height 31
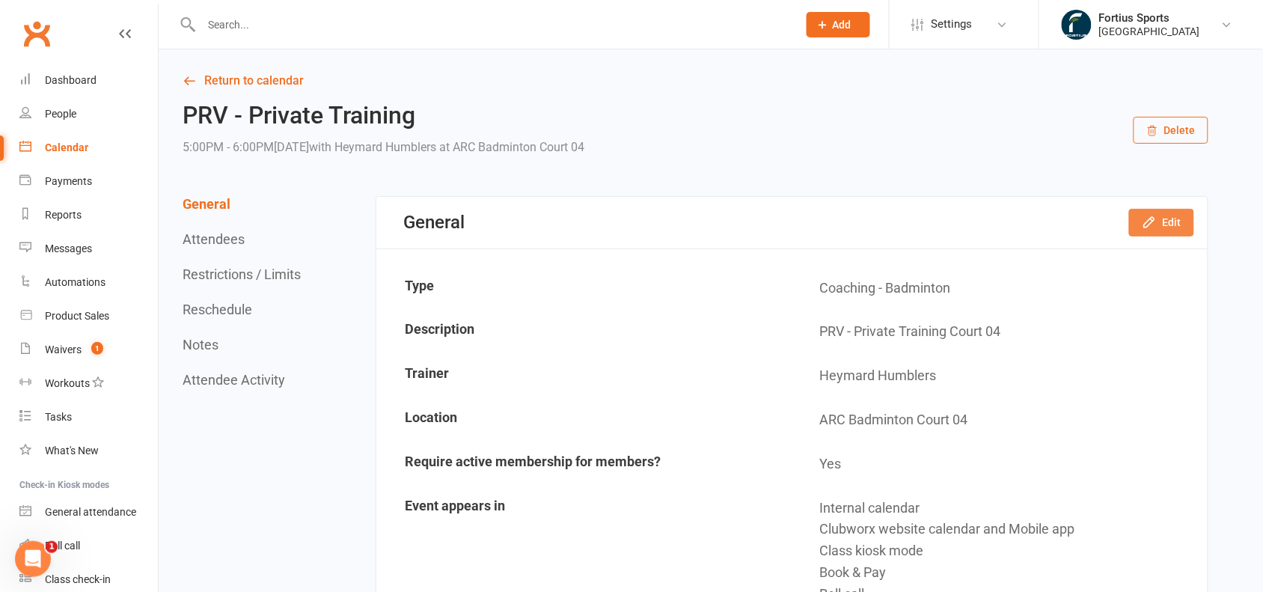
click at [1168, 224] on button "Edit" at bounding box center [1161, 222] width 65 height 27
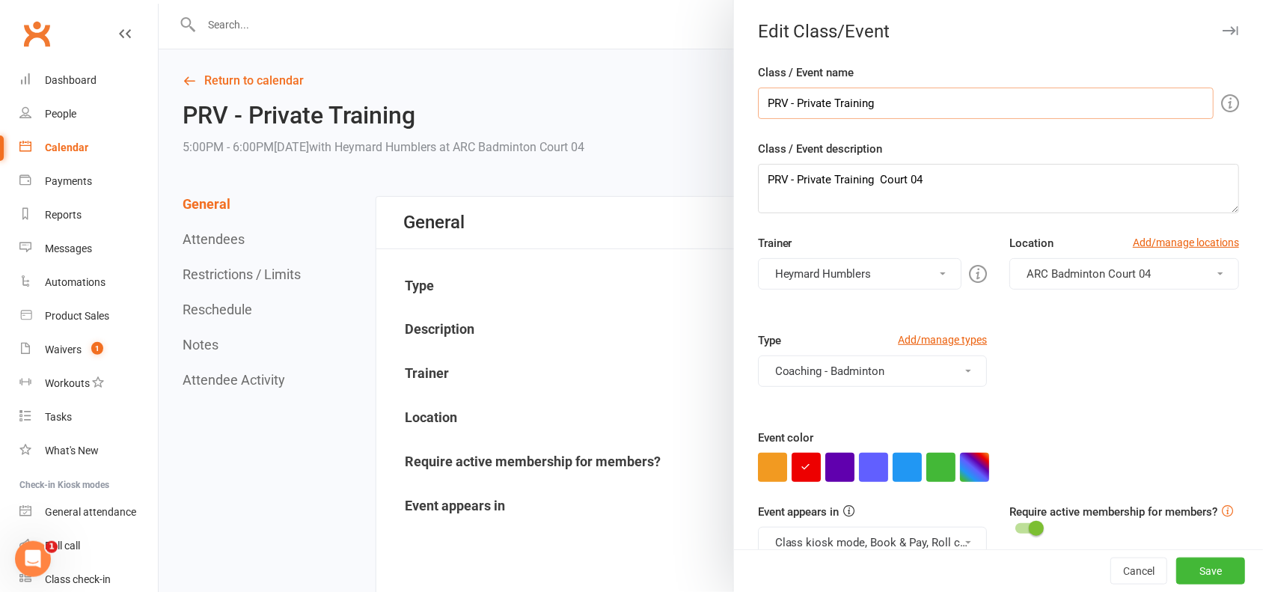
click at [965, 101] on input "PRV - Private Training" at bounding box center [986, 103] width 456 height 31
paste input "Court 04"
type input "PRV - Private Training Court 04"
click at [1190, 566] on button "Save" at bounding box center [1210, 570] width 69 height 27
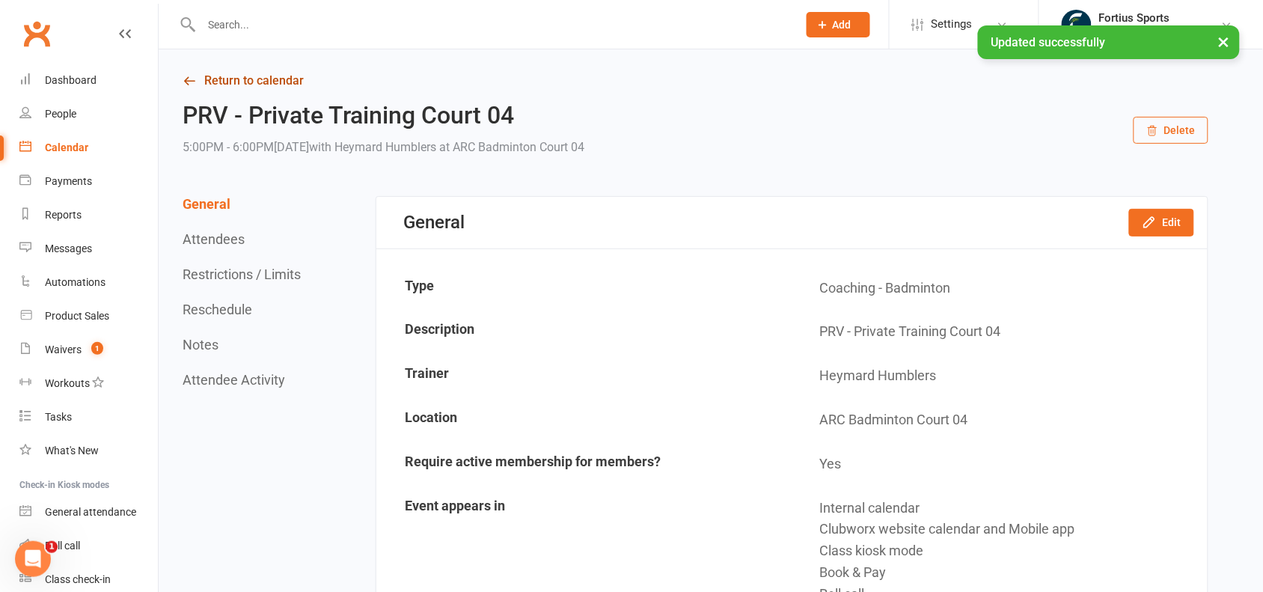
click at [188, 90] on link "Return to calendar" at bounding box center [696, 80] width 1026 height 21
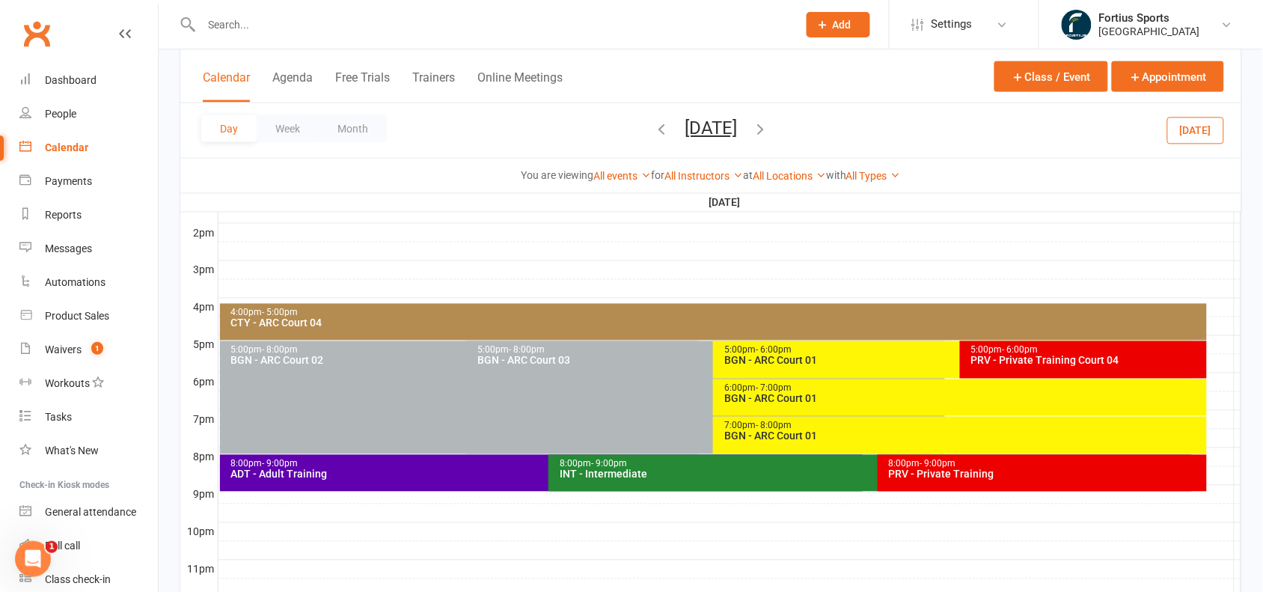
scroll to position [611, 0]
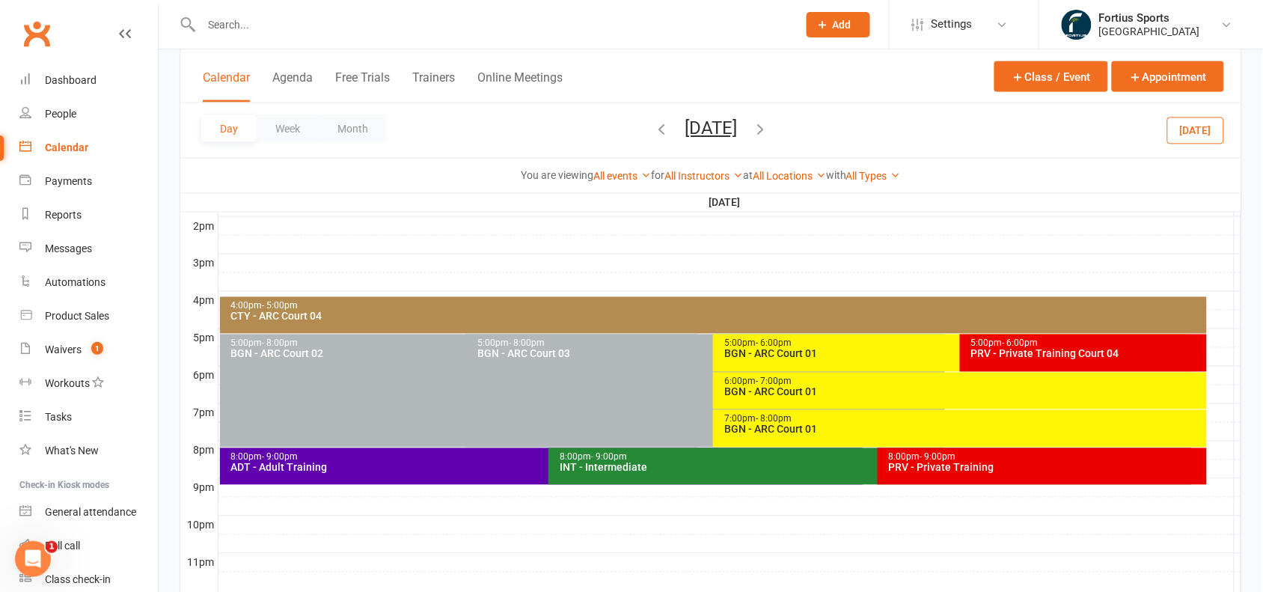
click at [922, 464] on div "PRV - Private Training" at bounding box center [1046, 467] width 316 height 10
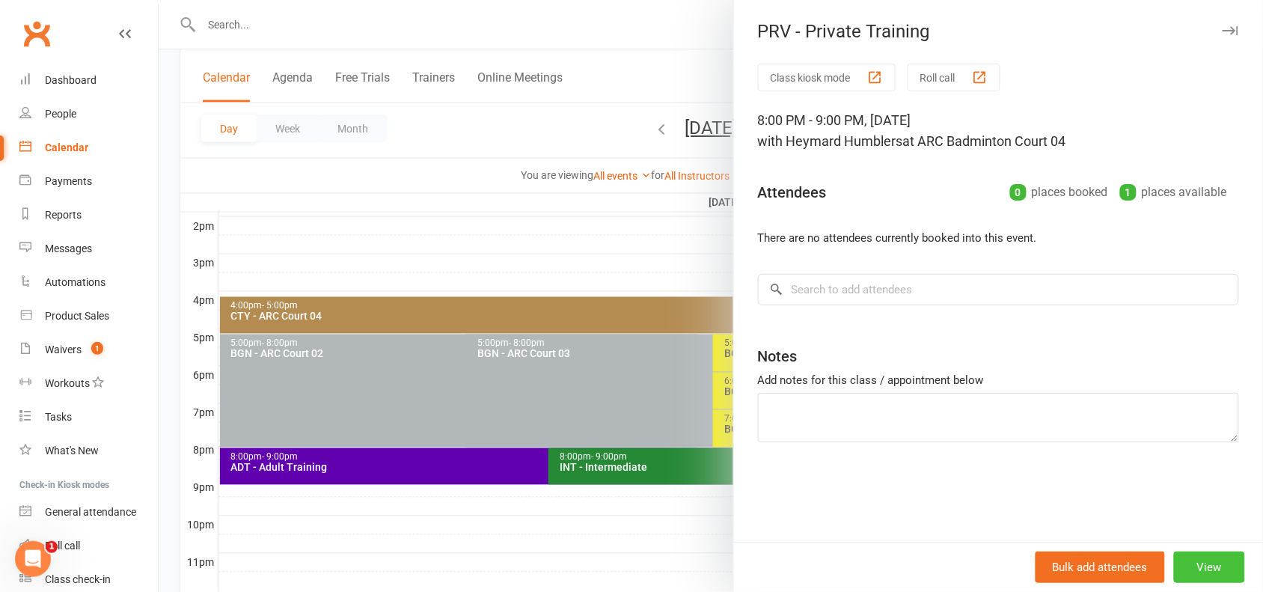
click at [1209, 577] on button "View" at bounding box center [1209, 567] width 71 height 31
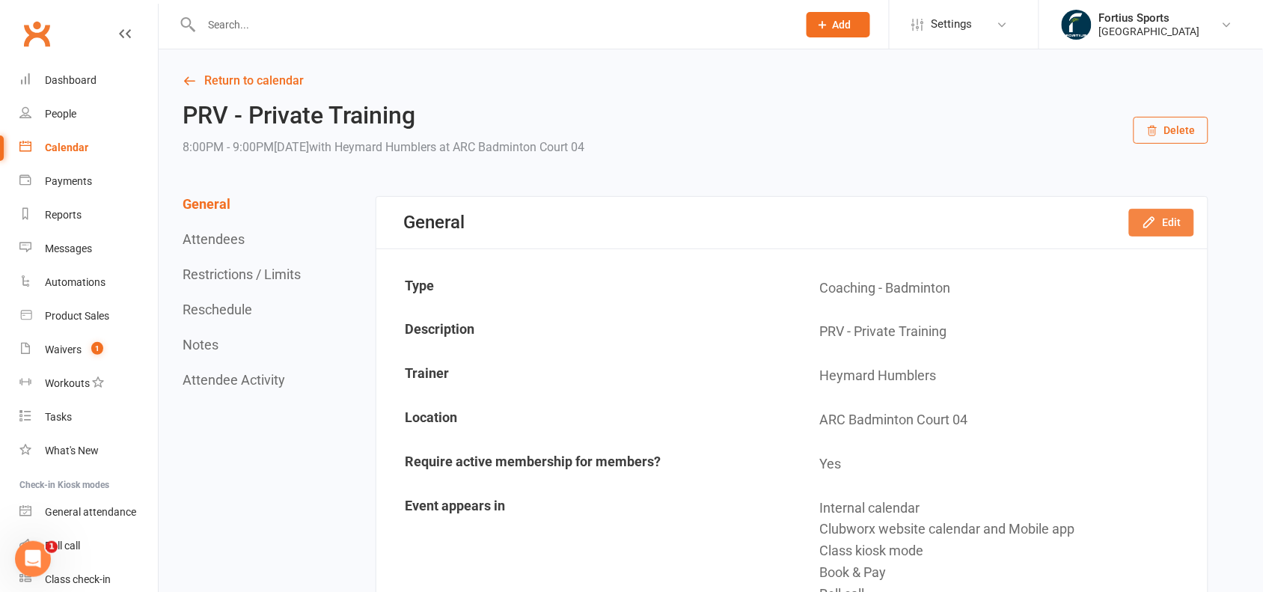
click at [1180, 221] on button "Edit" at bounding box center [1161, 222] width 65 height 27
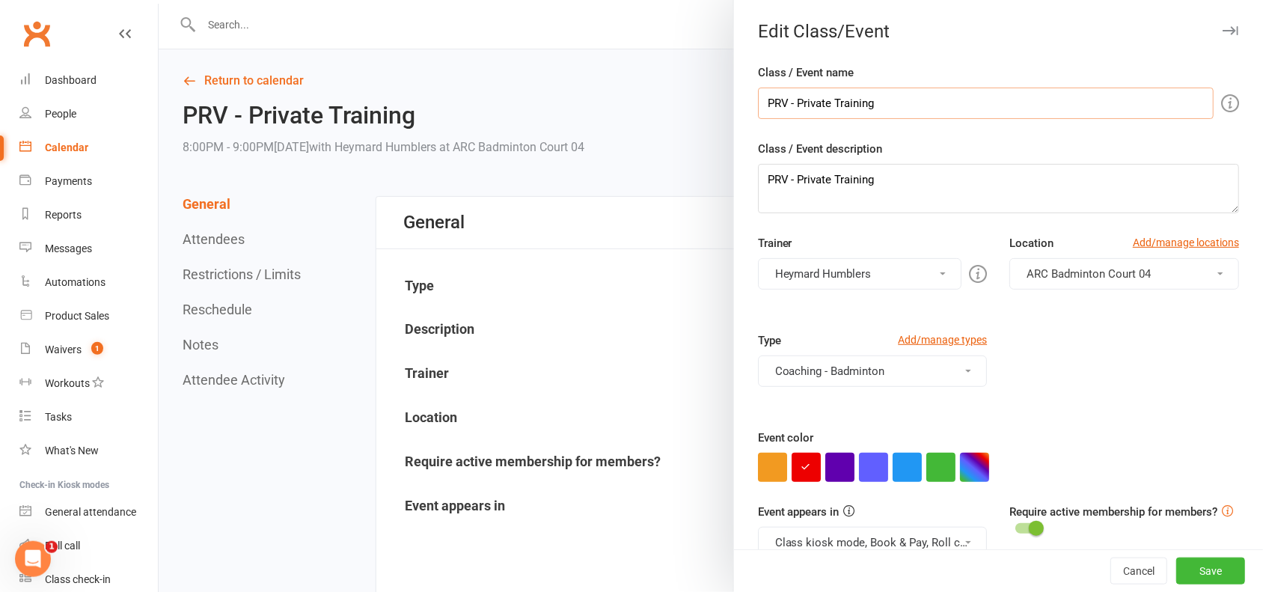
click at [993, 103] on input "PRV - Private Training" at bounding box center [986, 103] width 456 height 31
paste input "Court 04"
type input "PRV - Private Training Court 04"
click at [1182, 566] on button "Save" at bounding box center [1210, 570] width 69 height 27
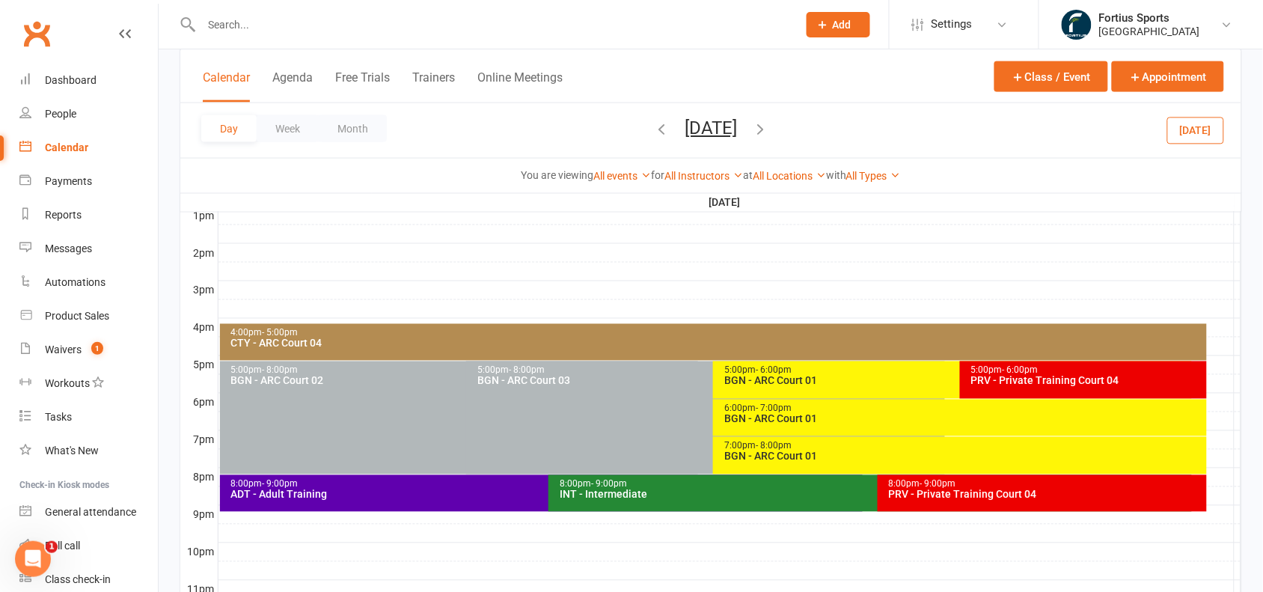
scroll to position [578, 0]
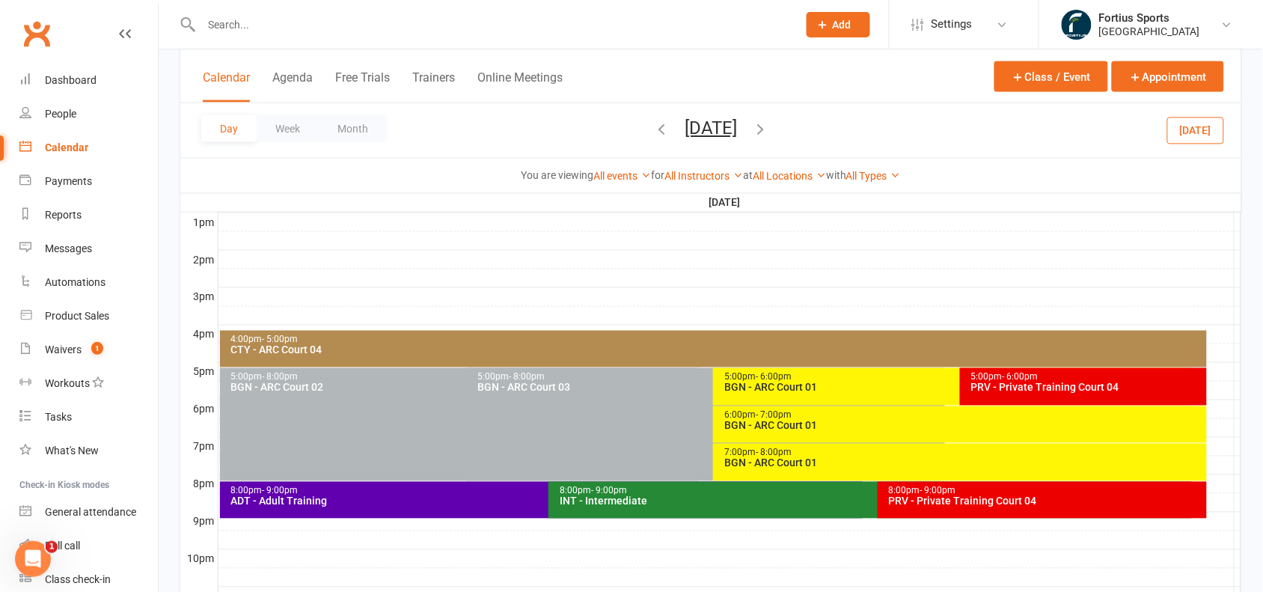
click at [701, 504] on div "INT - Intermediate" at bounding box center [873, 501] width 629 height 10
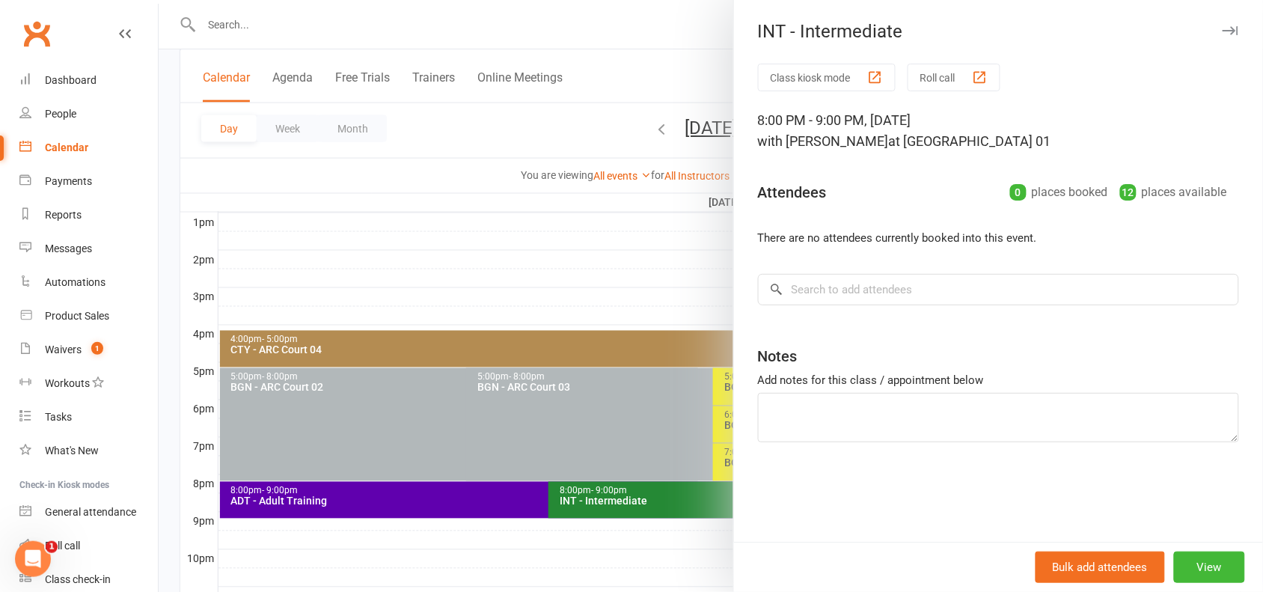
drag, startPoint x: 1024, startPoint y: 137, endPoint x: 971, endPoint y: 139, distance: 53.2
click at [971, 139] on div "8:00 PM - 9:00 PM, [DATE] with [PERSON_NAME] at [GEOGRAPHIC_DATA] 01" at bounding box center [998, 131] width 481 height 42
copy span "Court 01"
click at [1209, 567] on button "View" at bounding box center [1209, 567] width 71 height 31
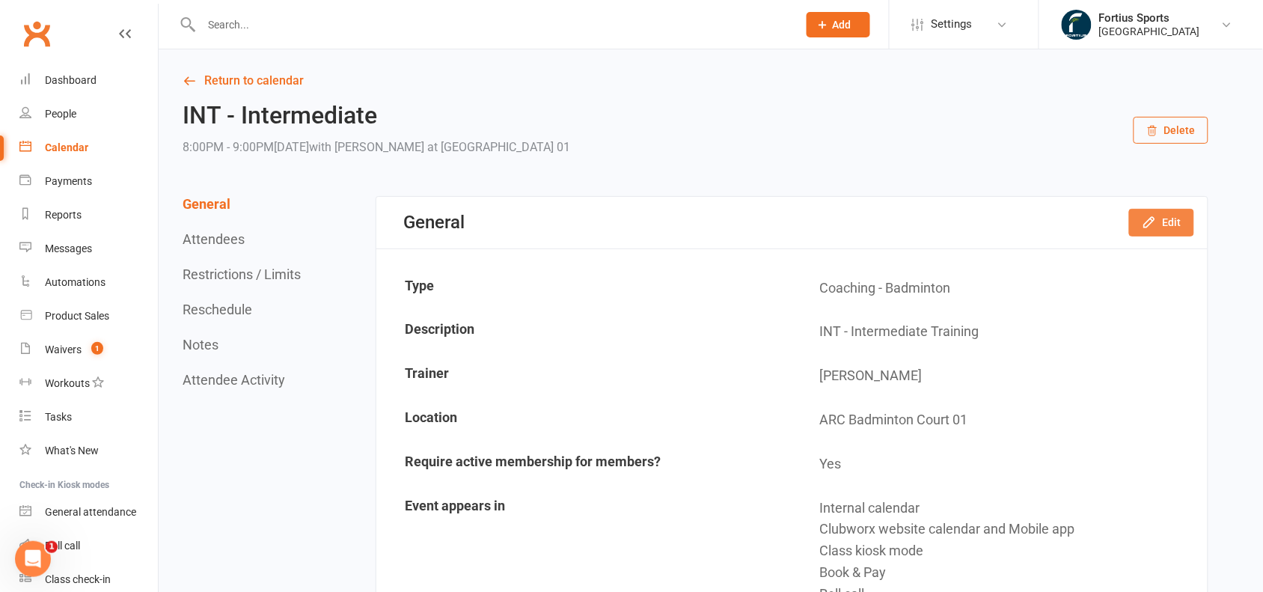
click at [1171, 228] on button "Edit" at bounding box center [1161, 222] width 65 height 27
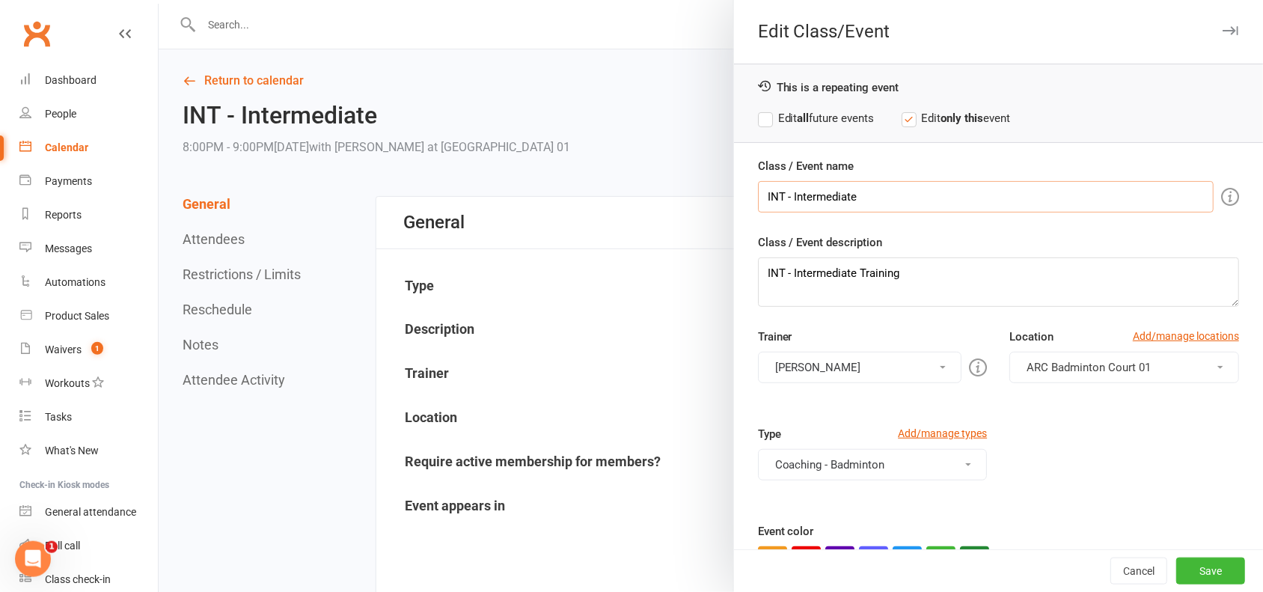
click at [948, 199] on input "INT - Intermediate" at bounding box center [986, 196] width 456 height 31
paste input "Court 01"
type input "INT - Intermediate Court 01"
click at [1187, 575] on button "Save" at bounding box center [1210, 570] width 69 height 27
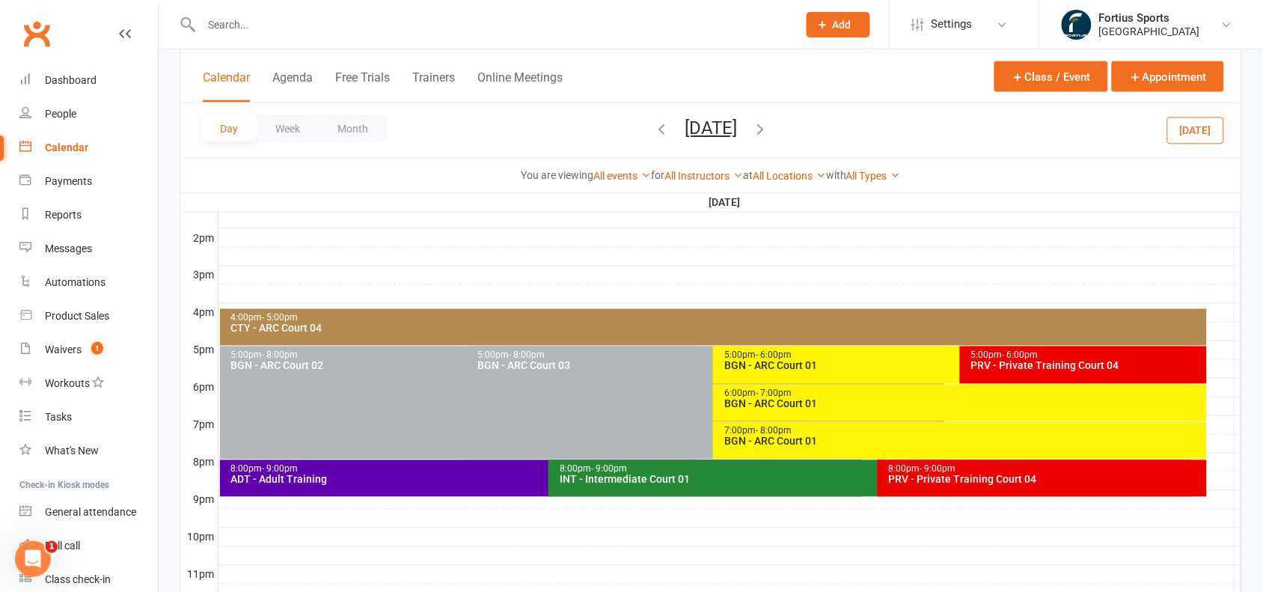
scroll to position [608, 0]
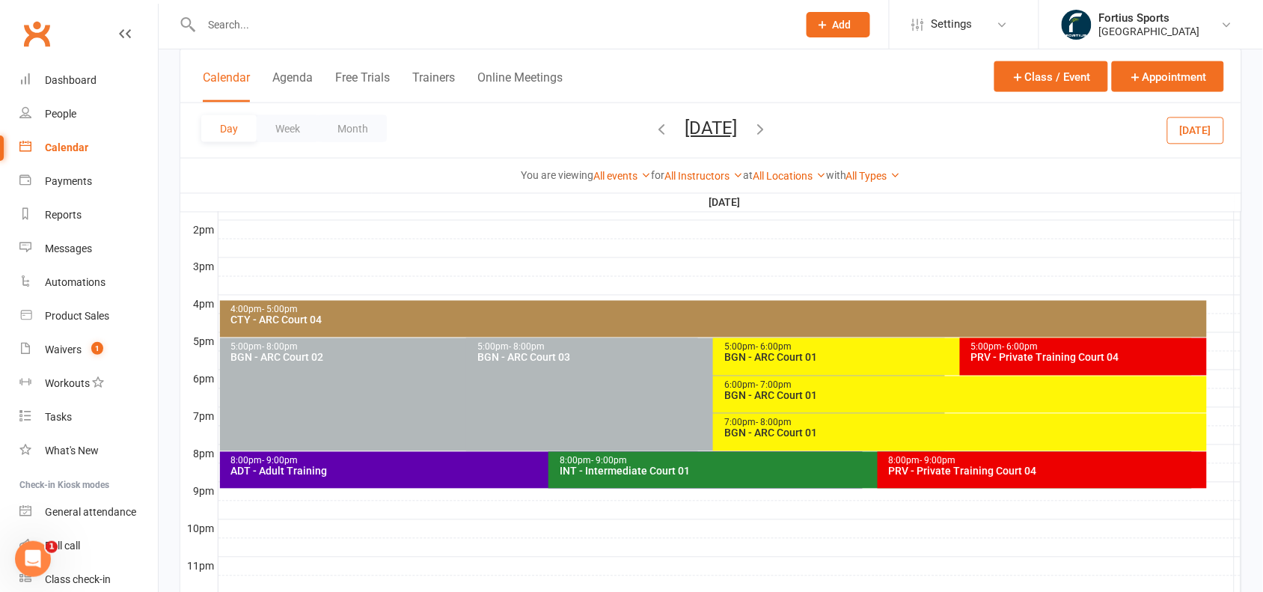
click at [694, 466] on div "INT - Intermediate Court 01" at bounding box center [873, 471] width 629 height 10
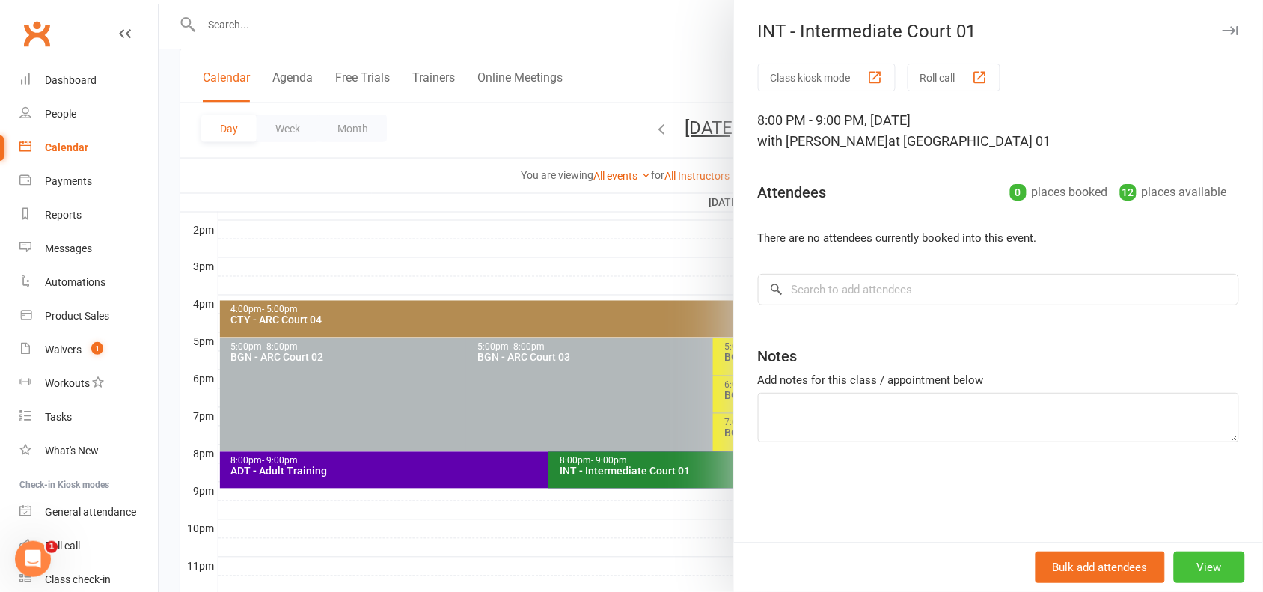
click at [1203, 566] on button "View" at bounding box center [1209, 567] width 71 height 31
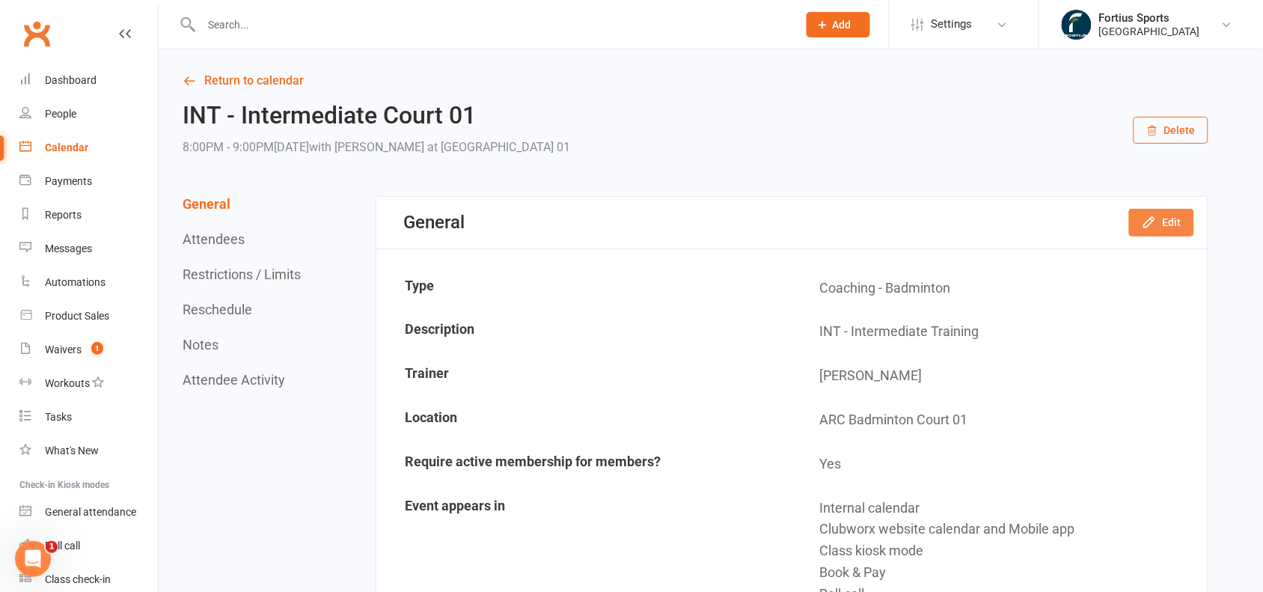
click at [1162, 229] on button "Edit" at bounding box center [1161, 222] width 65 height 27
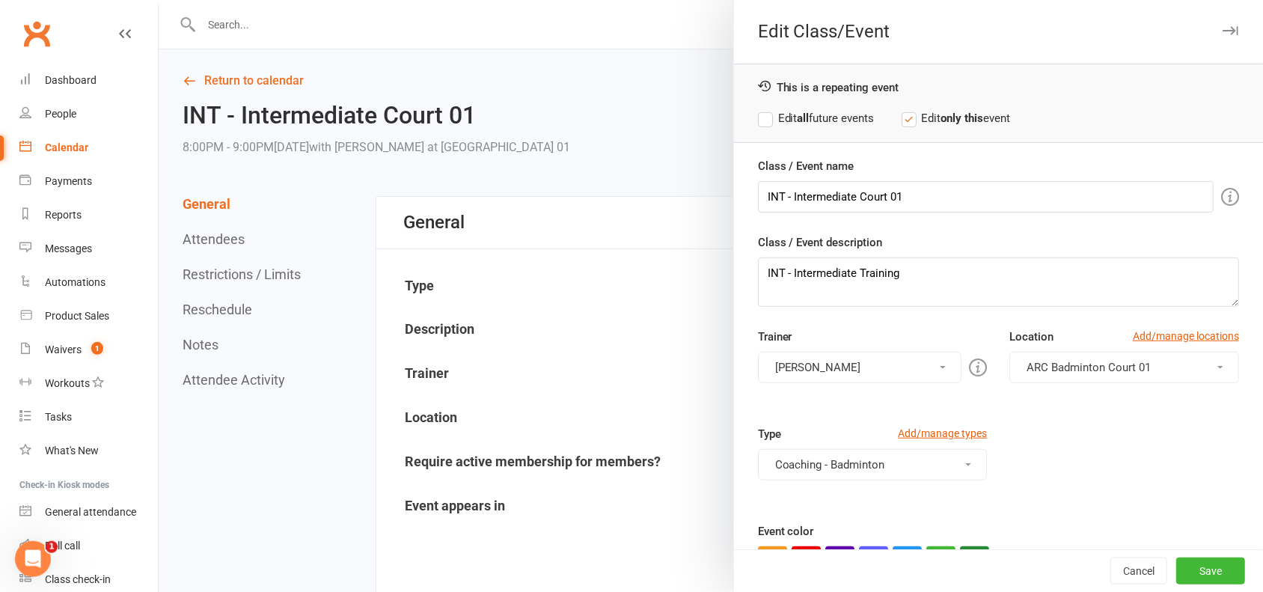
click at [758, 114] on label "Edit all future events" at bounding box center [816, 118] width 117 height 18
click at [1179, 569] on button "Save" at bounding box center [1210, 570] width 69 height 27
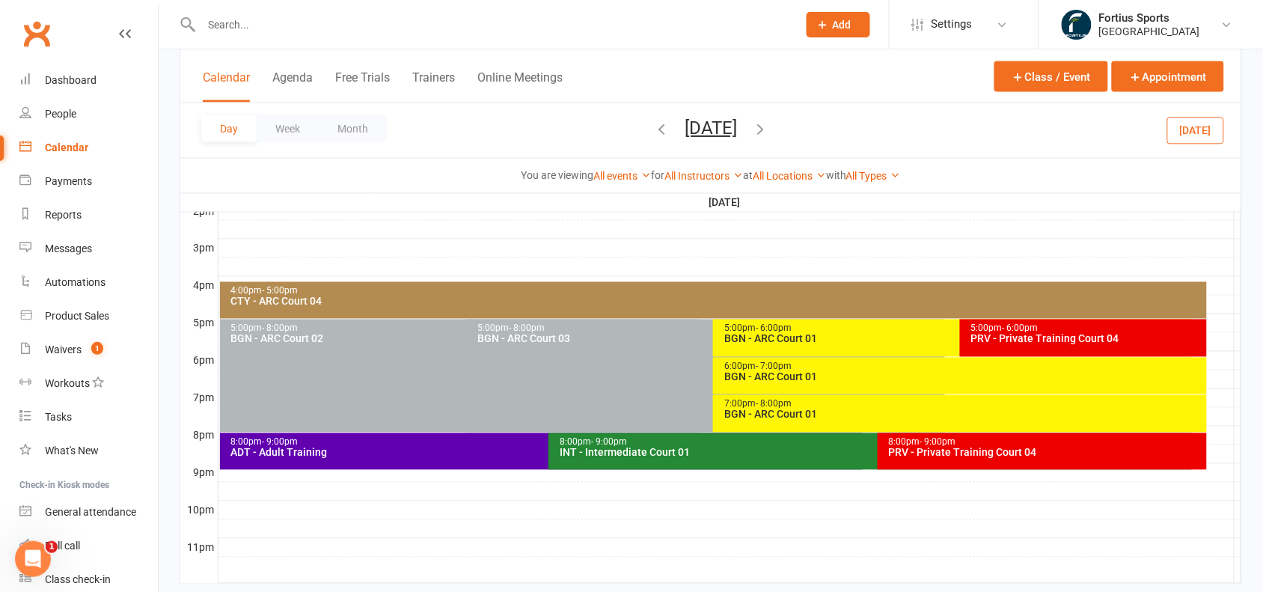
scroll to position [630, 0]
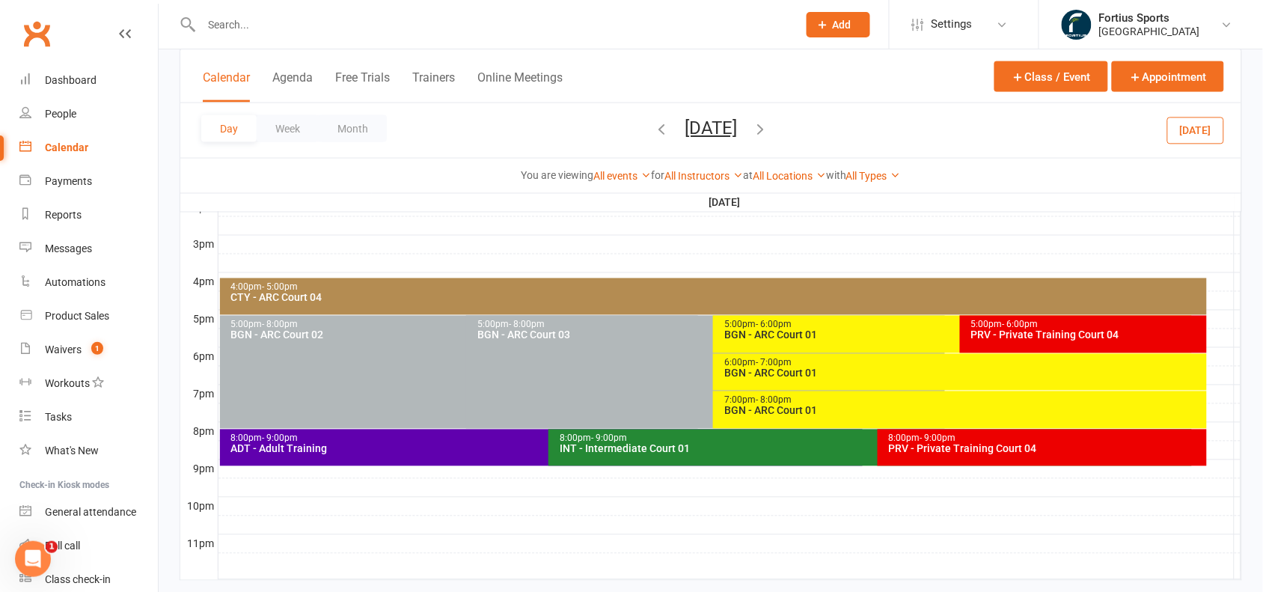
click at [391, 450] on div "ADT - Adult Training" at bounding box center [544, 449] width 629 height 10
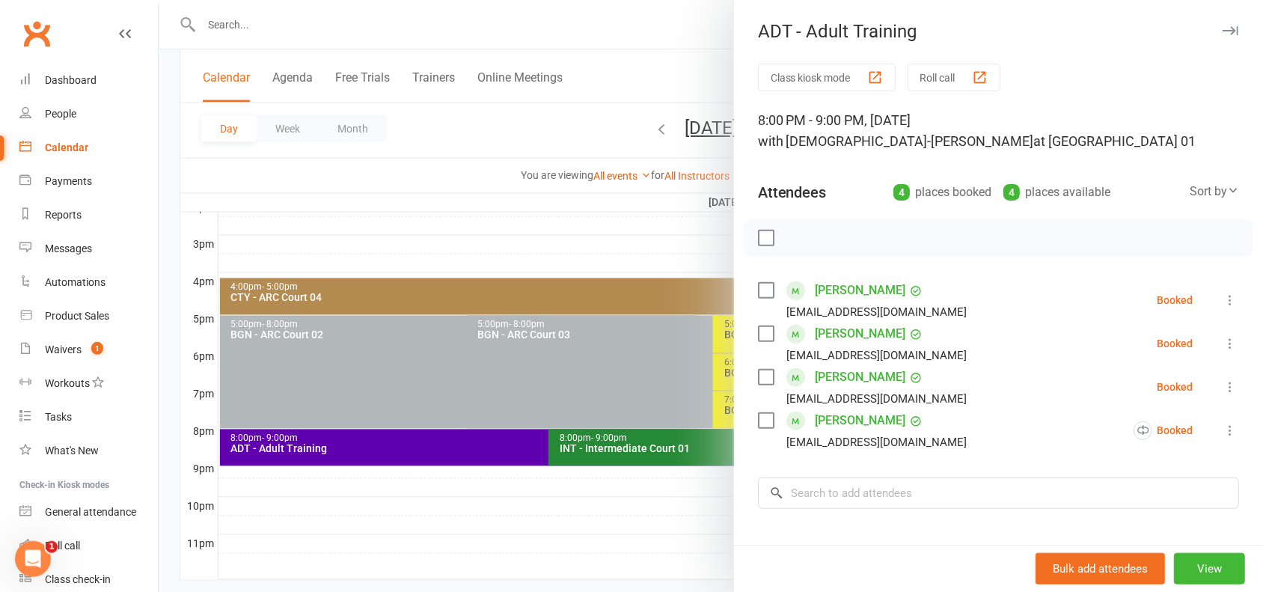
click at [524, 516] on div at bounding box center [711, 296] width 1104 height 592
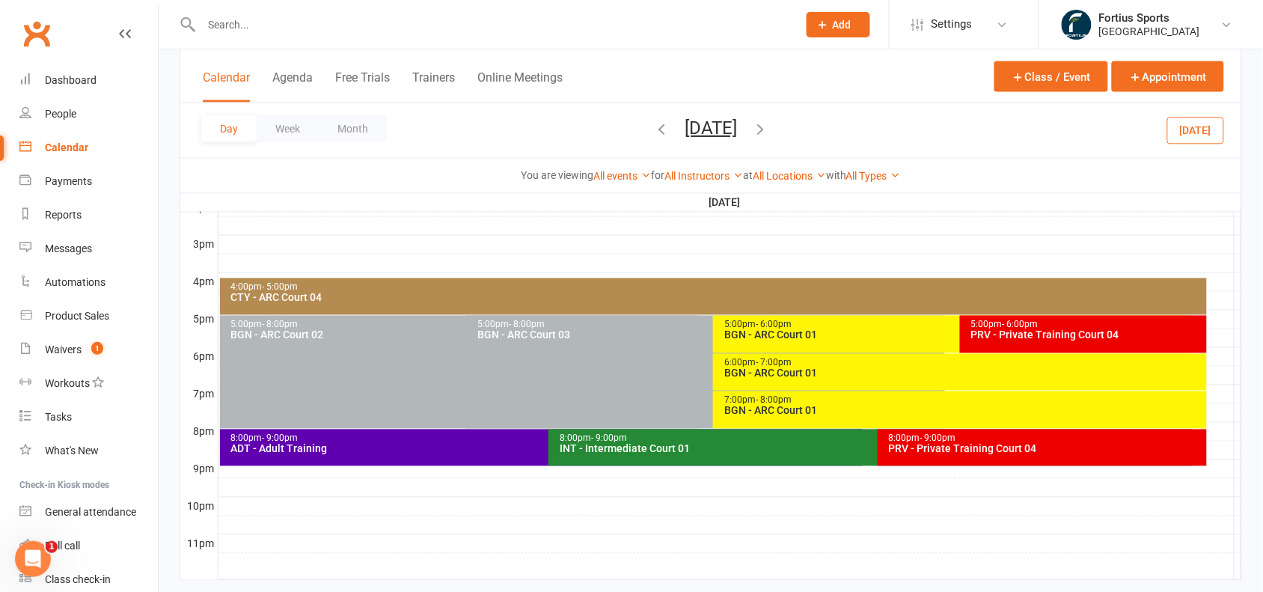
click at [623, 444] on div "INT - Intermediate Court 01" at bounding box center [873, 449] width 629 height 10
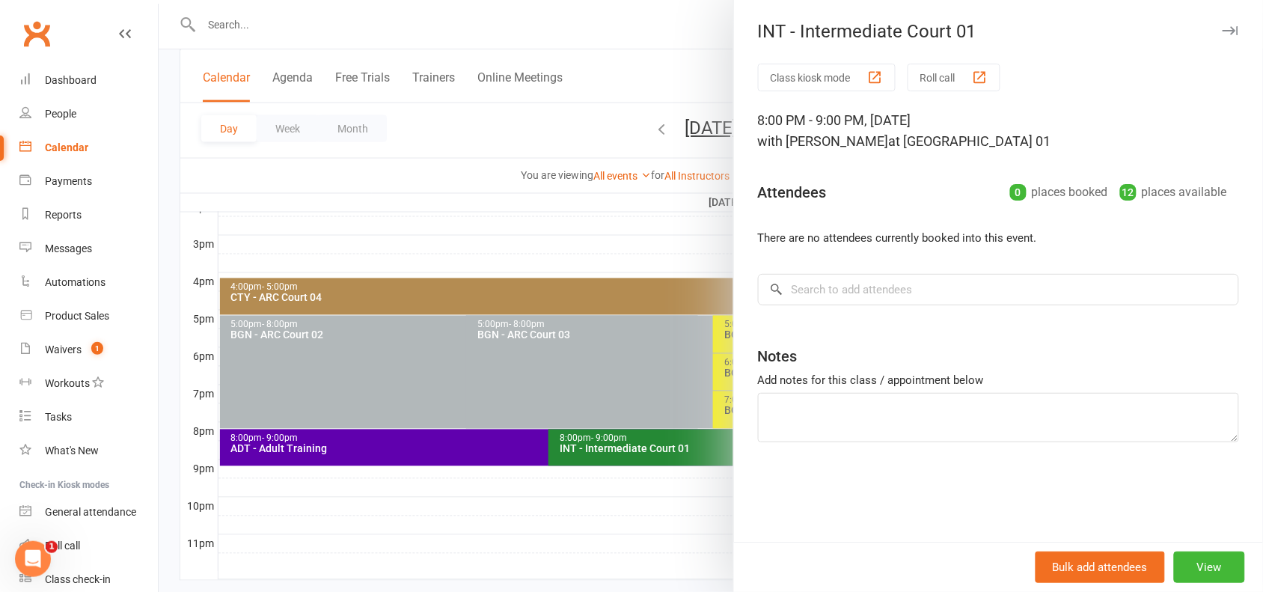
click at [612, 514] on div at bounding box center [711, 296] width 1104 height 592
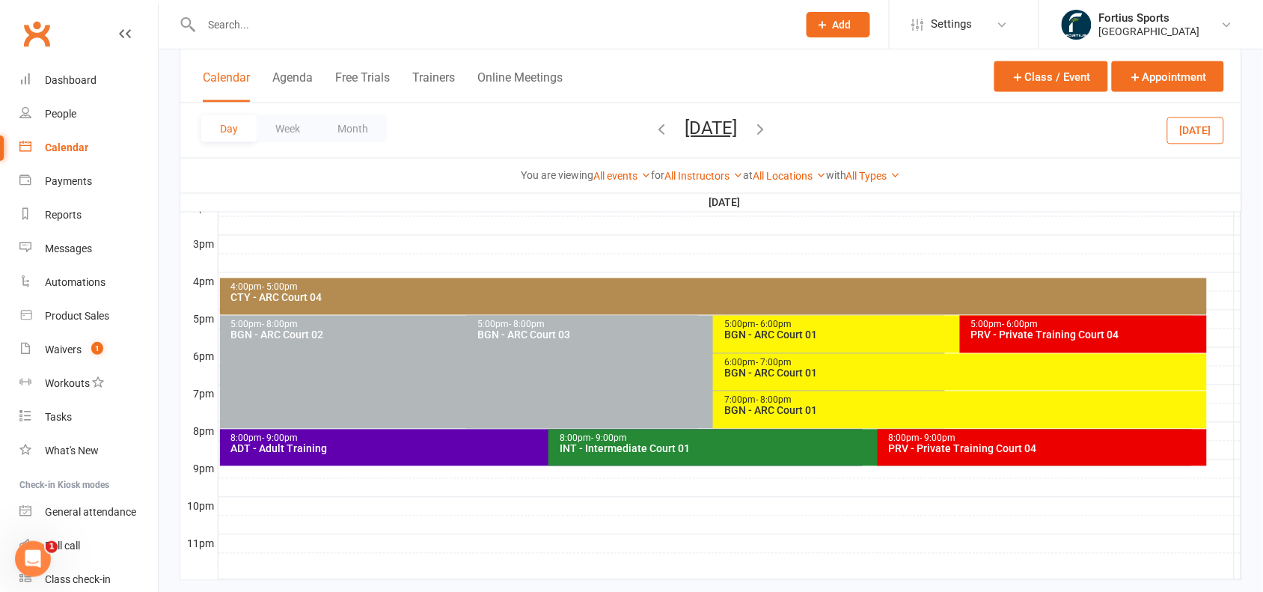
click at [956, 440] on div "8:00pm - 9:00pm" at bounding box center [1046, 439] width 316 height 10
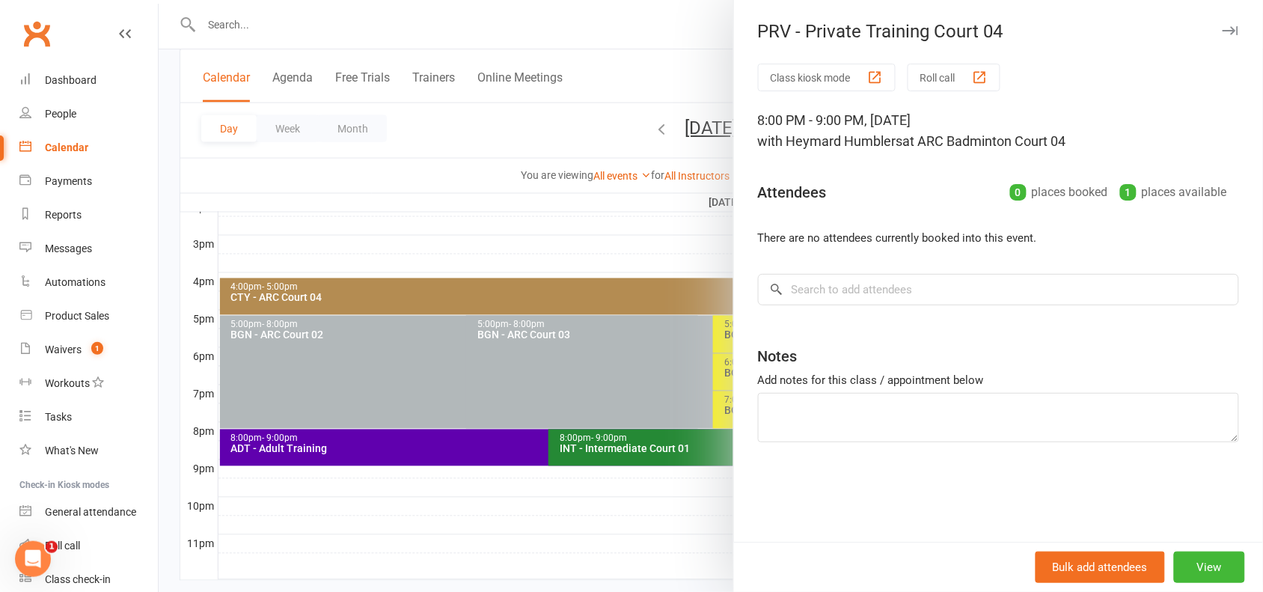
click at [587, 531] on div at bounding box center [711, 296] width 1104 height 592
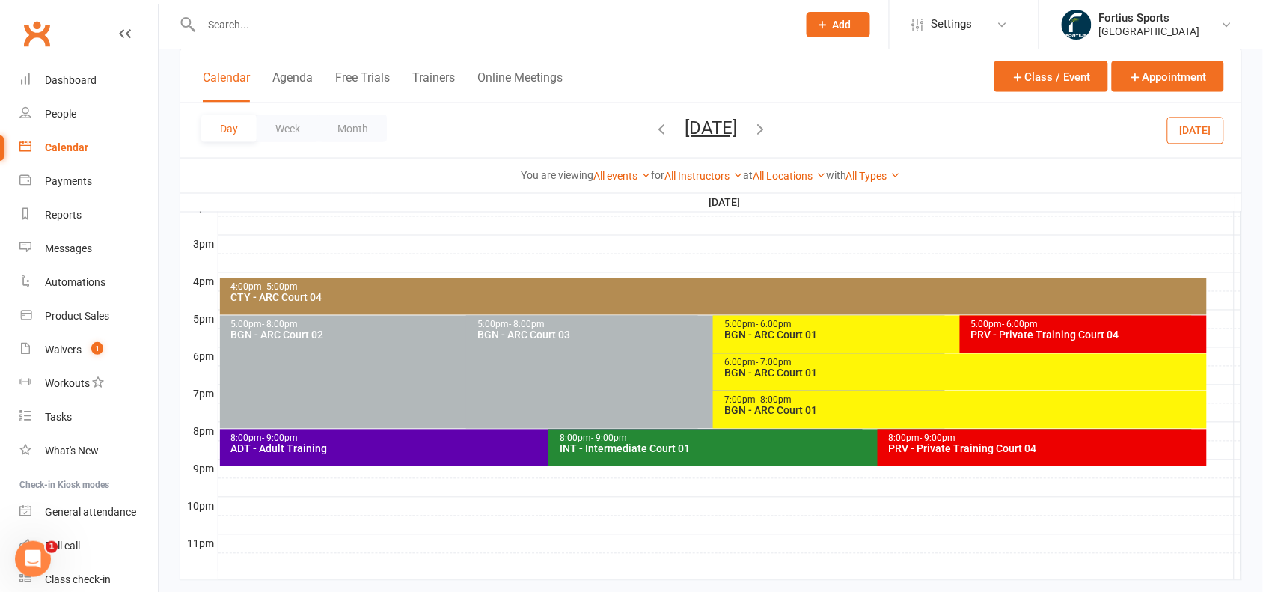
click at [652, 454] on div "8:00pm - 9:00pm INT - Intermediate Court 01" at bounding box center [870, 448] width 643 height 37
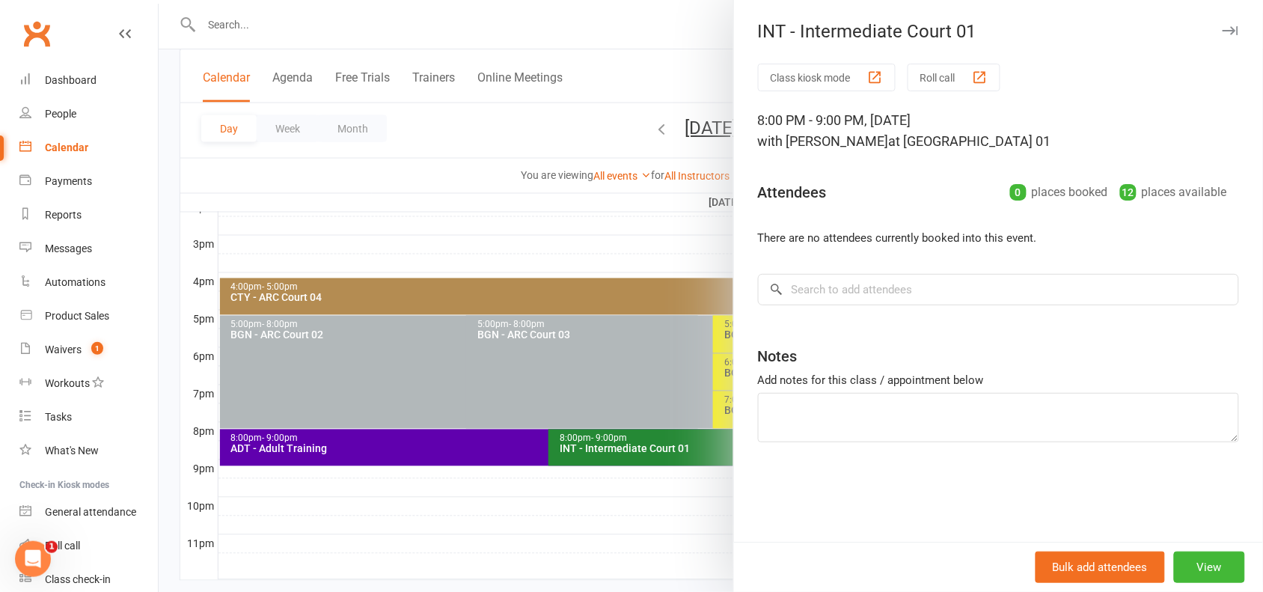
click at [432, 450] on div at bounding box center [711, 296] width 1104 height 592
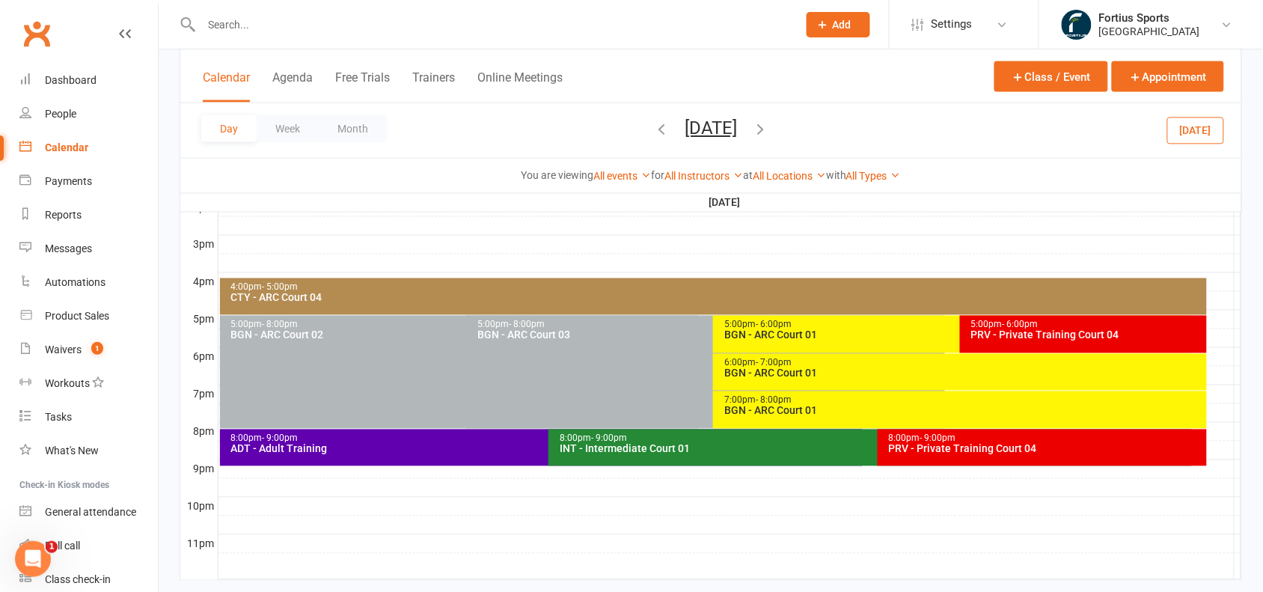
click at [432, 450] on div "ADT - Adult Training" at bounding box center [544, 449] width 629 height 10
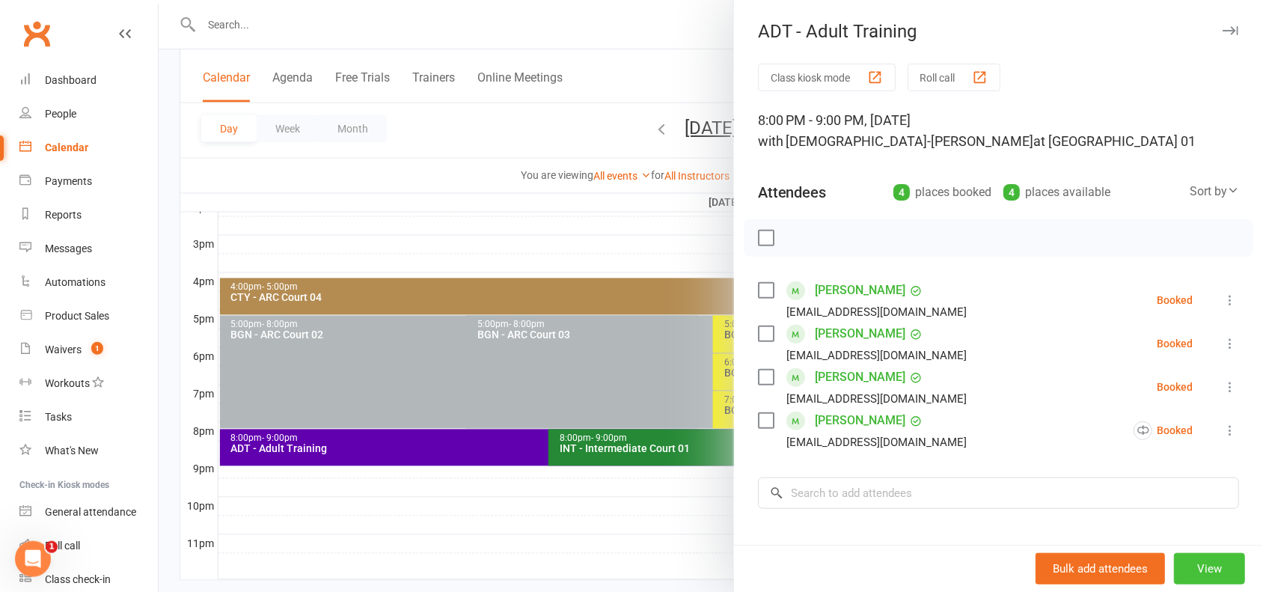
click at [1186, 569] on button "View" at bounding box center [1209, 568] width 71 height 31
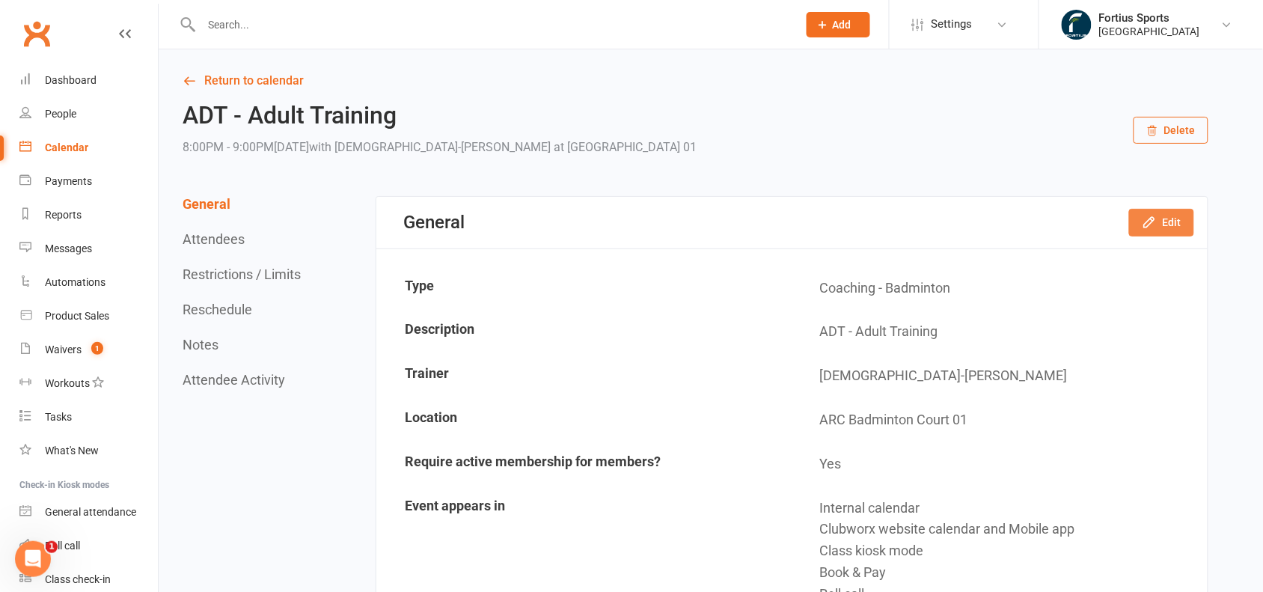
click at [1162, 224] on button "Edit" at bounding box center [1161, 222] width 65 height 27
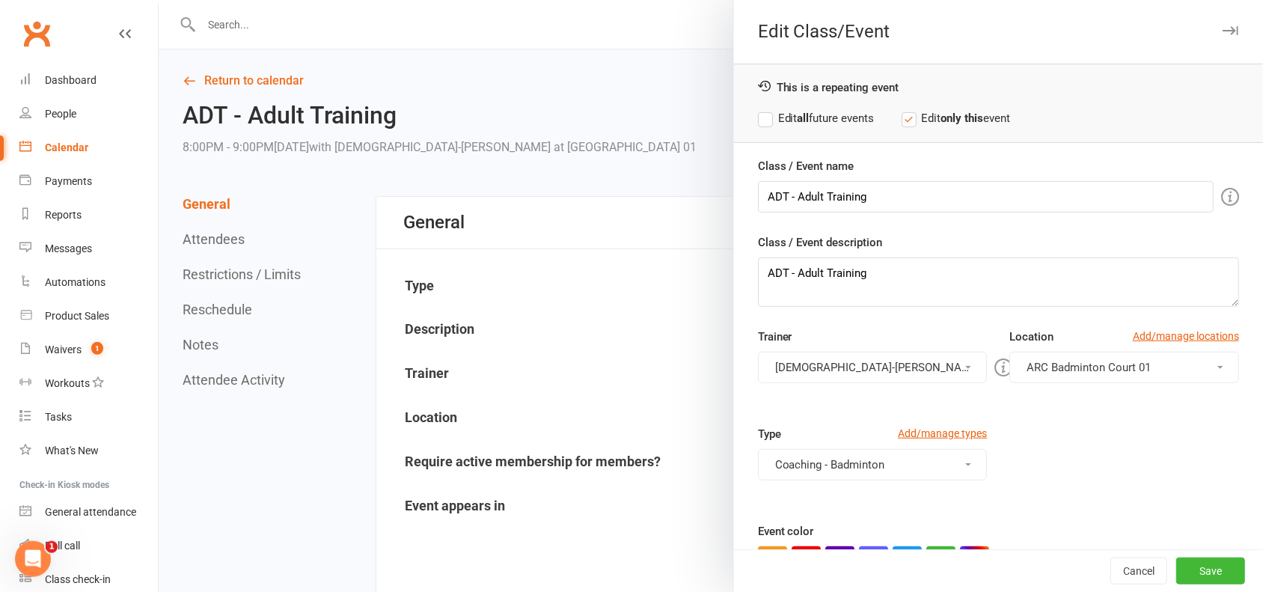
click at [1169, 361] on button "ARC Badminton Court 01" at bounding box center [1124, 367] width 230 height 31
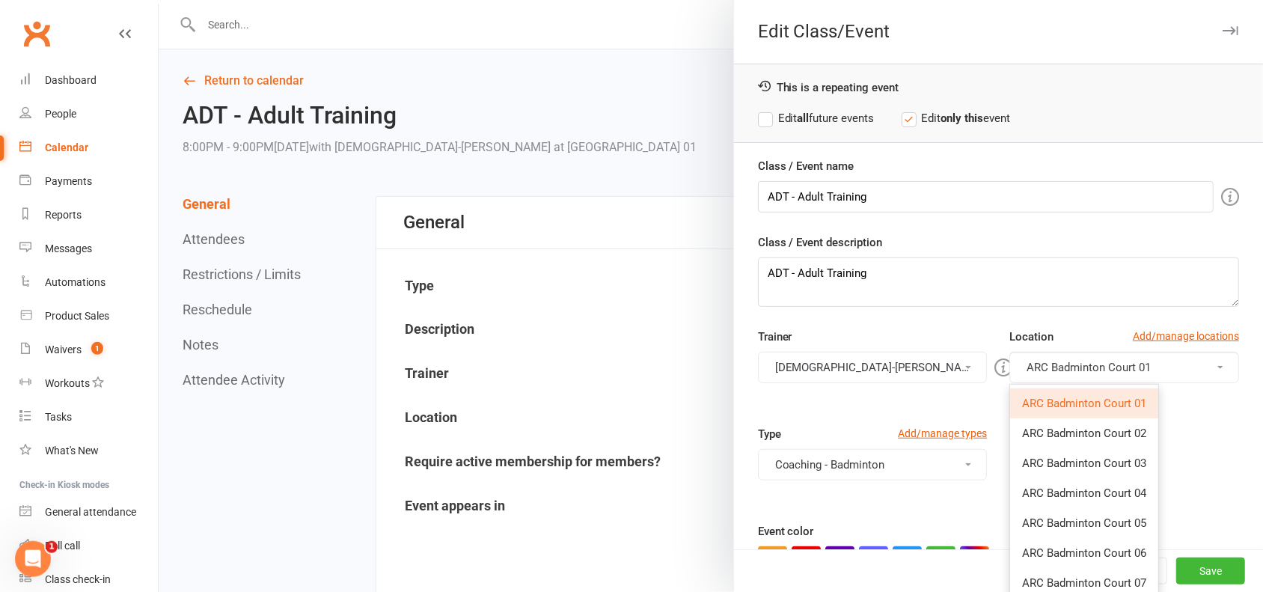
click at [630, 96] on div at bounding box center [711, 296] width 1104 height 592
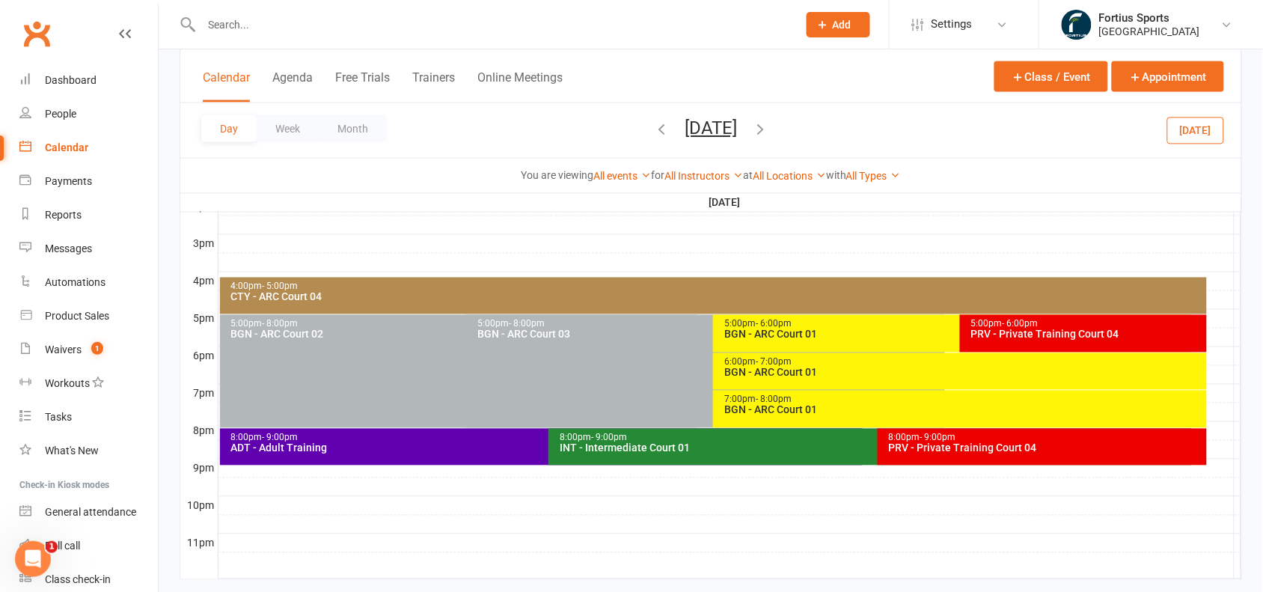
scroll to position [662, 0]
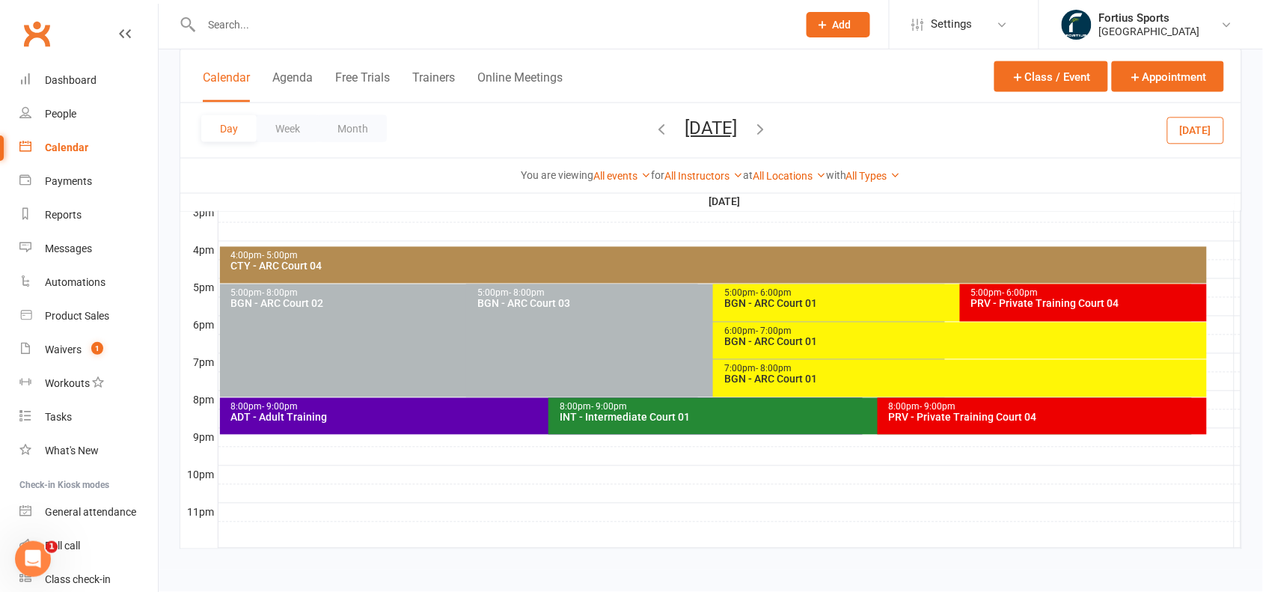
click at [409, 420] on div "ADT - Adult Training" at bounding box center [544, 417] width 629 height 10
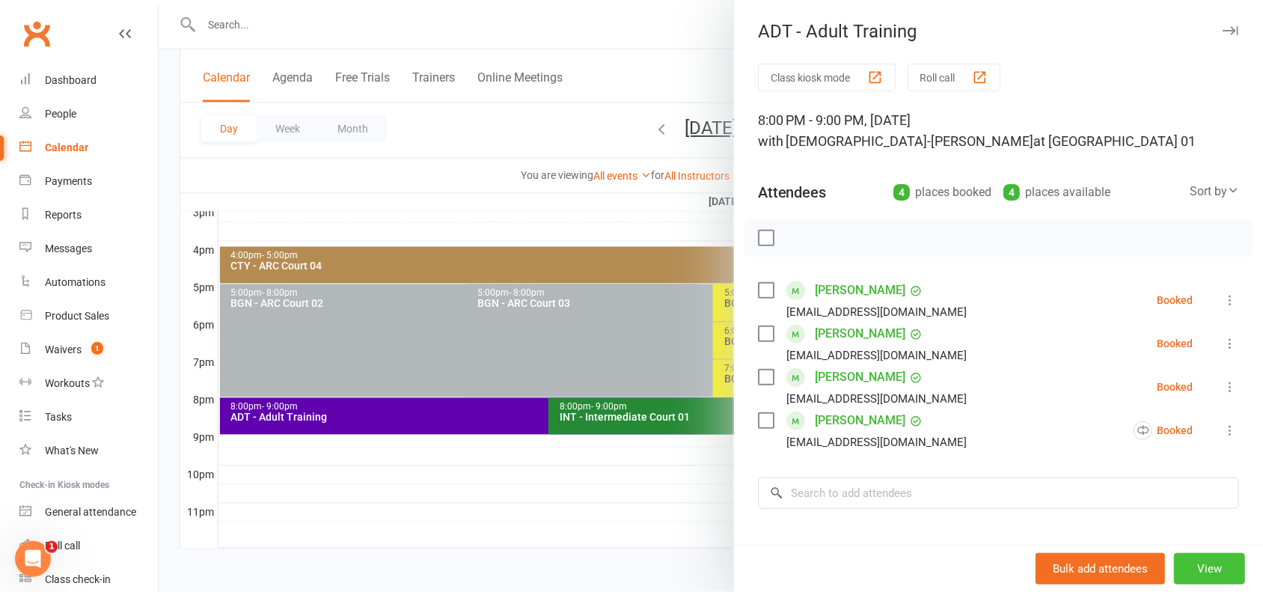
click at [1177, 563] on button "View" at bounding box center [1209, 568] width 71 height 31
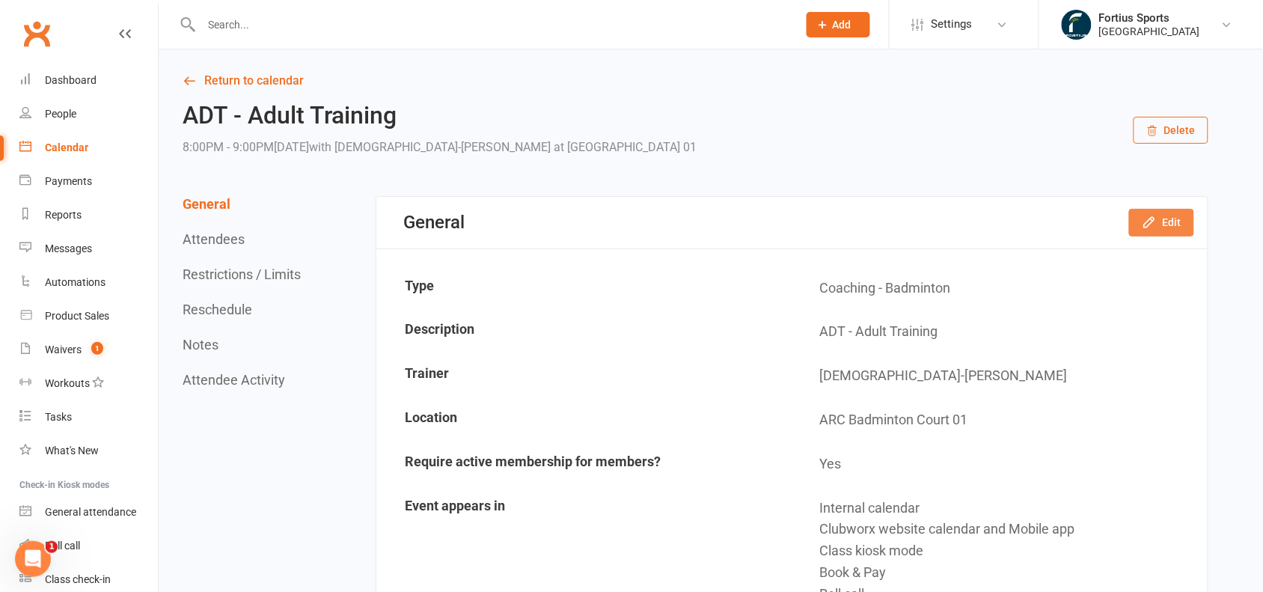
click at [1182, 232] on button "Edit" at bounding box center [1161, 222] width 65 height 27
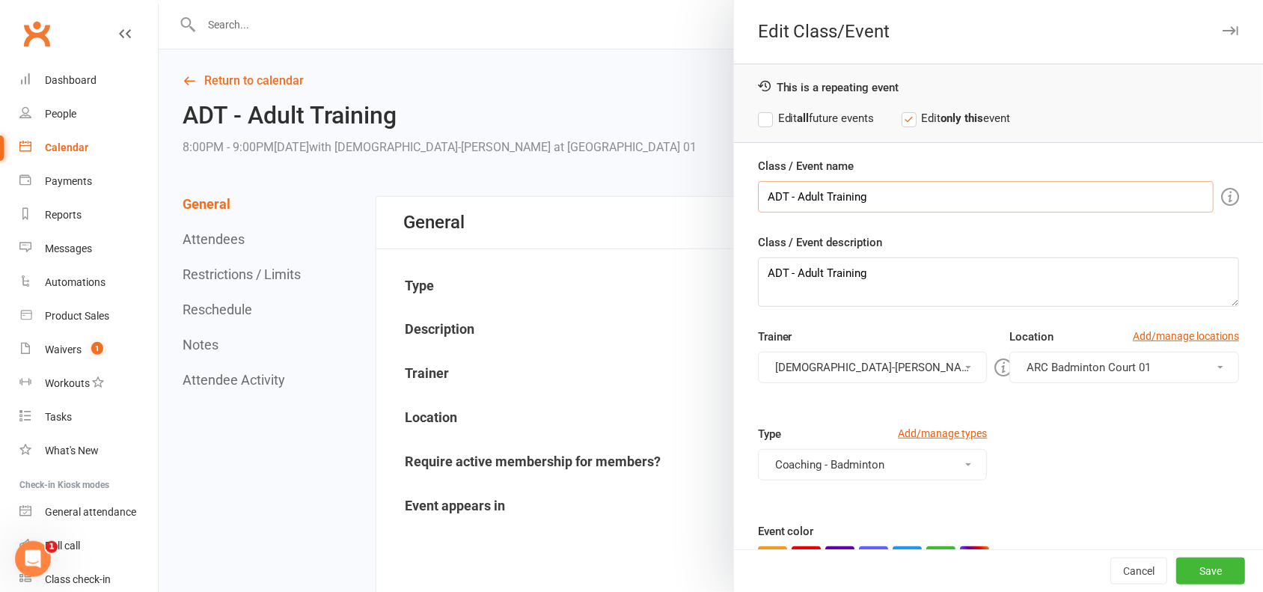
click at [885, 197] on input "ADT - Adult Training" at bounding box center [986, 196] width 456 height 31
paste input "Court 01"
type input "ADT - Adult Training Court 02"
click at [1188, 569] on button "Save" at bounding box center [1210, 570] width 69 height 27
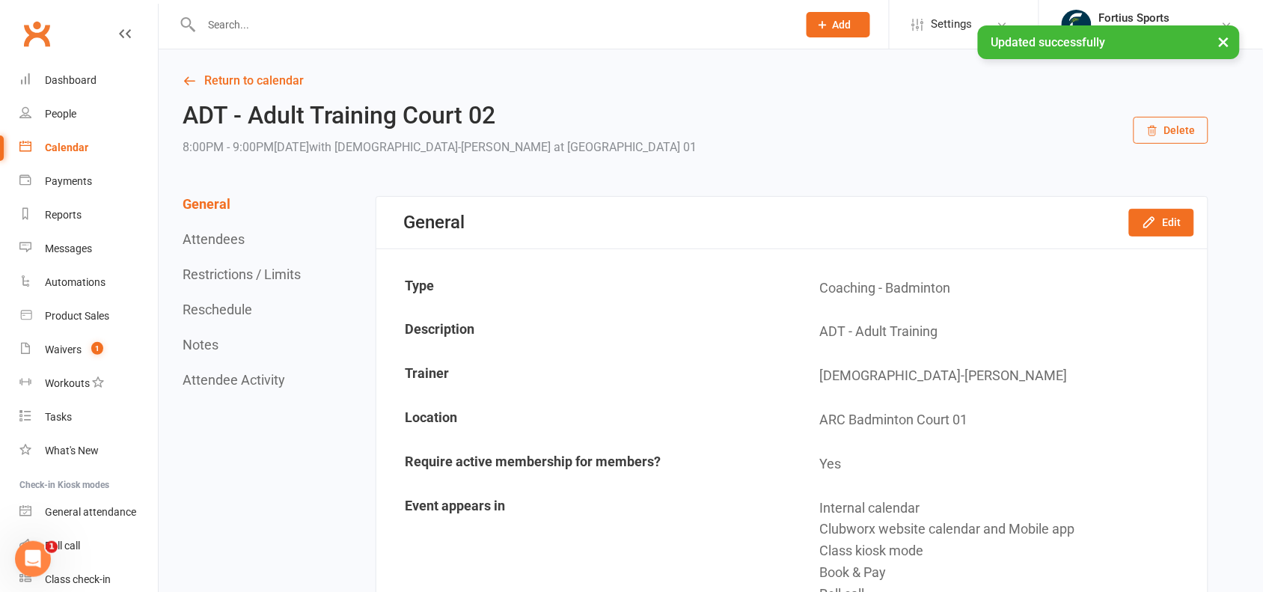
click at [66, 151] on div "Calendar" at bounding box center [66, 147] width 43 height 12
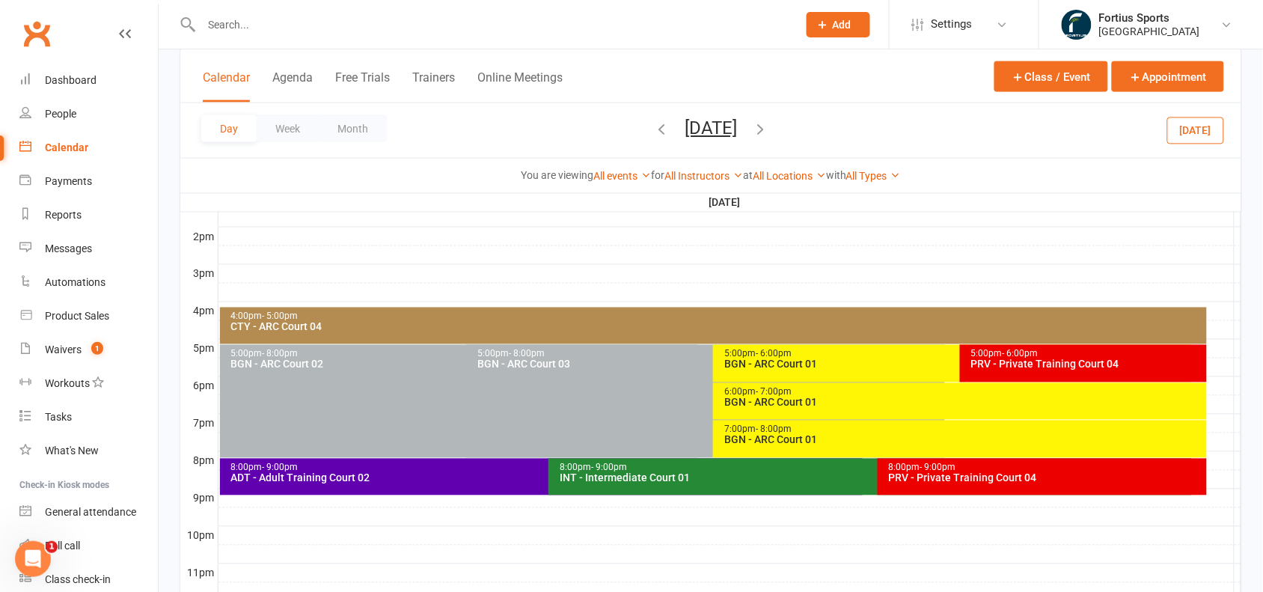
scroll to position [603, 0]
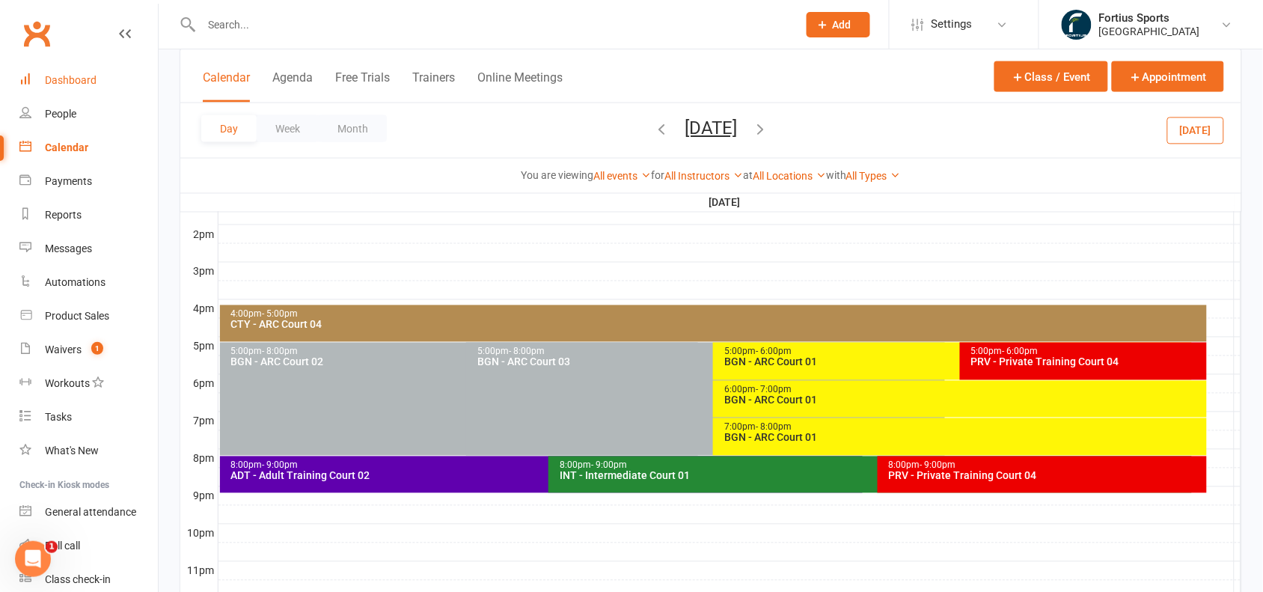
click at [58, 86] on div "Dashboard" at bounding box center [71, 80] width 52 height 12
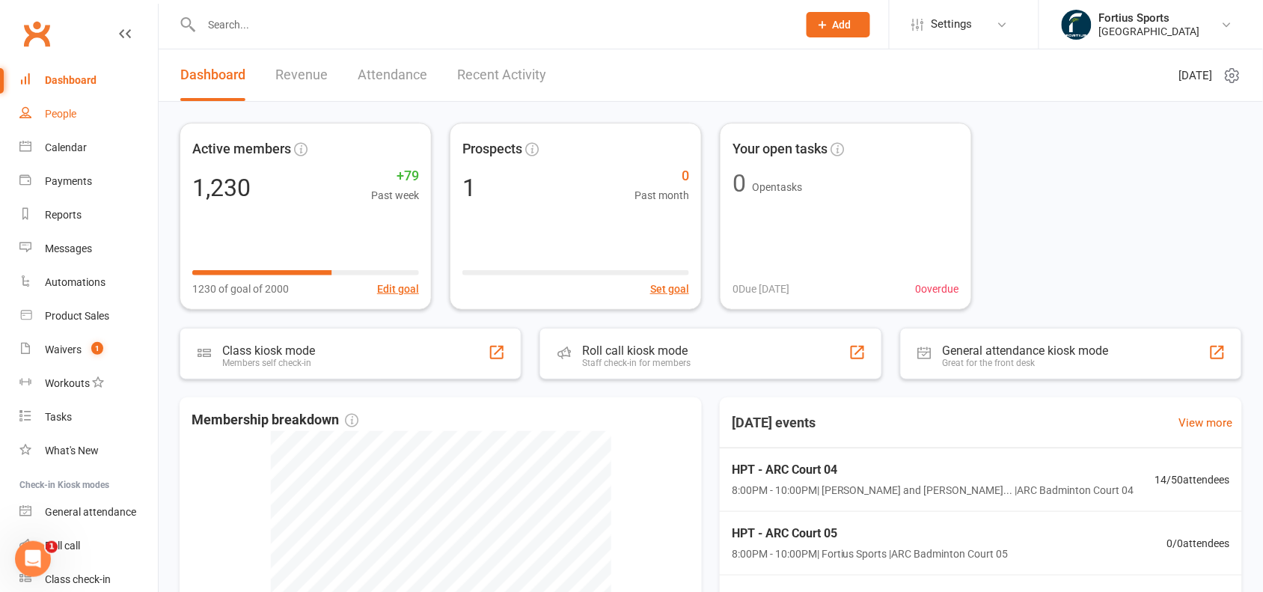
click at [70, 112] on div "People" at bounding box center [60, 114] width 31 height 12
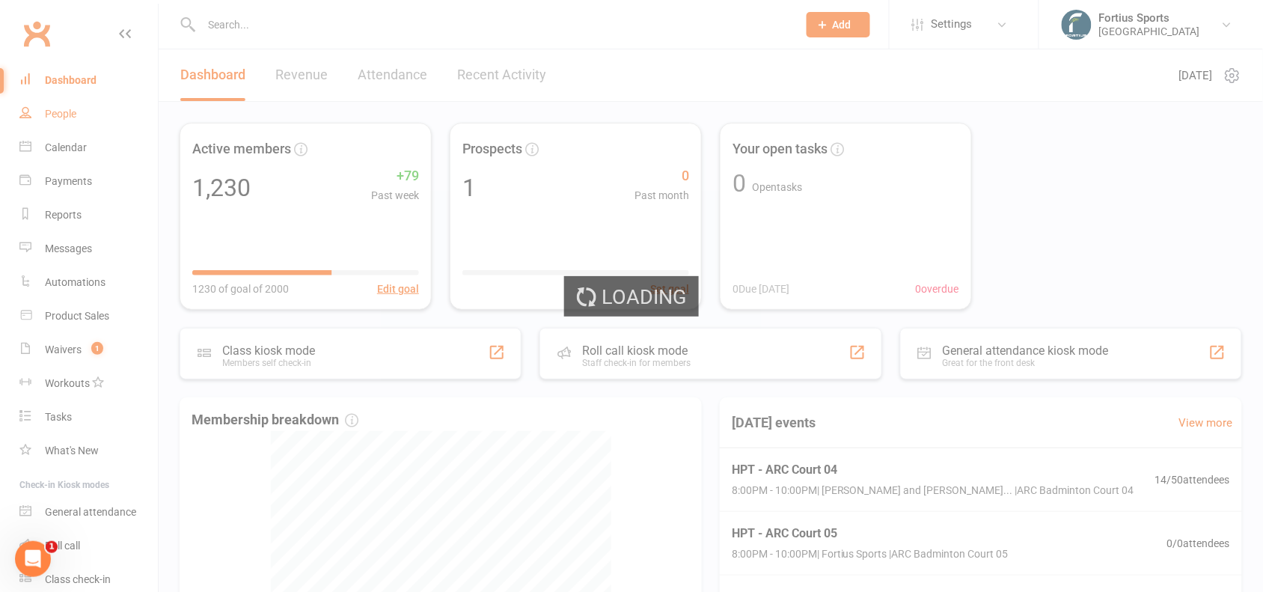
select select "100"
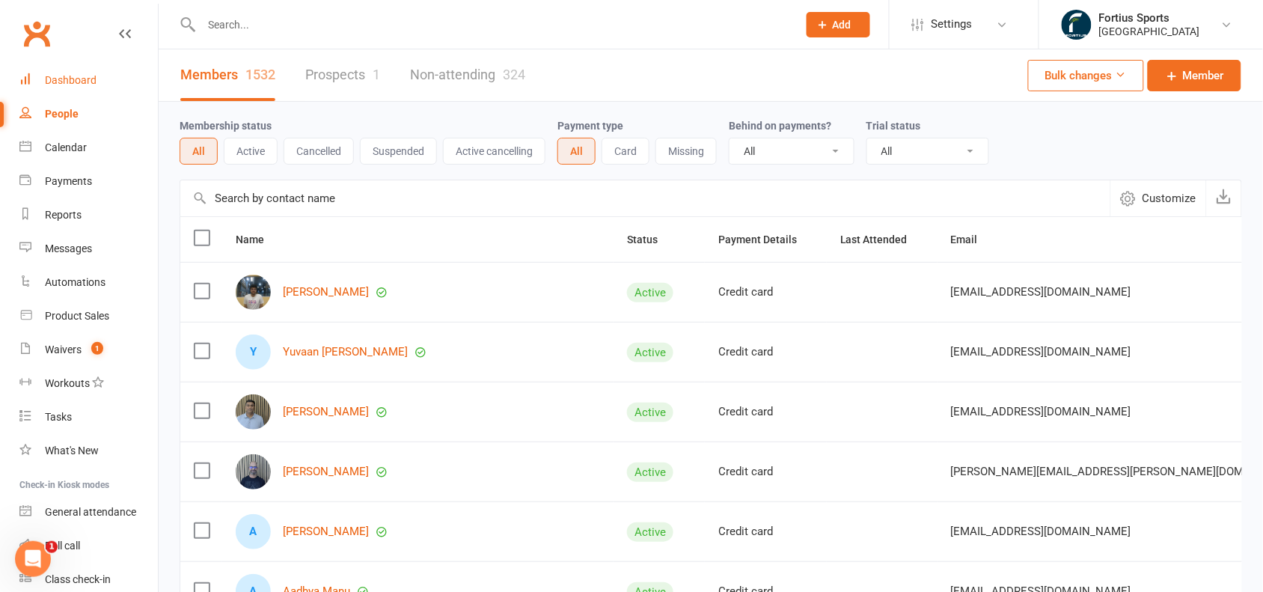
click at [82, 73] on link "Dashboard" at bounding box center [88, 81] width 138 height 34
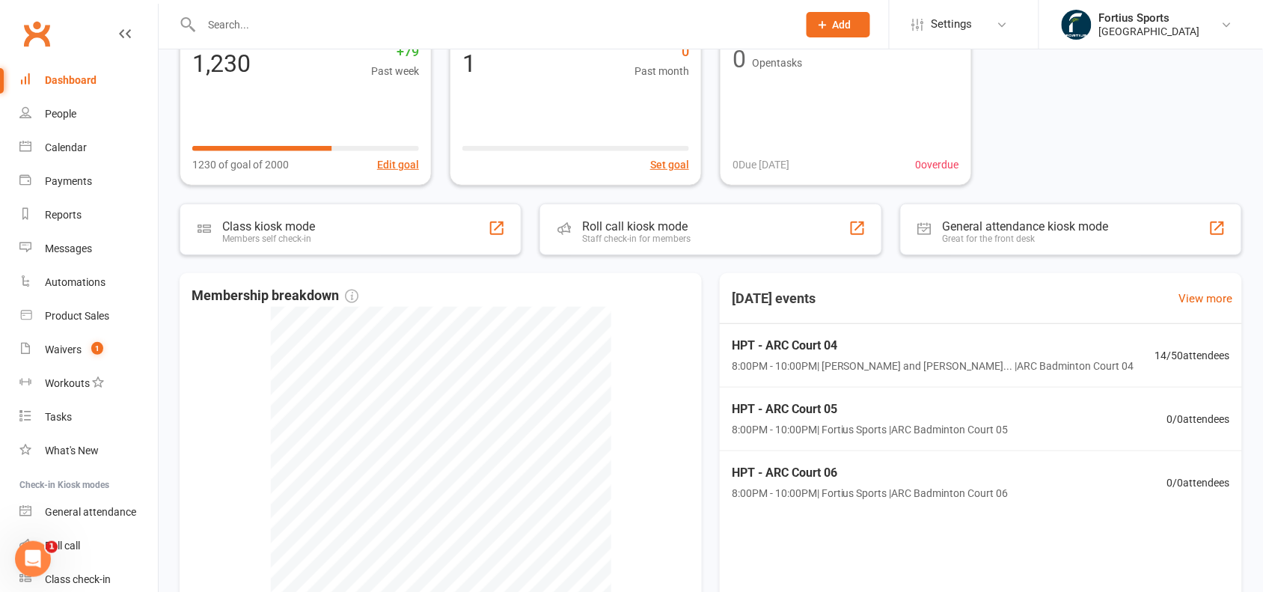
scroll to position [40, 0]
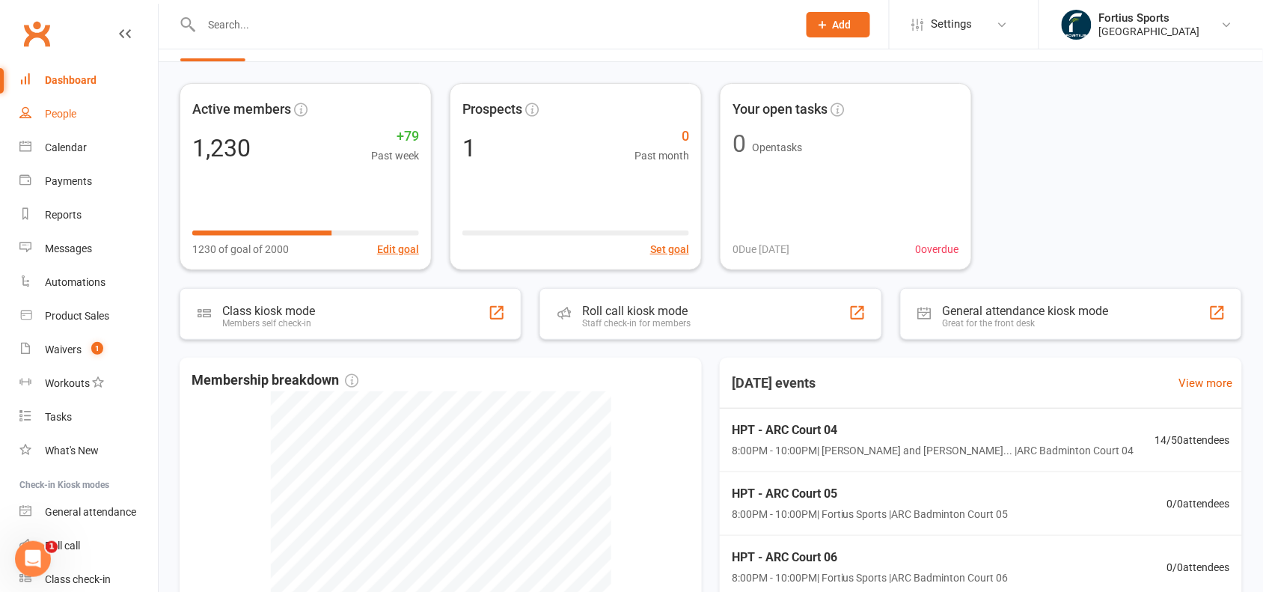
click at [61, 117] on div "People" at bounding box center [60, 114] width 31 height 12
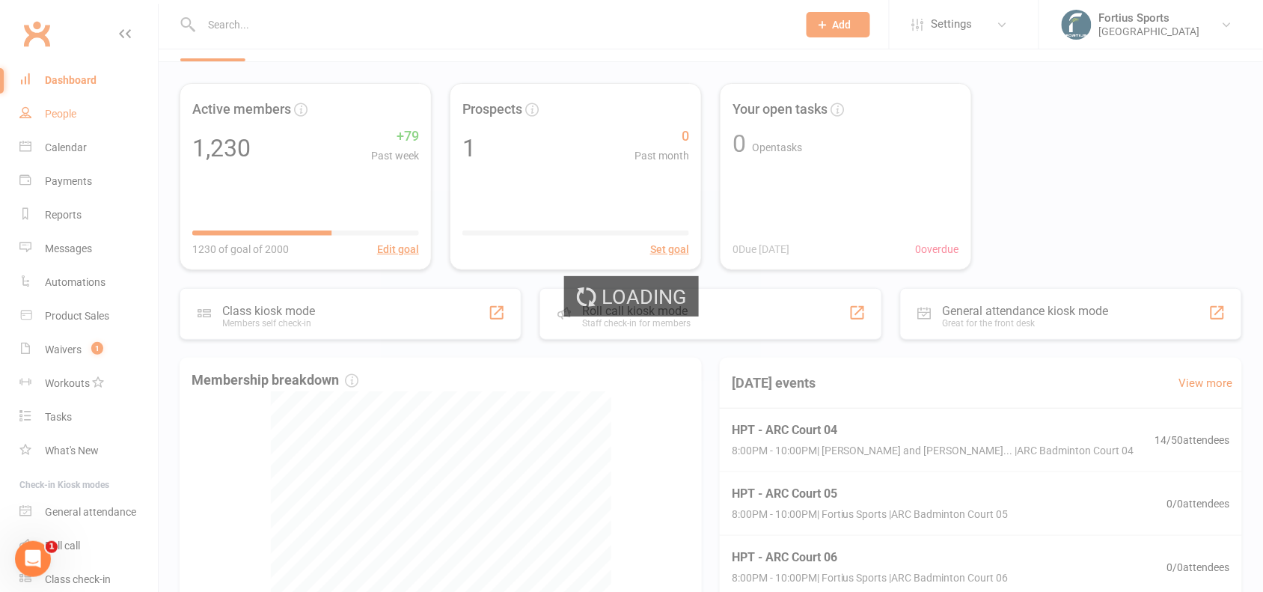
select select "100"
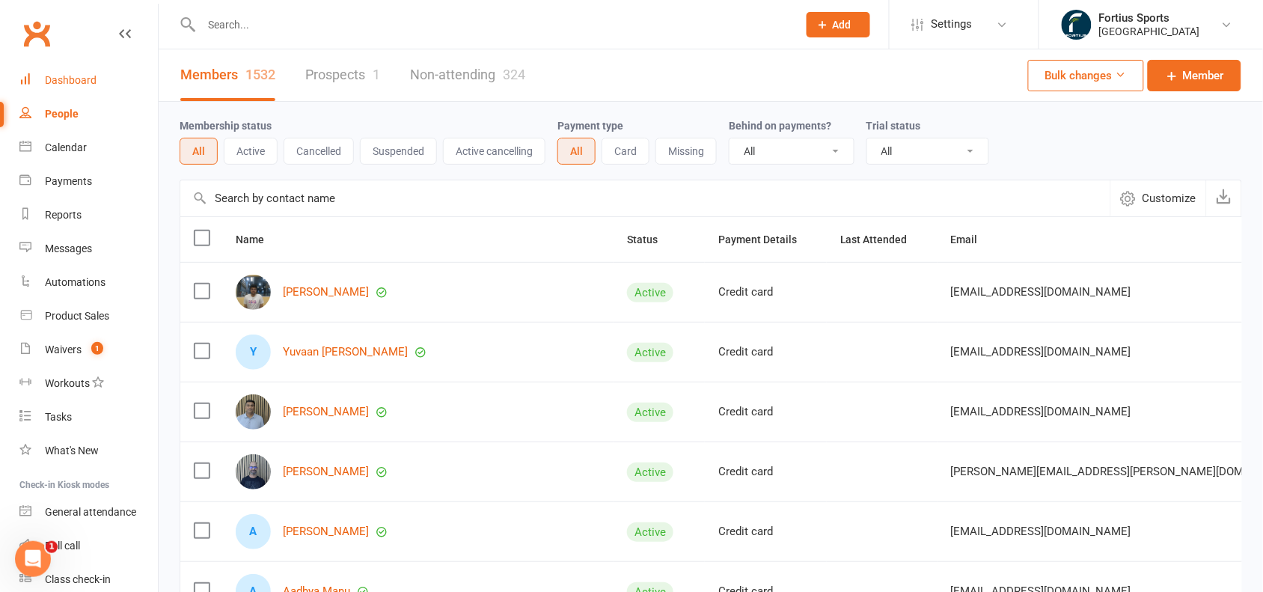
click at [75, 79] on div "Dashboard" at bounding box center [71, 80] width 52 height 12
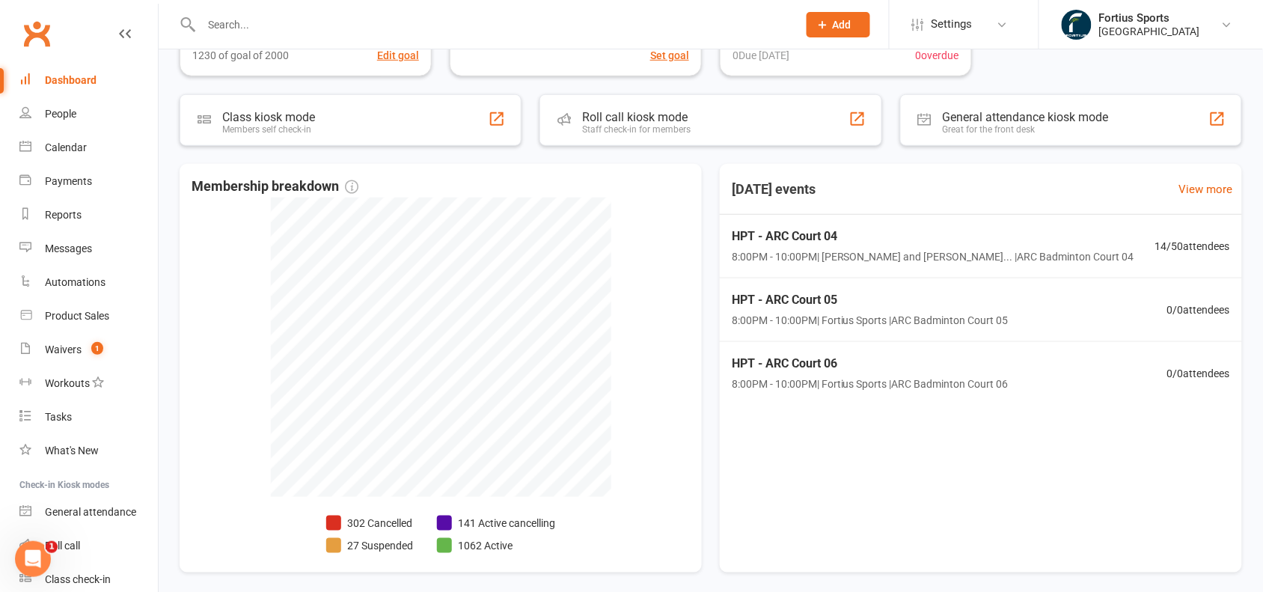
scroll to position [293, 0]
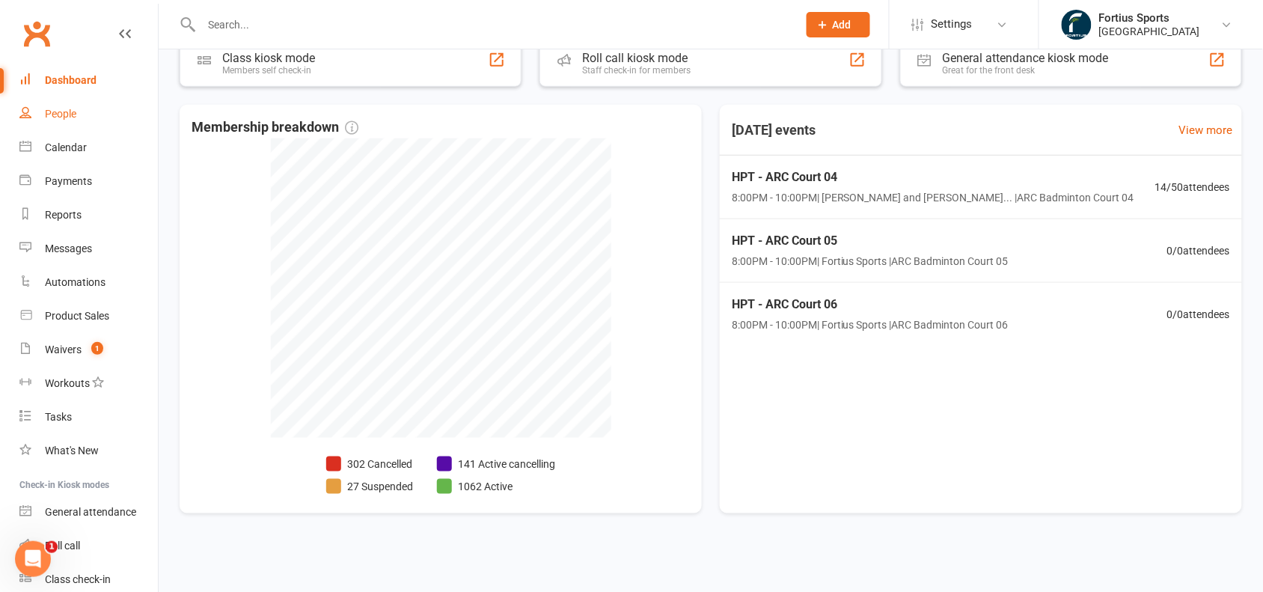
click at [67, 106] on link "People" at bounding box center [88, 114] width 138 height 34
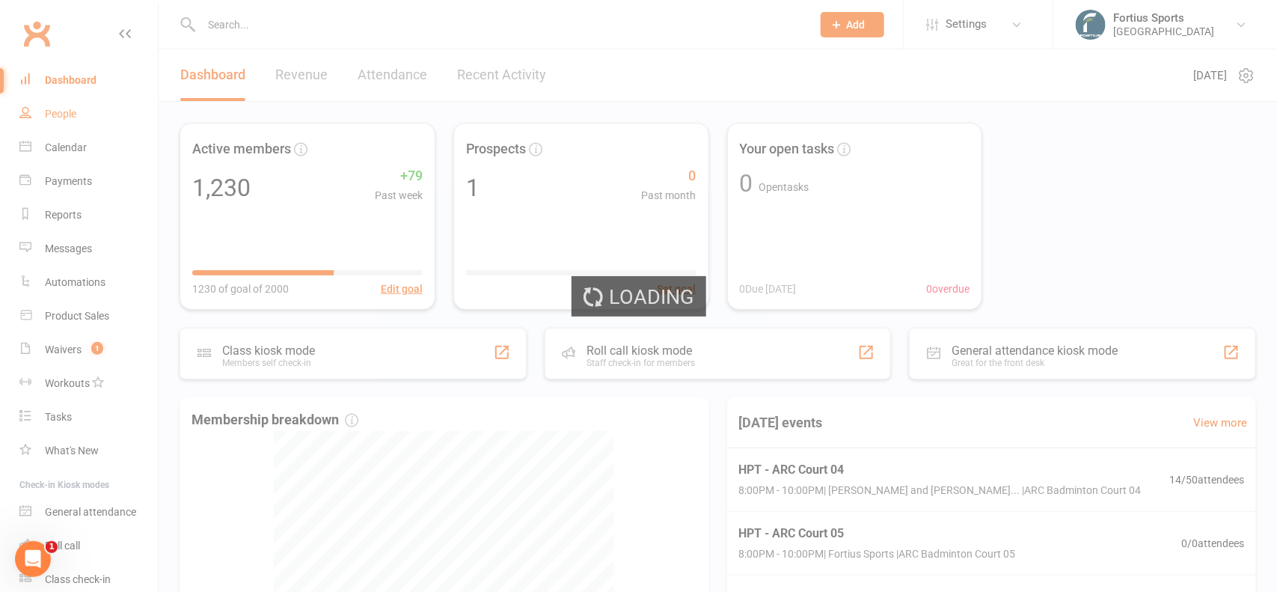
select select "100"
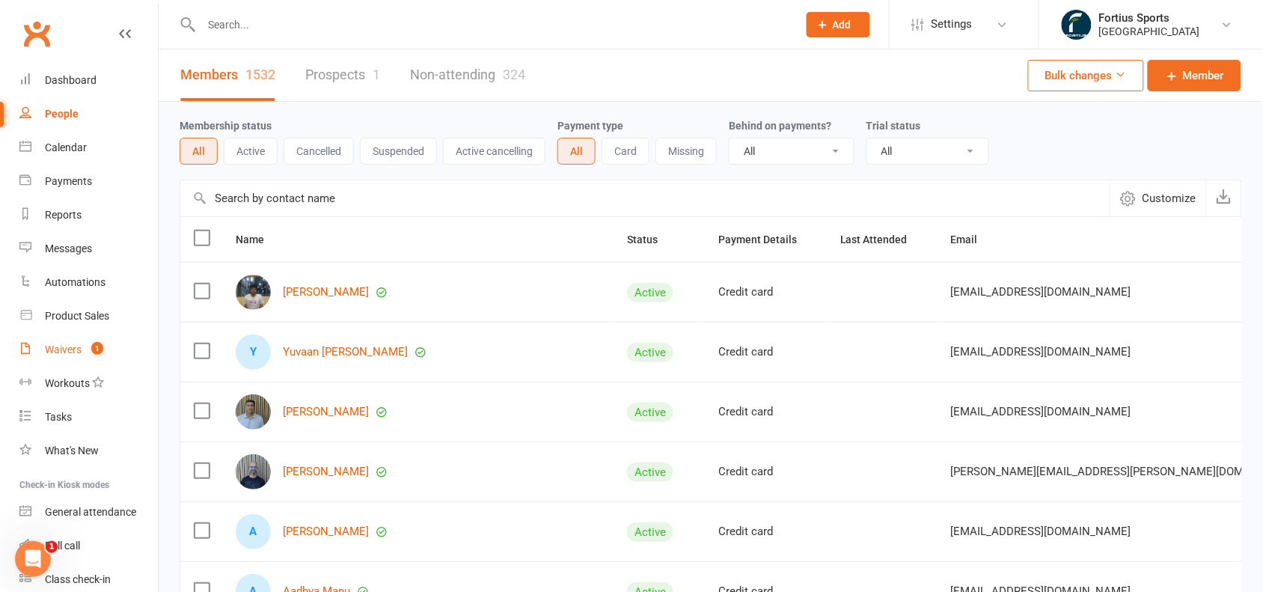
click at [42, 350] on link "Waivers 1" at bounding box center [88, 350] width 138 height 34
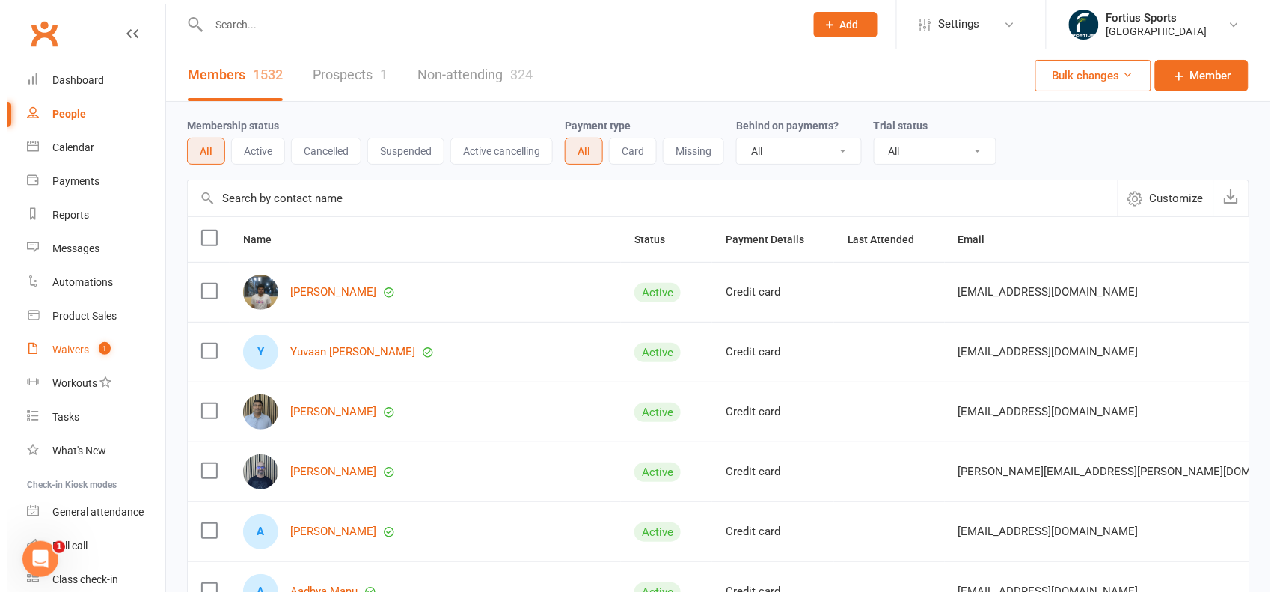
select select "100"
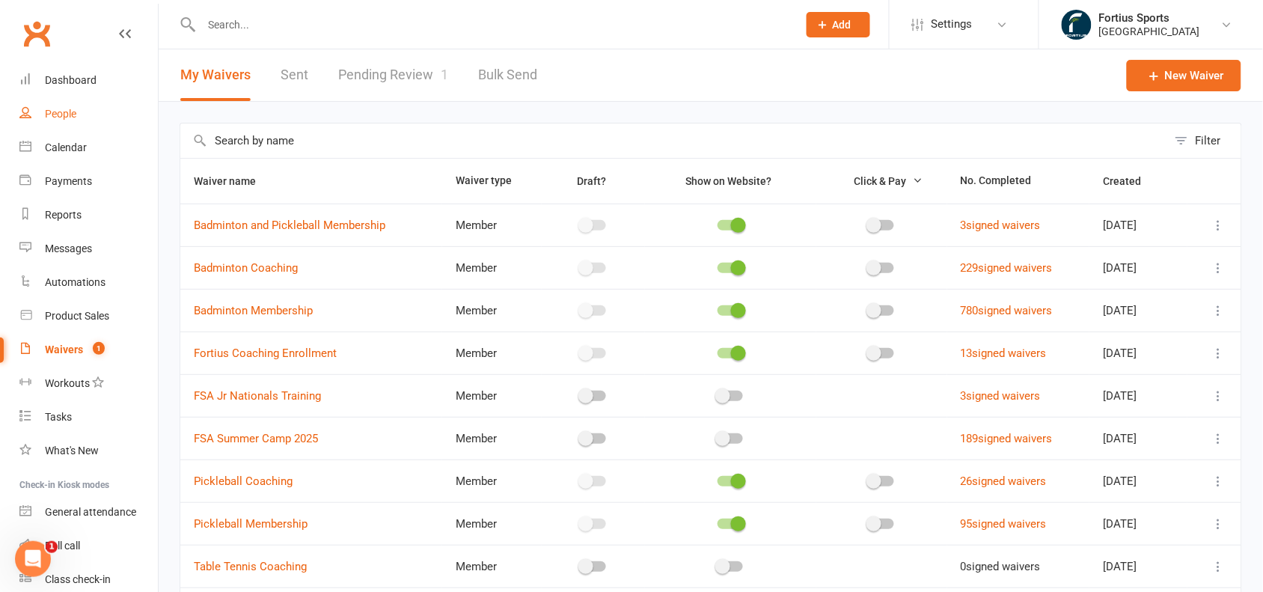
click at [47, 113] on div "People" at bounding box center [60, 114] width 31 height 12
select select "100"
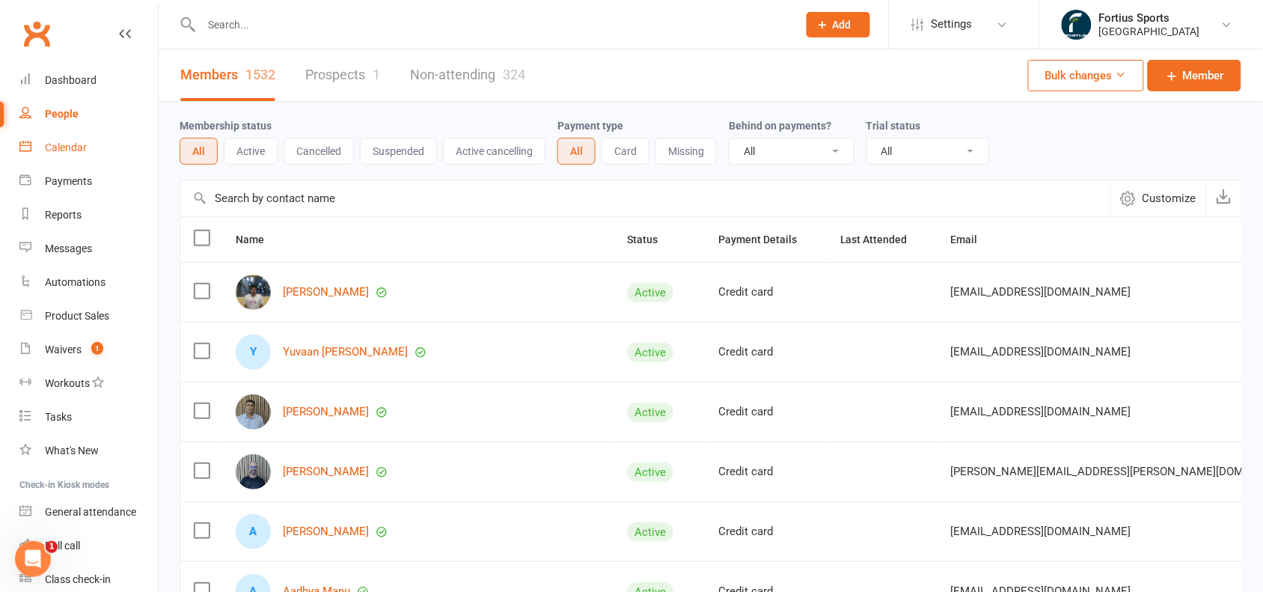
click at [88, 153] on link "Calendar" at bounding box center [88, 148] width 138 height 34
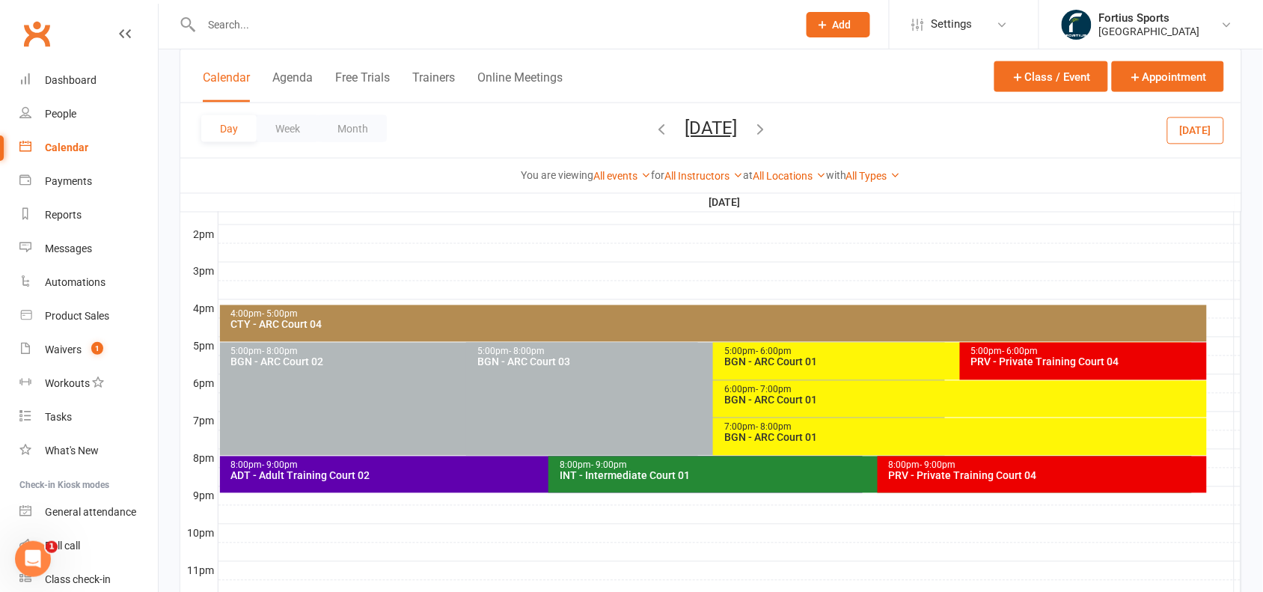
scroll to position [605, 0]
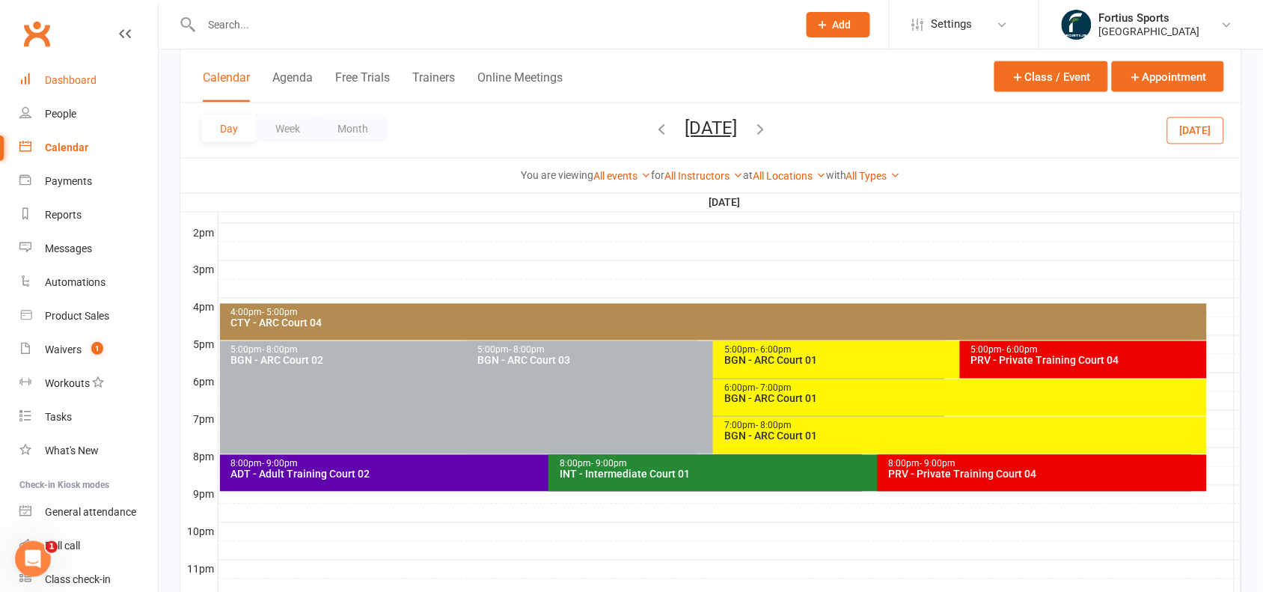
click at [64, 75] on div "Dashboard" at bounding box center [71, 80] width 52 height 12
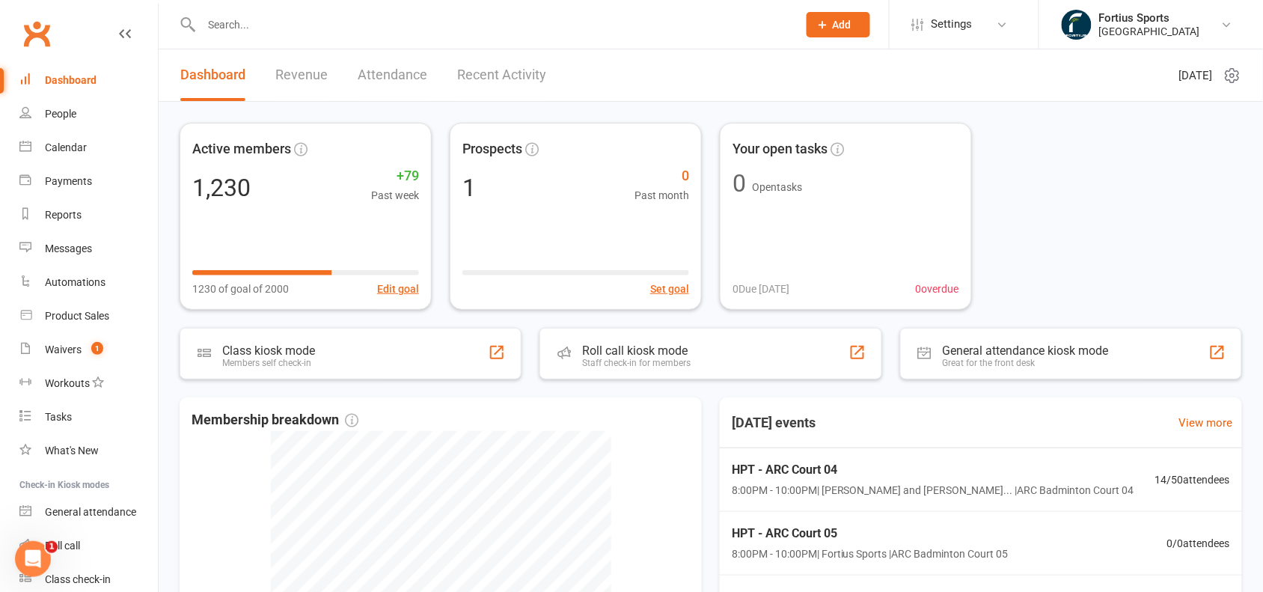
click at [307, 73] on link "Revenue" at bounding box center [301, 75] width 52 height 52
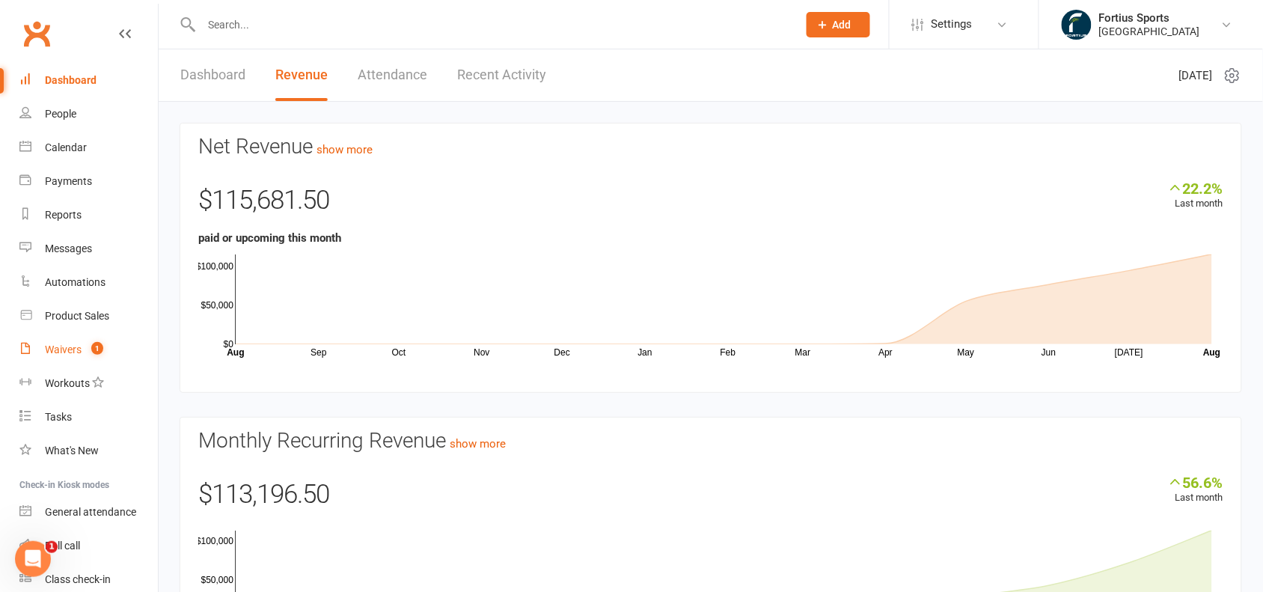
click at [64, 356] on link "Waivers 1" at bounding box center [88, 350] width 138 height 34
select select "100"
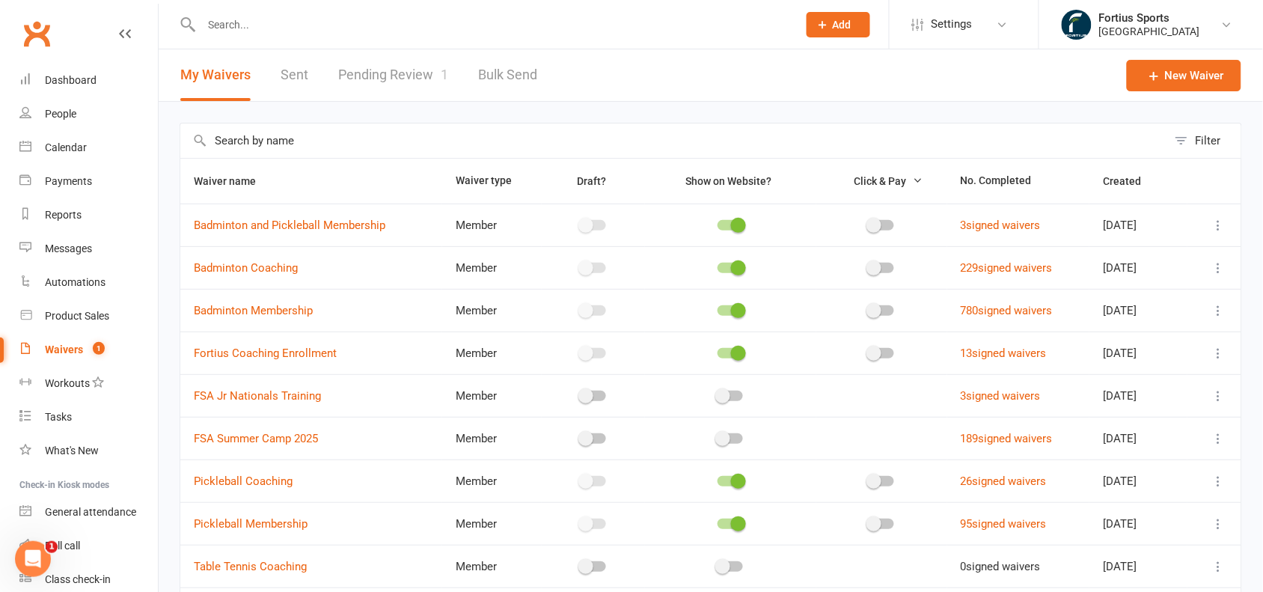
click at [380, 68] on link "Pending Review 1" at bounding box center [393, 75] width 110 height 52
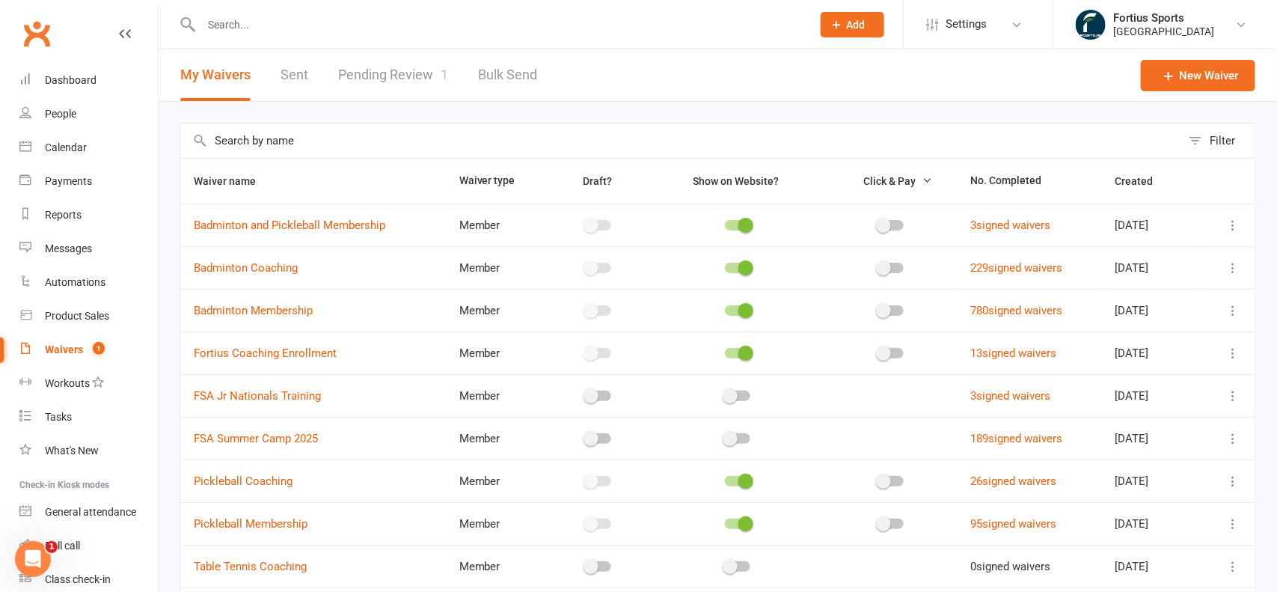
select select "100"
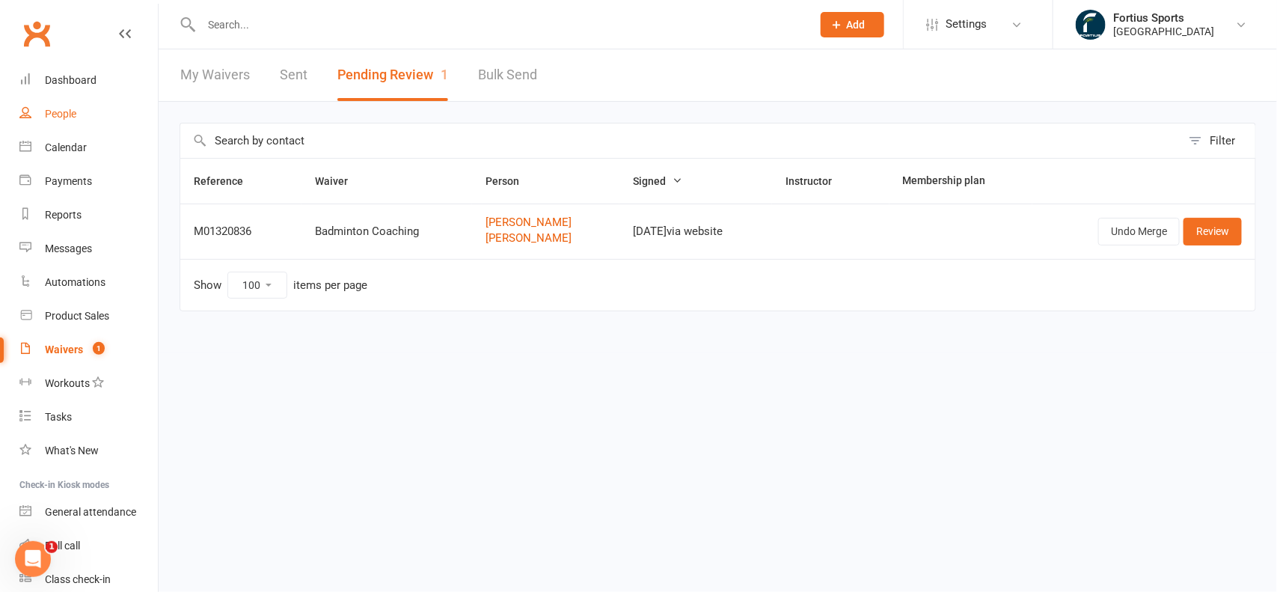
click at [64, 109] on div "People" at bounding box center [60, 114] width 31 height 12
select select "100"
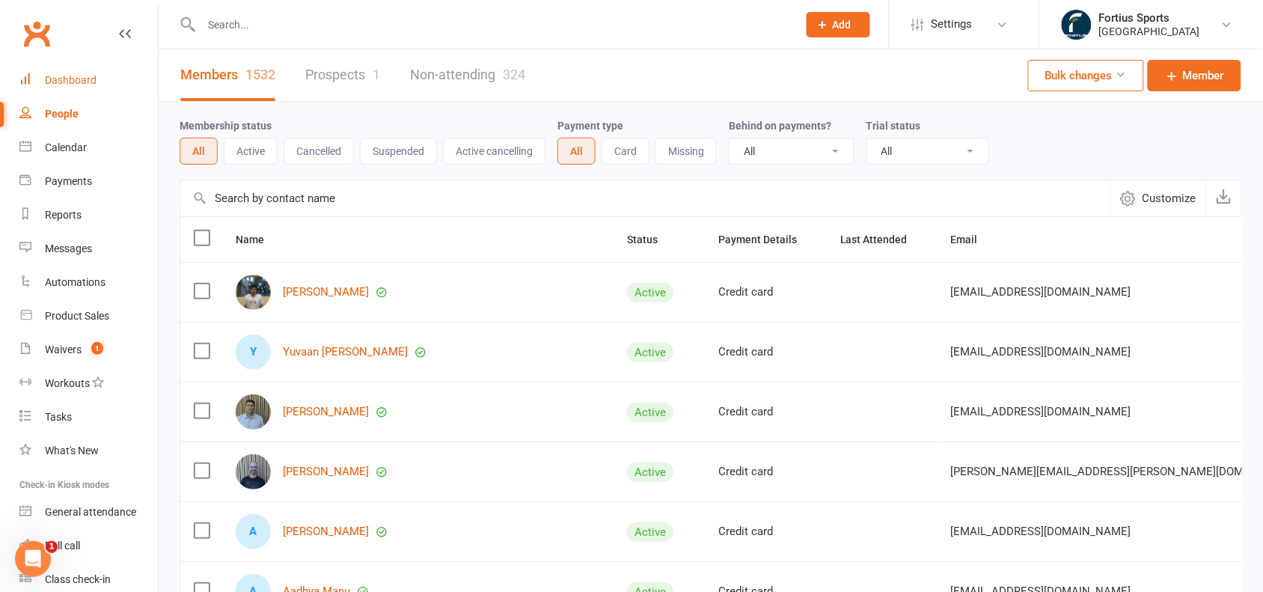
click at [76, 74] on div "Dashboard" at bounding box center [71, 80] width 52 height 12
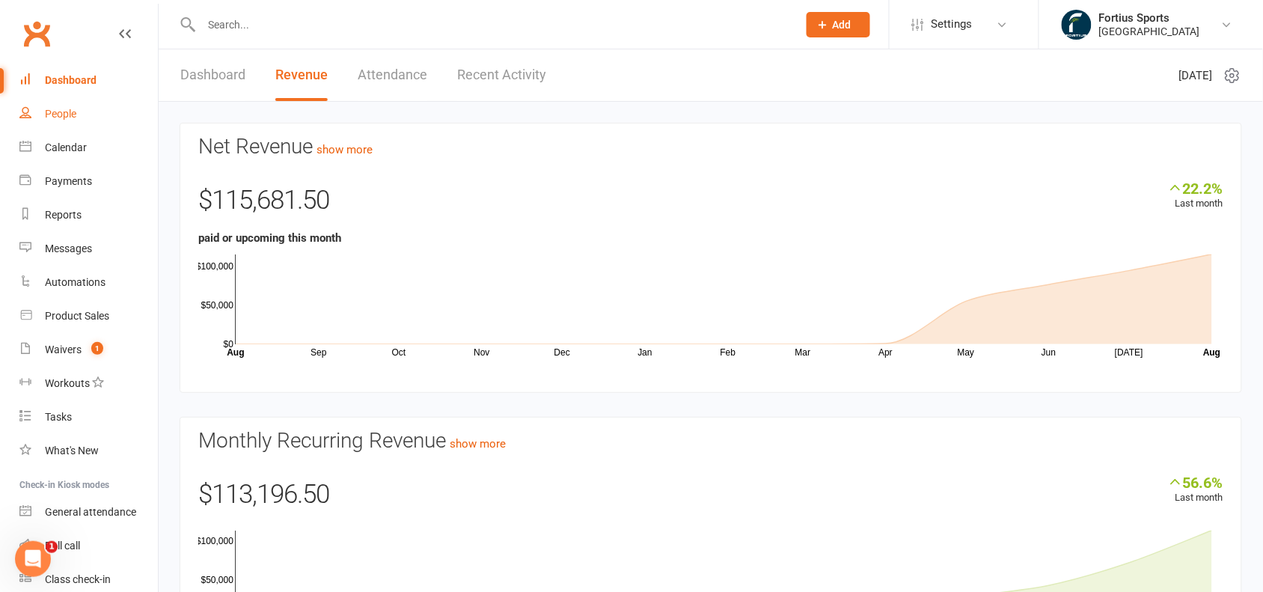
click at [66, 102] on link "People" at bounding box center [88, 114] width 138 height 34
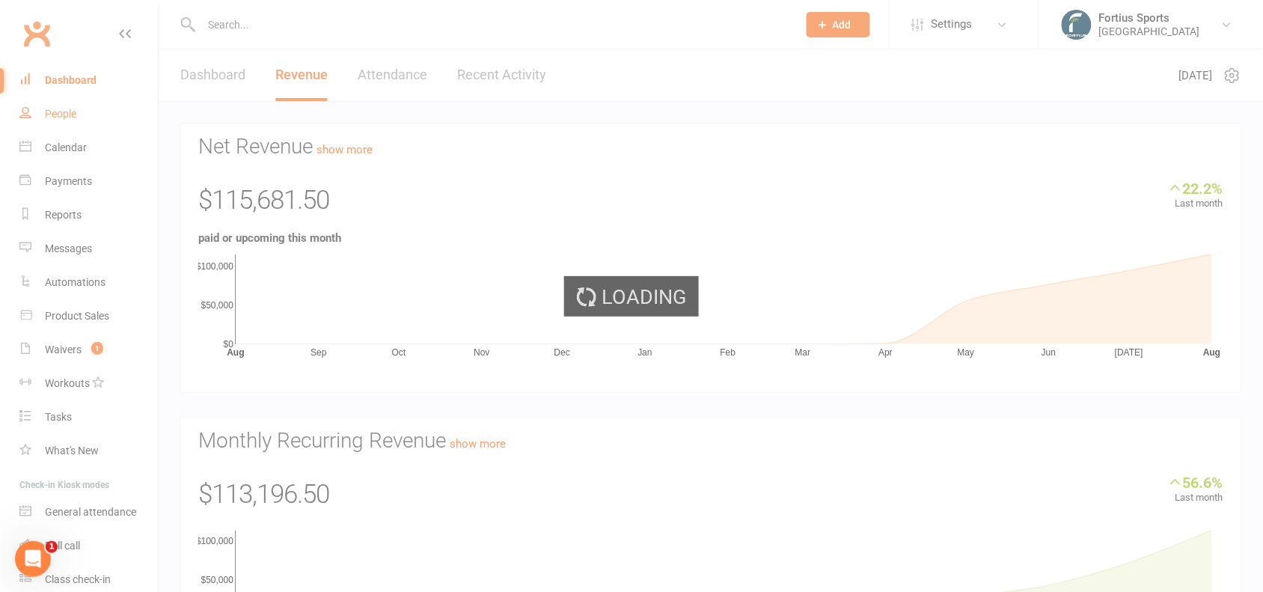
select select "100"
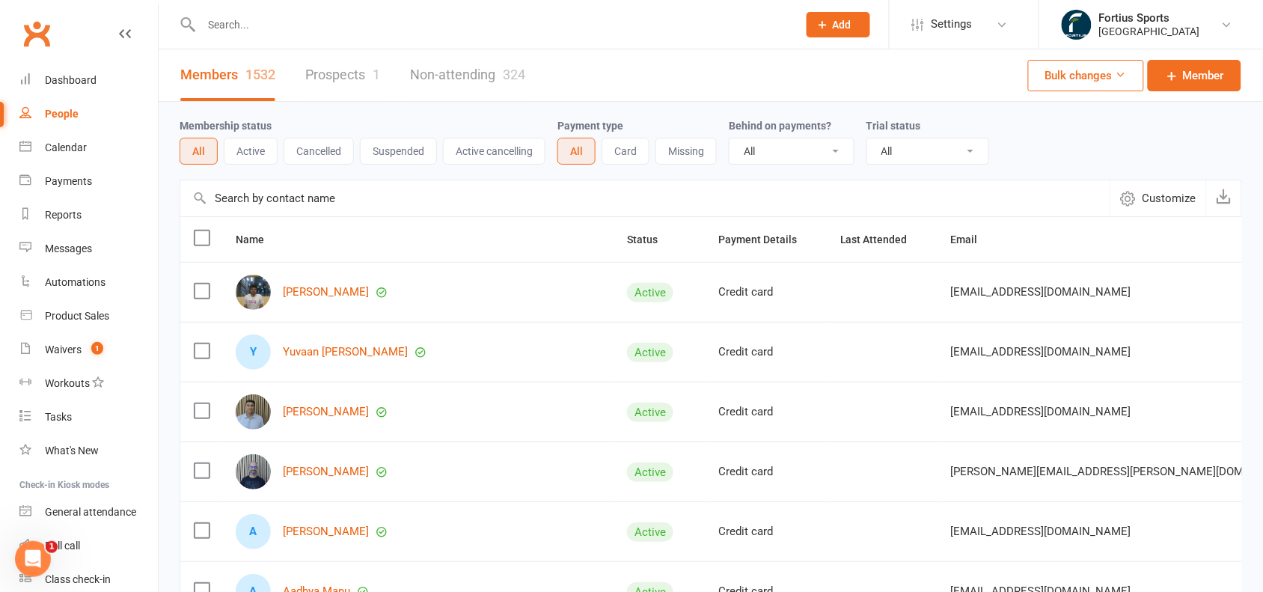
click at [61, 117] on div "People" at bounding box center [62, 114] width 34 height 12
click at [88, 86] on div "Dashboard" at bounding box center [71, 80] width 52 height 12
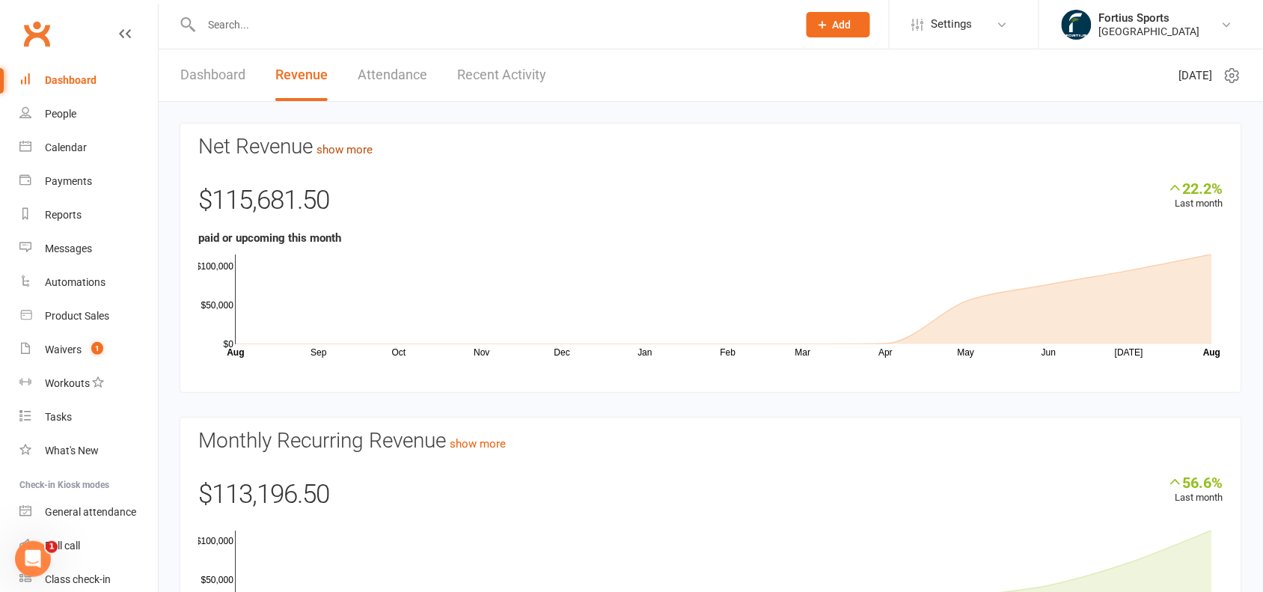
click at [353, 148] on link "show more" at bounding box center [345, 149] width 56 height 13
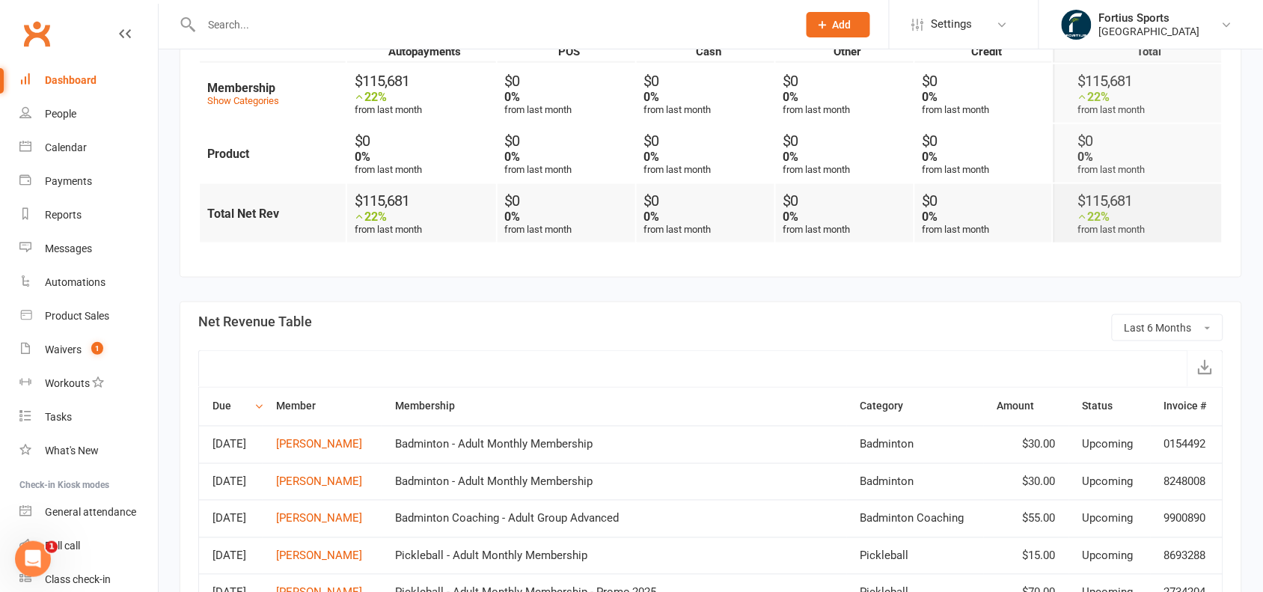
scroll to position [270, 0]
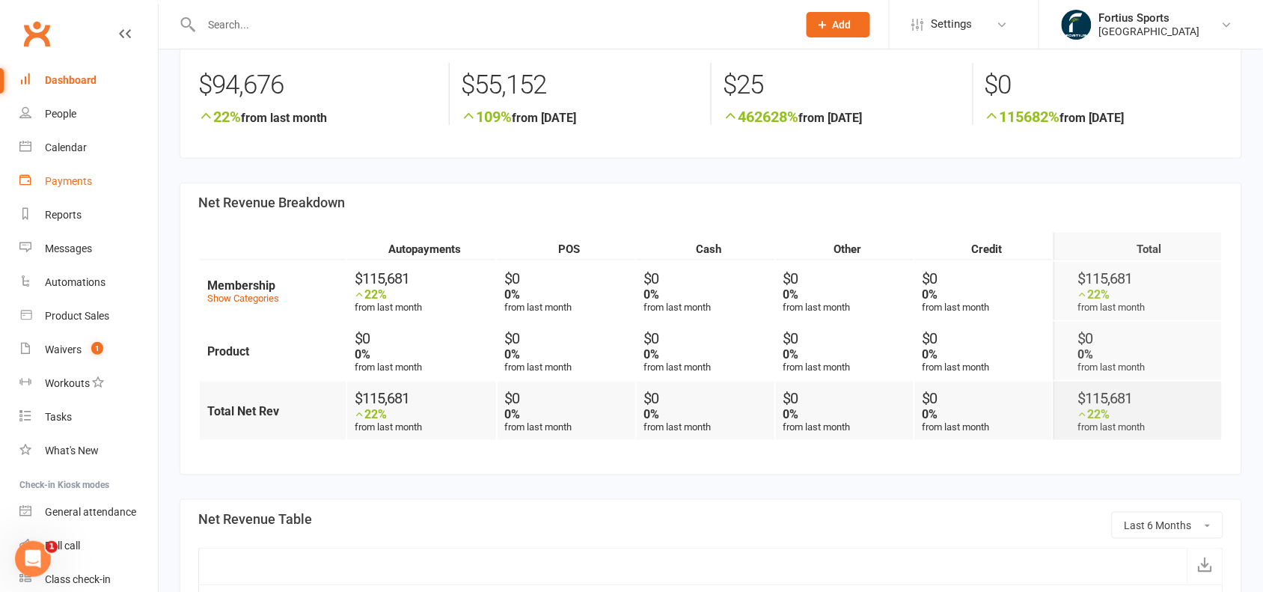
click at [62, 180] on div "Payments" at bounding box center [68, 181] width 47 height 12
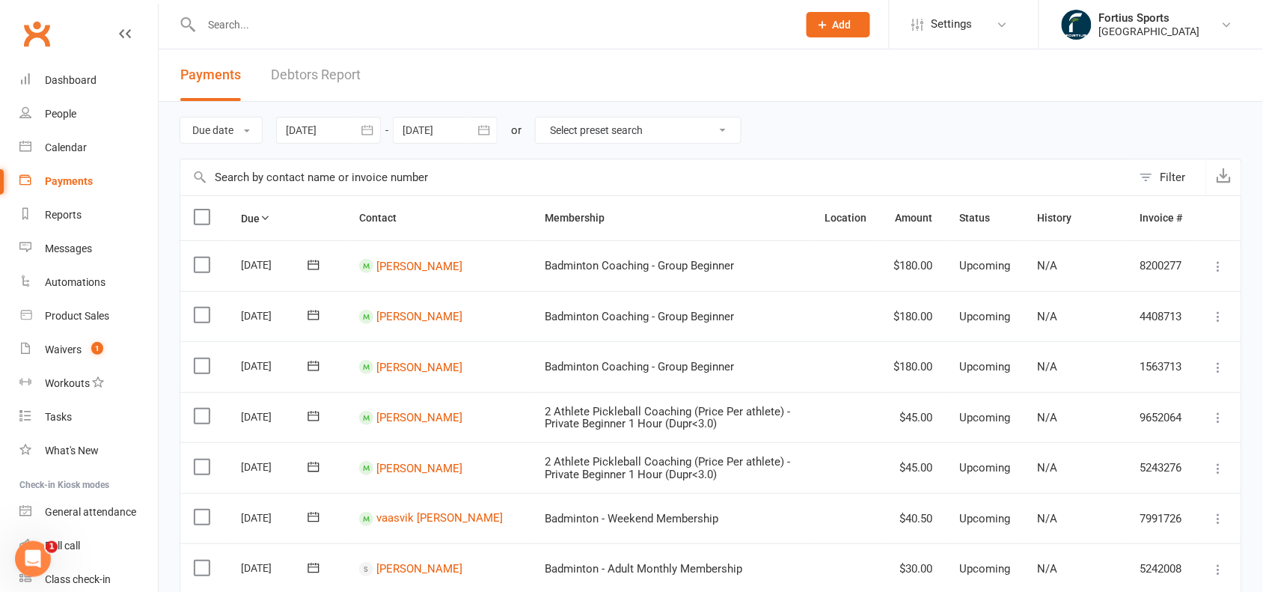
click at [364, 125] on icon "button" at bounding box center [367, 130] width 15 height 15
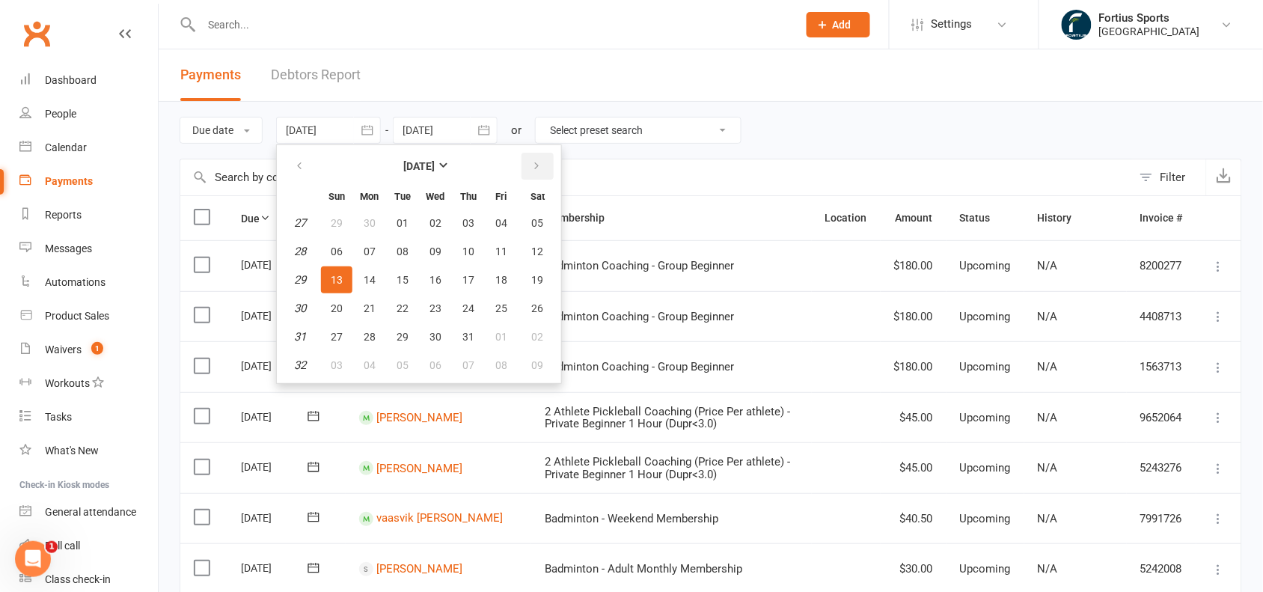
click at [531, 170] on icon "button" at bounding box center [536, 166] width 10 height 12
click at [298, 172] on button "button" at bounding box center [300, 166] width 32 height 27
click at [496, 233] on button "01" at bounding box center [501, 223] width 31 height 27
type input "[DATE]"
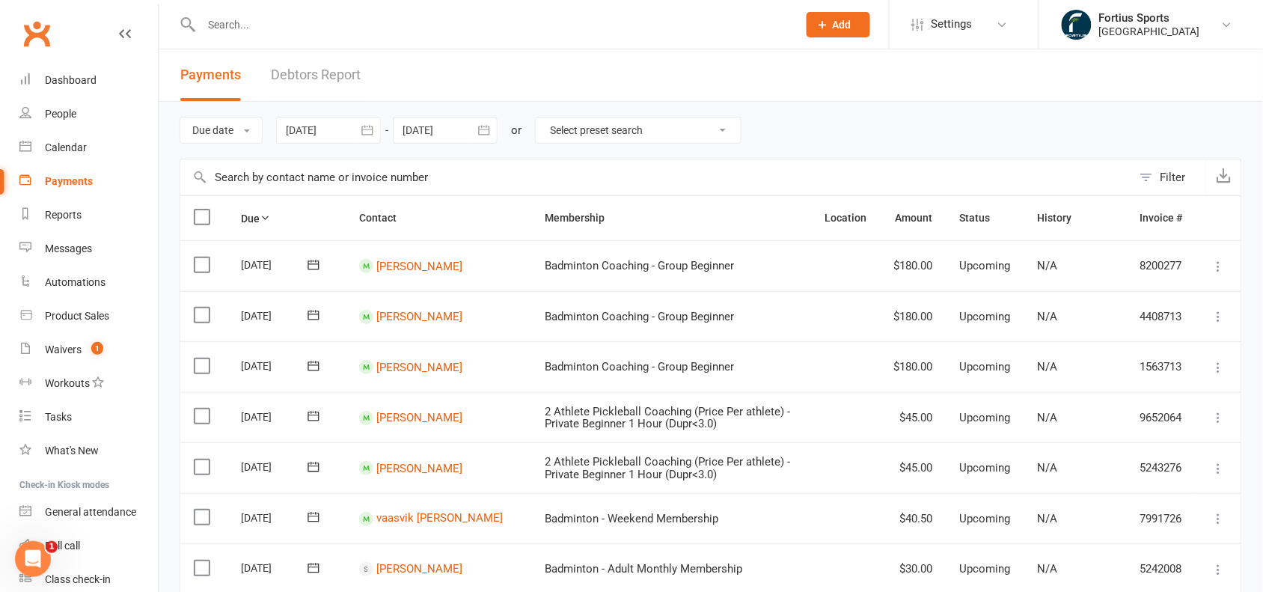
click at [492, 140] on button "button" at bounding box center [484, 130] width 27 height 27
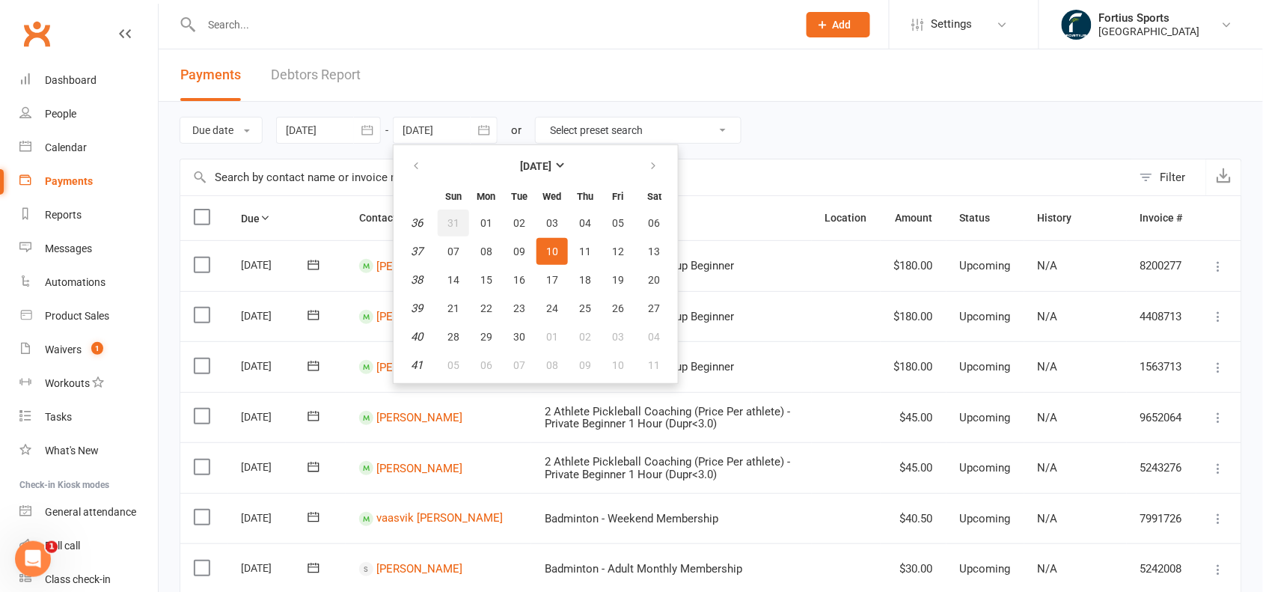
click at [459, 217] on span "31" at bounding box center [453, 223] width 12 height 12
type input "[DATE]"
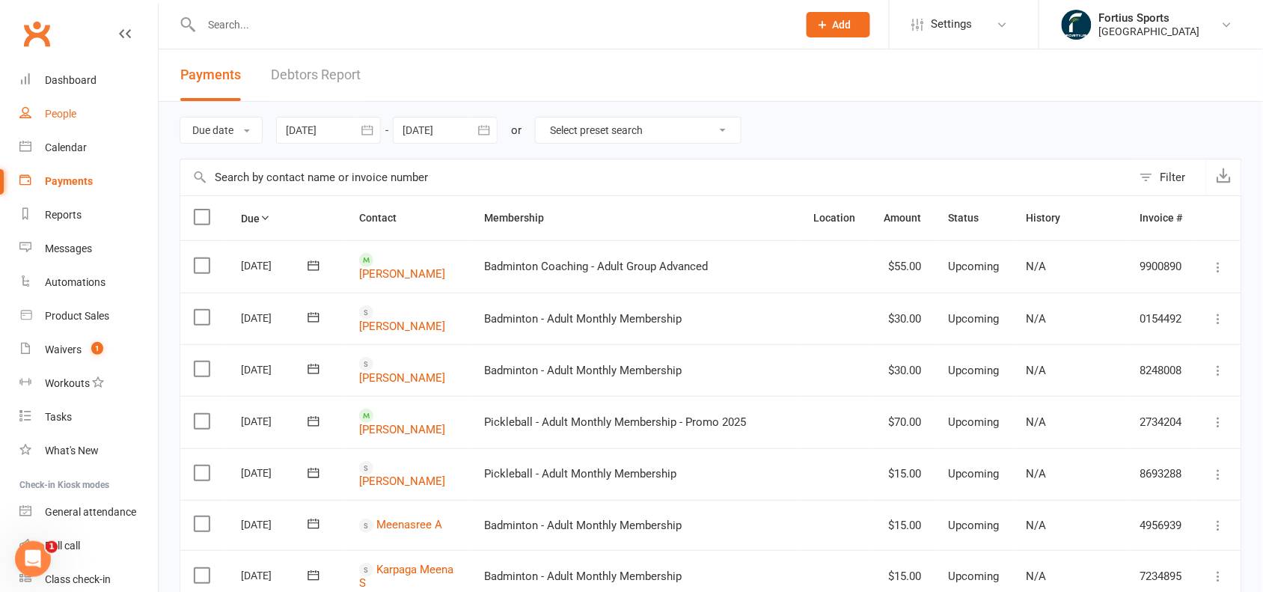
click at [46, 112] on div "People" at bounding box center [60, 114] width 31 height 12
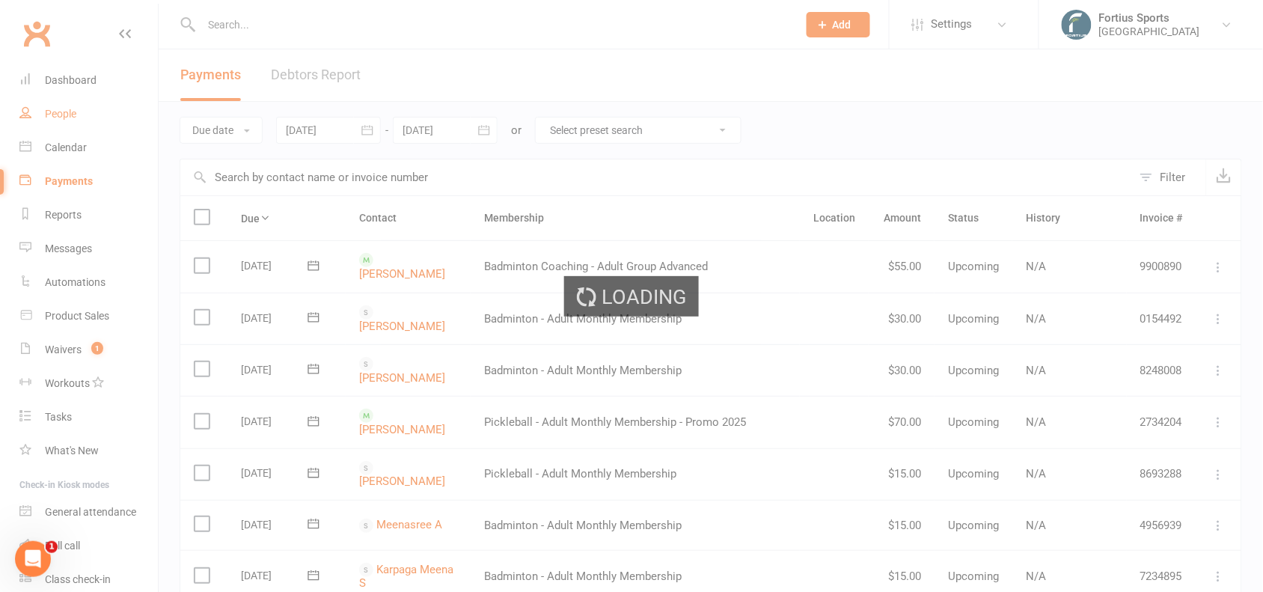
select select "100"
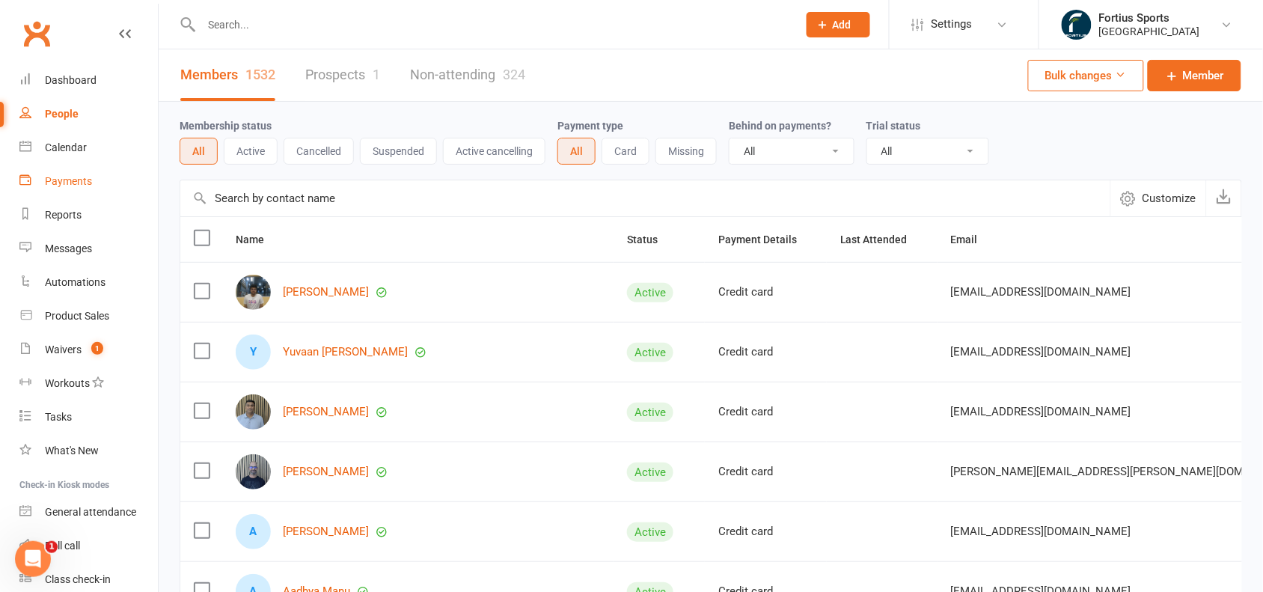
click at [68, 183] on div "Payments" at bounding box center [68, 181] width 47 height 12
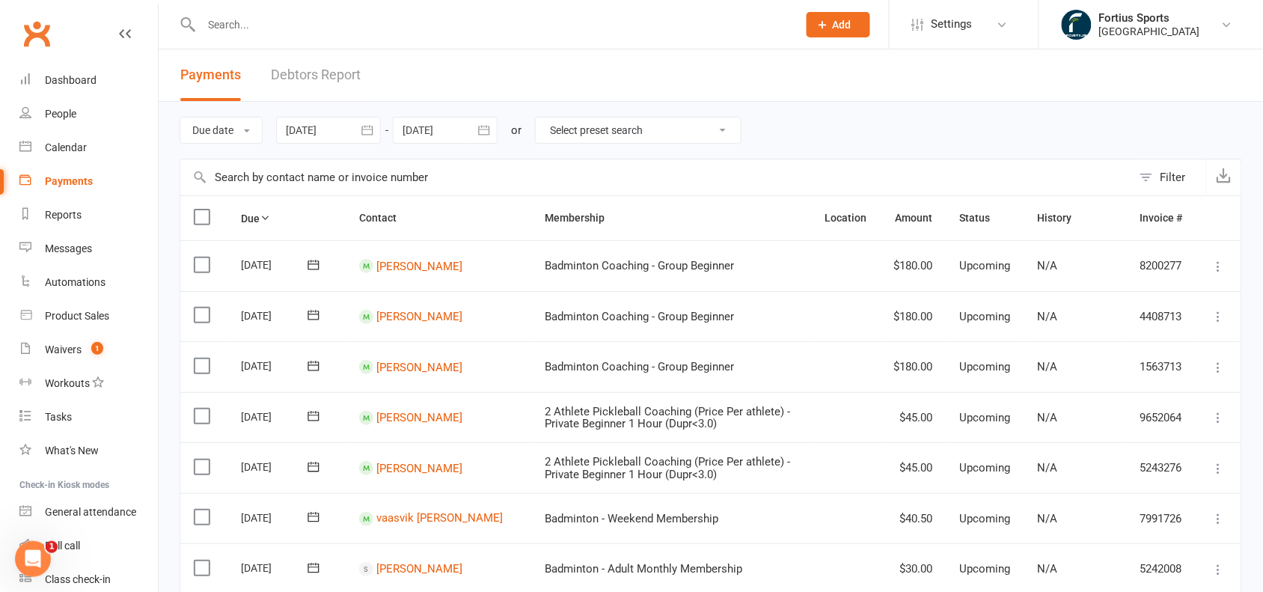
click at [361, 124] on icon "button" at bounding box center [367, 130] width 15 height 15
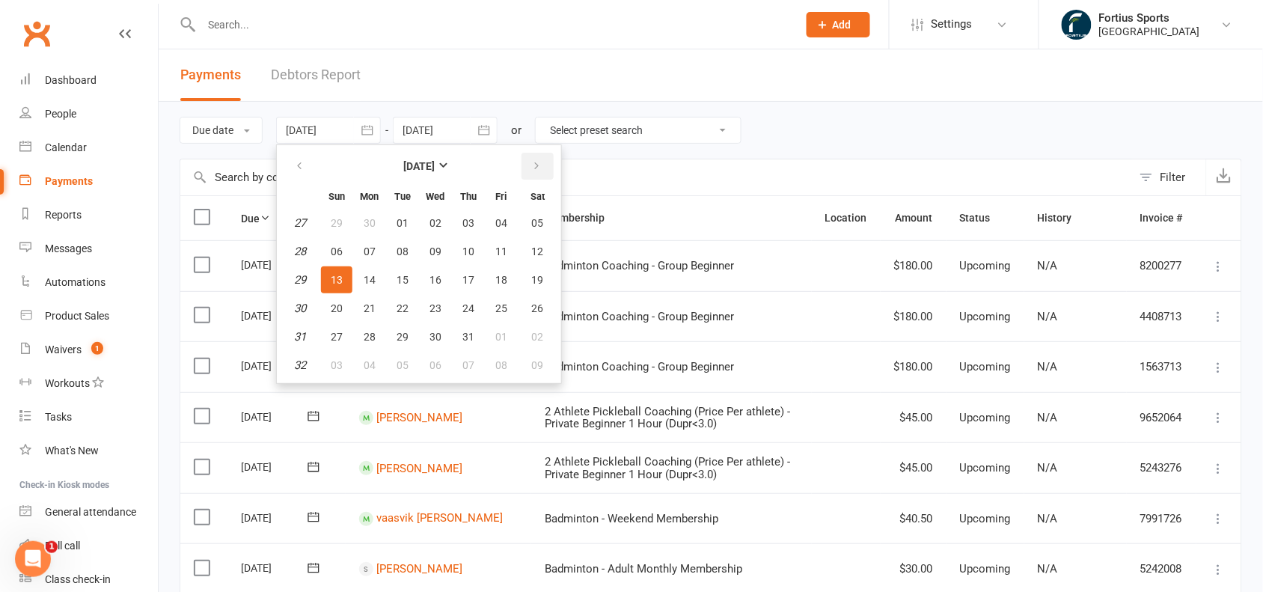
click at [537, 161] on icon "button" at bounding box center [536, 166] width 10 height 12
click at [371, 225] on span "01" at bounding box center [370, 223] width 12 height 12
type input "[DATE]"
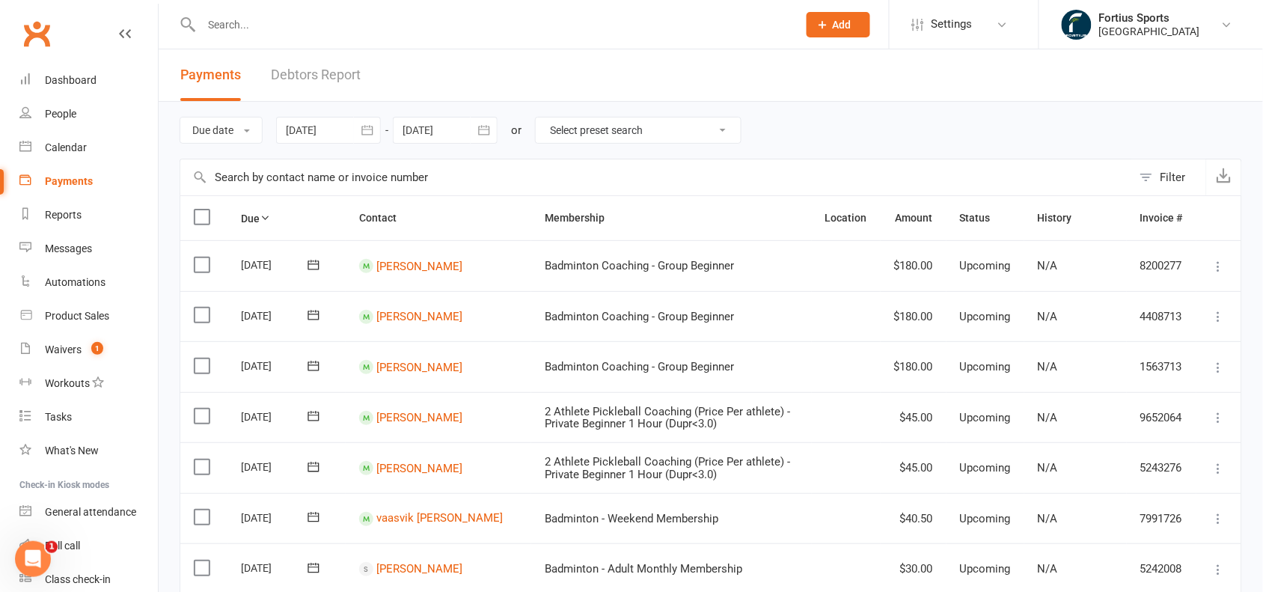
click at [484, 136] on icon "button" at bounding box center [484, 130] width 15 height 15
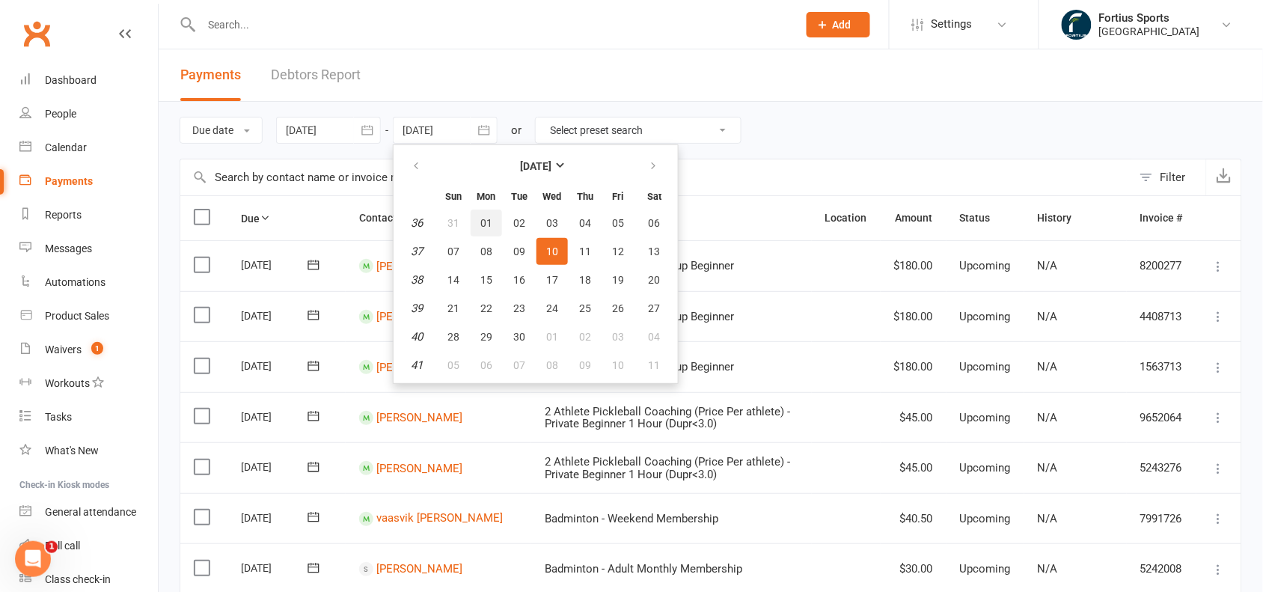
click at [488, 218] on span "01" at bounding box center [486, 223] width 12 height 12
type input "[DATE]"
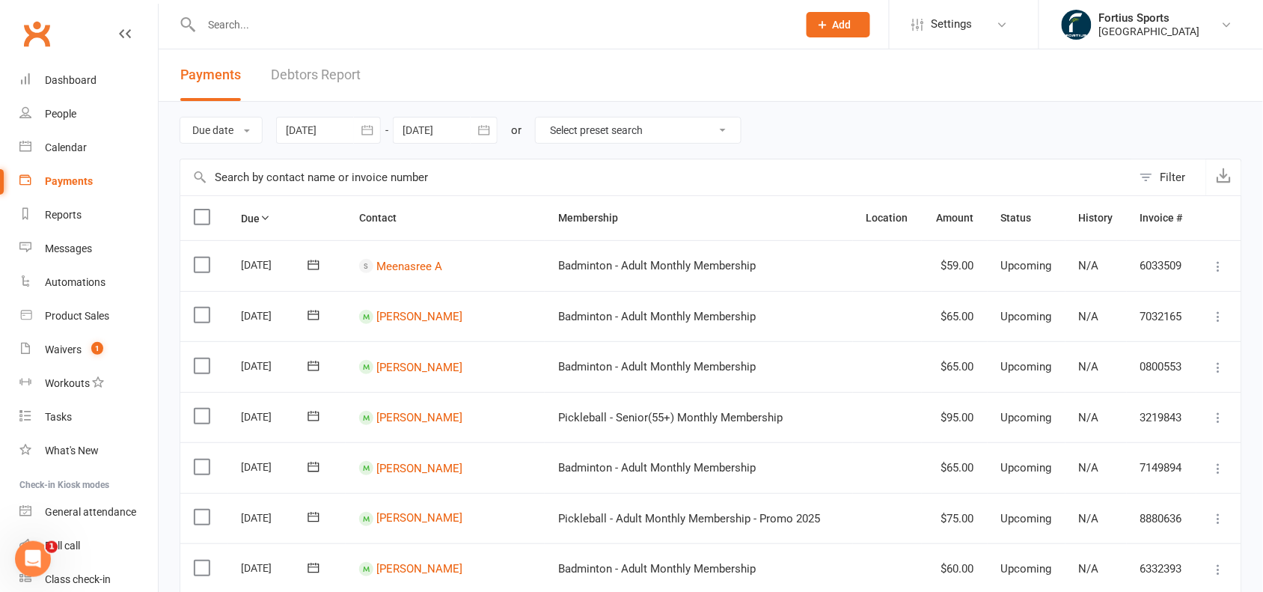
click at [67, 181] on div "Payments" at bounding box center [69, 181] width 48 height 12
click at [49, 111] on div "People" at bounding box center [60, 114] width 31 height 12
select select "100"
